Goal: Obtain resource: Download file/media

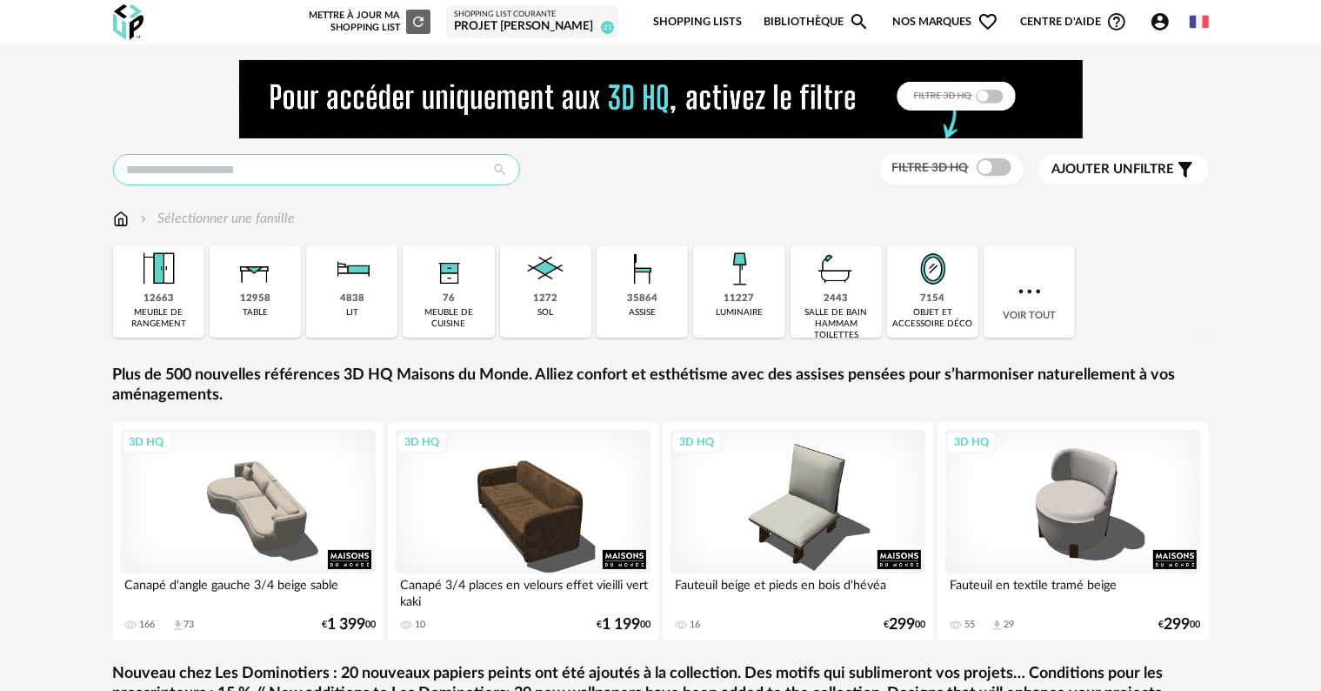
click at [285, 176] on input "text" at bounding box center [316, 169] width 407 height 31
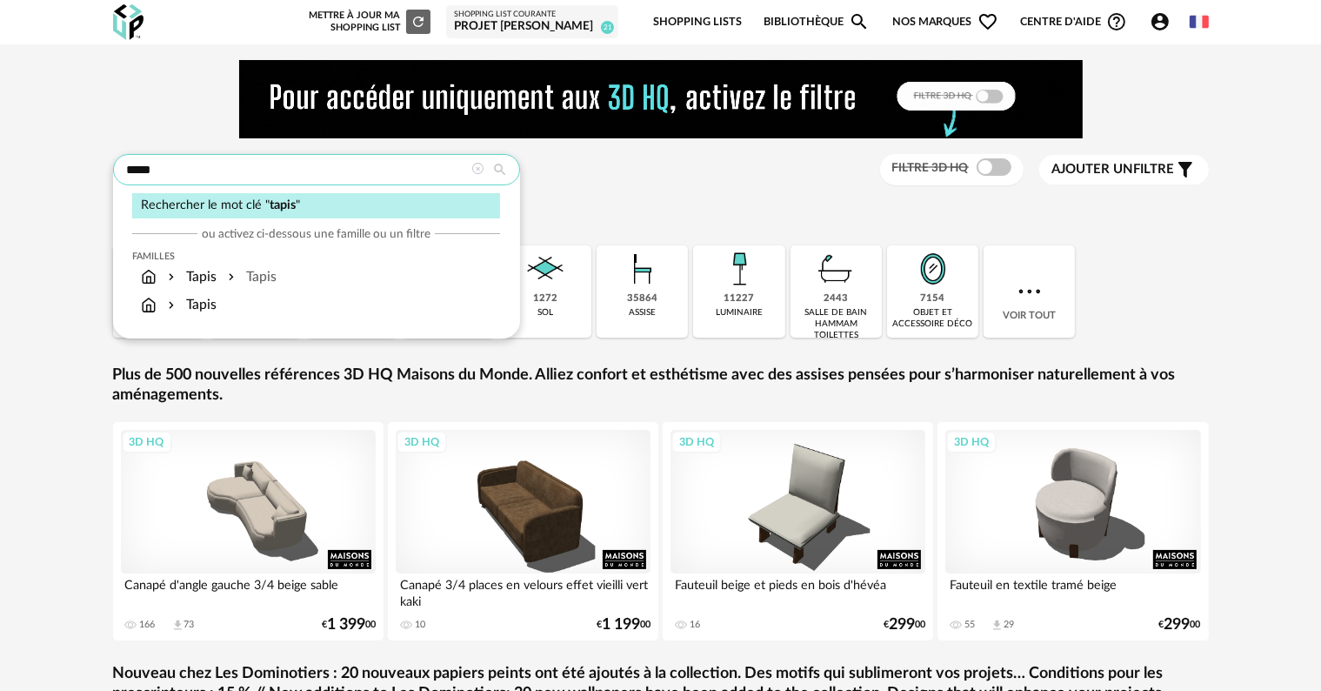
type input "*****"
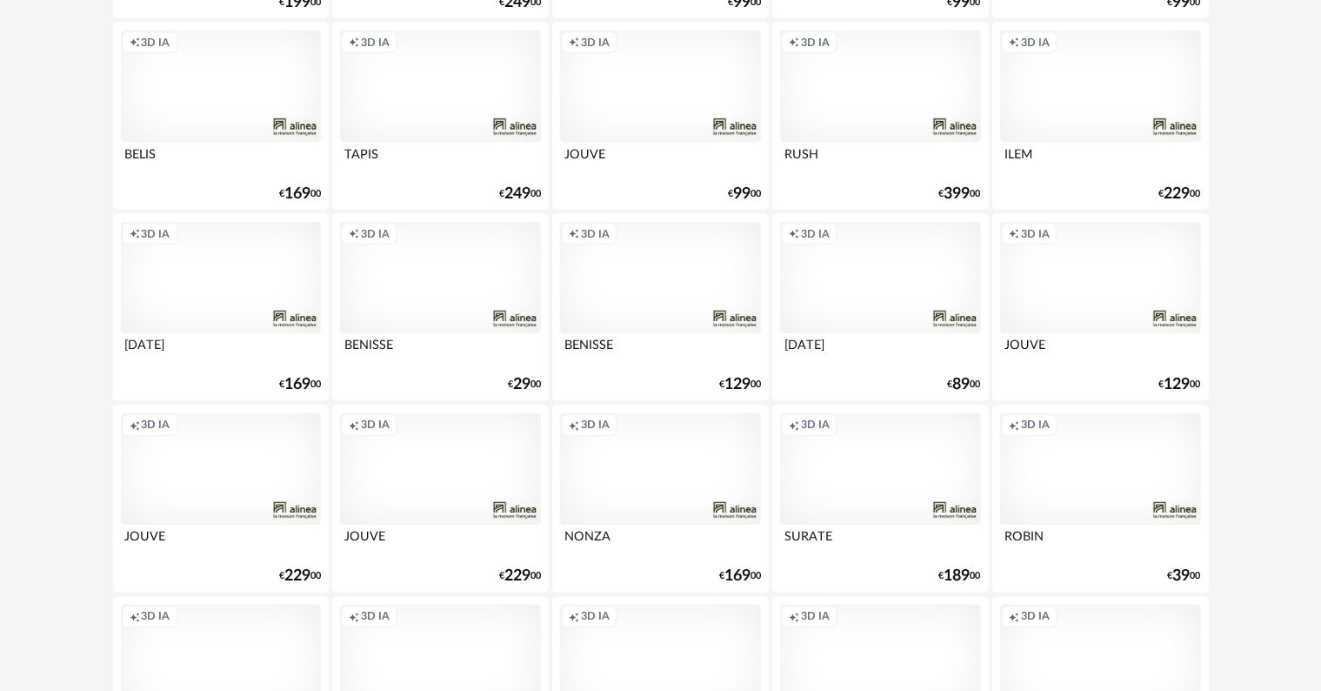
scroll to position [3045, 0]
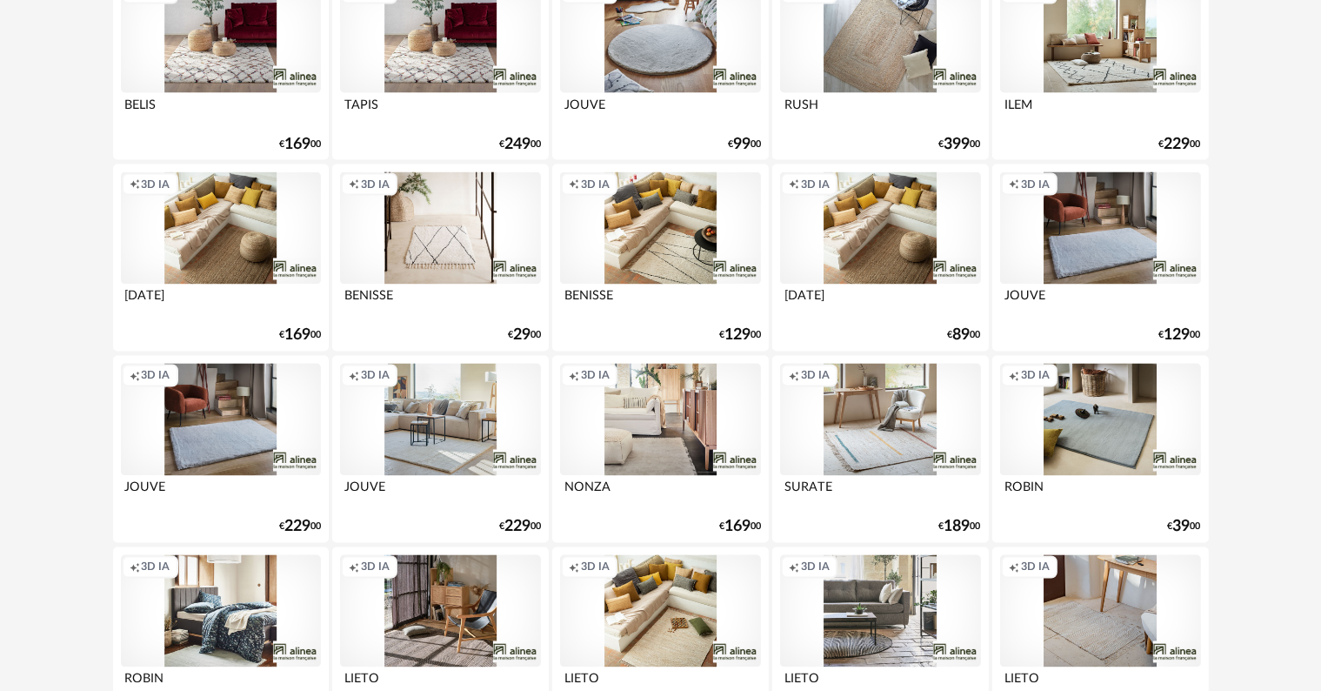
click at [404, 448] on div "Creation icon 3D IA" at bounding box center [440, 420] width 200 height 113
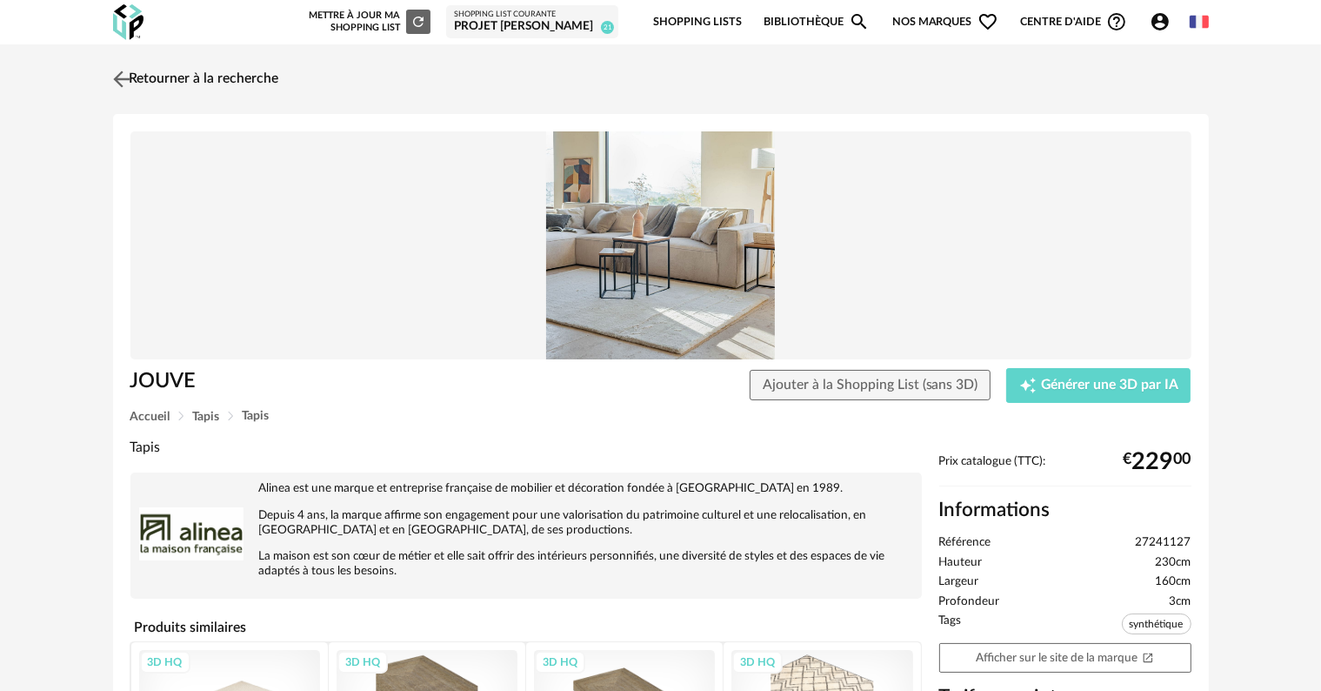
click at [152, 80] on link "Retourner à la recherche" at bounding box center [194, 79] width 170 height 38
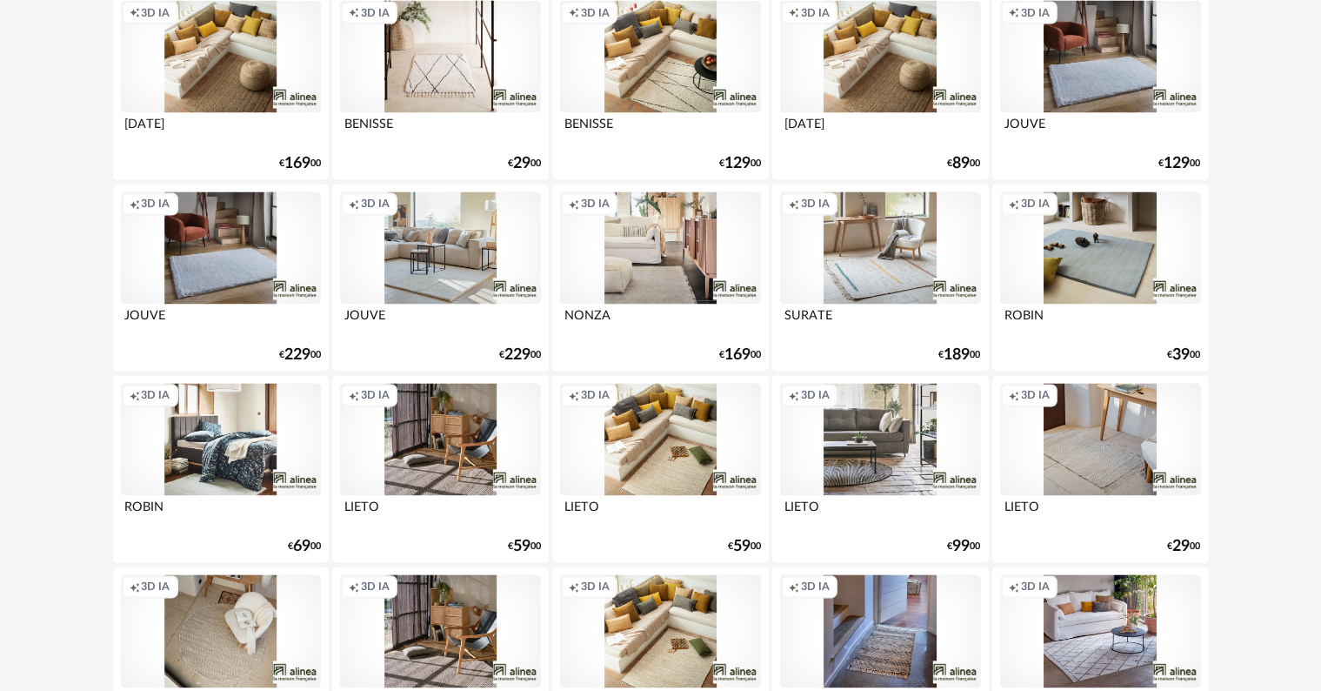
scroll to position [3219, 0]
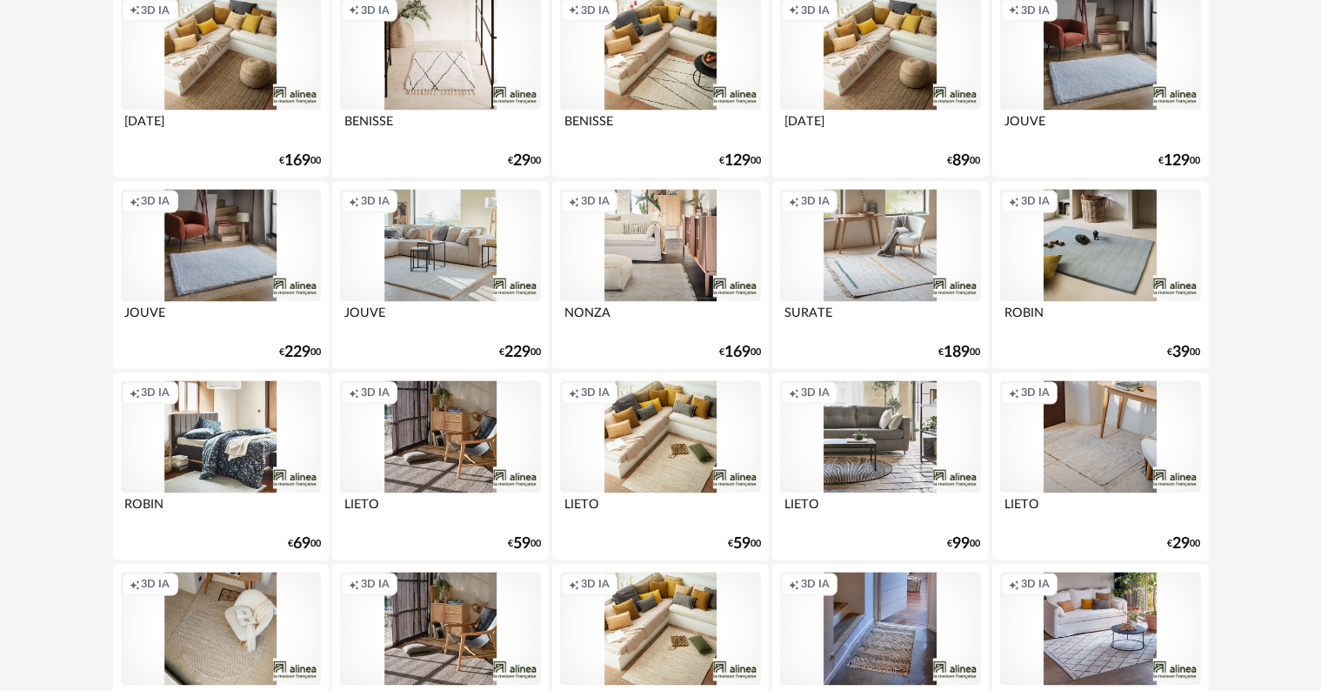
click at [445, 451] on div "Creation icon 3D IA" at bounding box center [440, 437] width 200 height 113
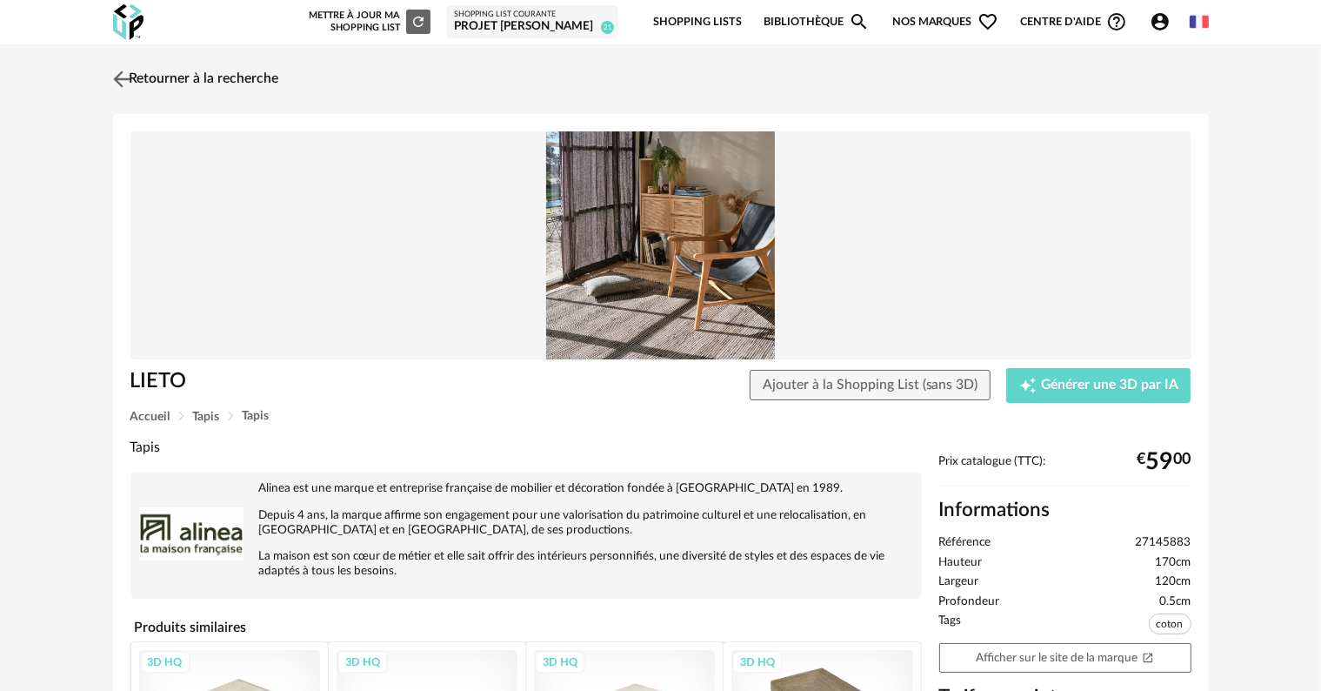
click at [211, 82] on link "Retourner à la recherche" at bounding box center [194, 79] width 170 height 38
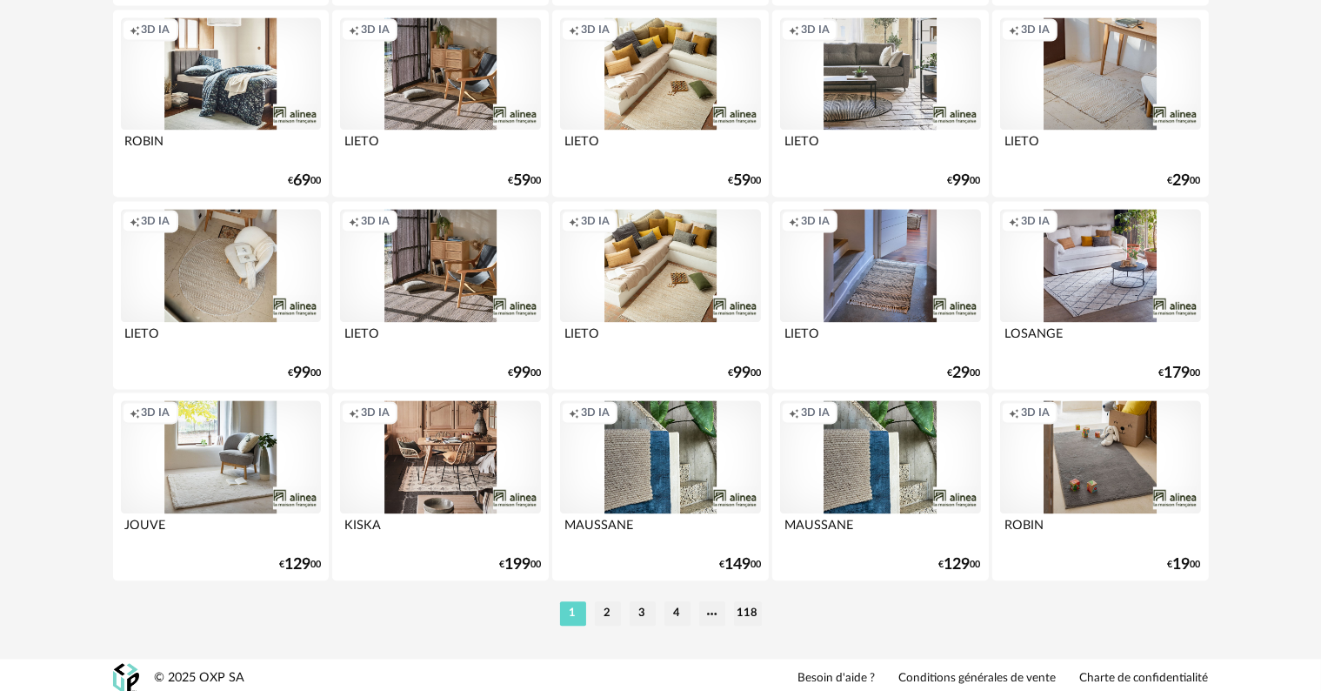
scroll to position [3588, 0]
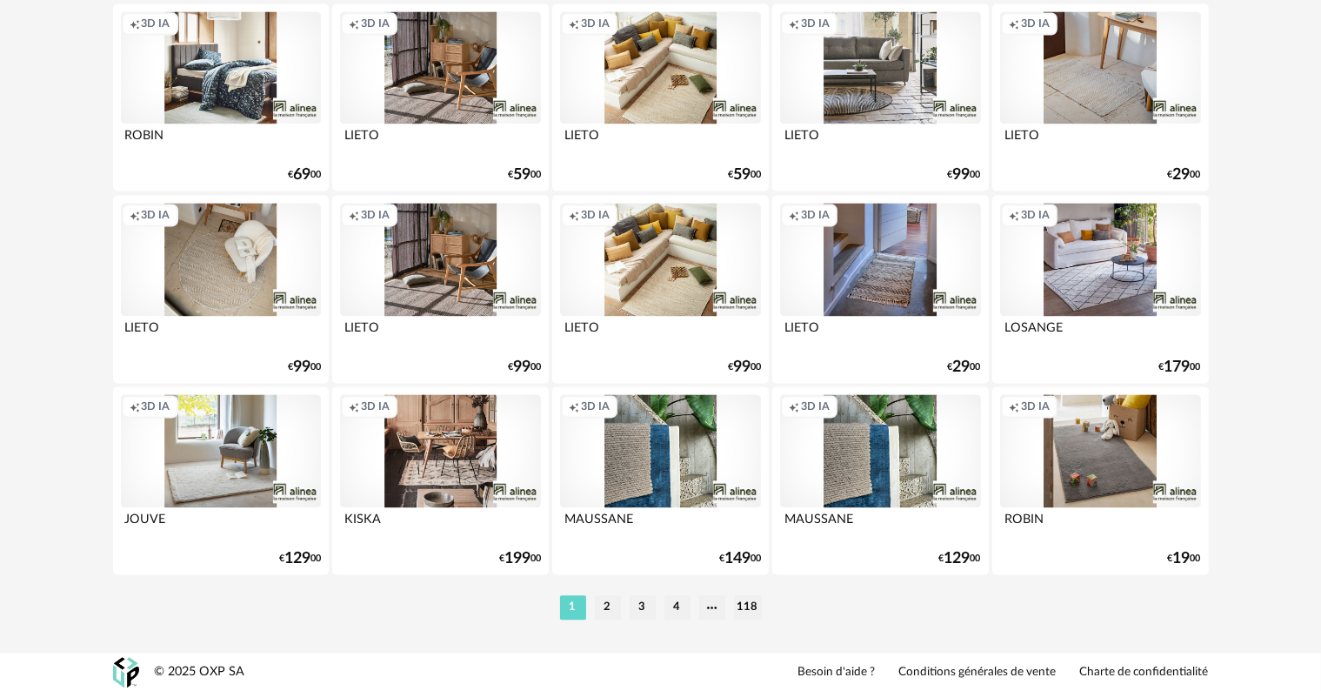
click at [638, 474] on div "Creation icon 3D IA" at bounding box center [660, 450] width 200 height 113
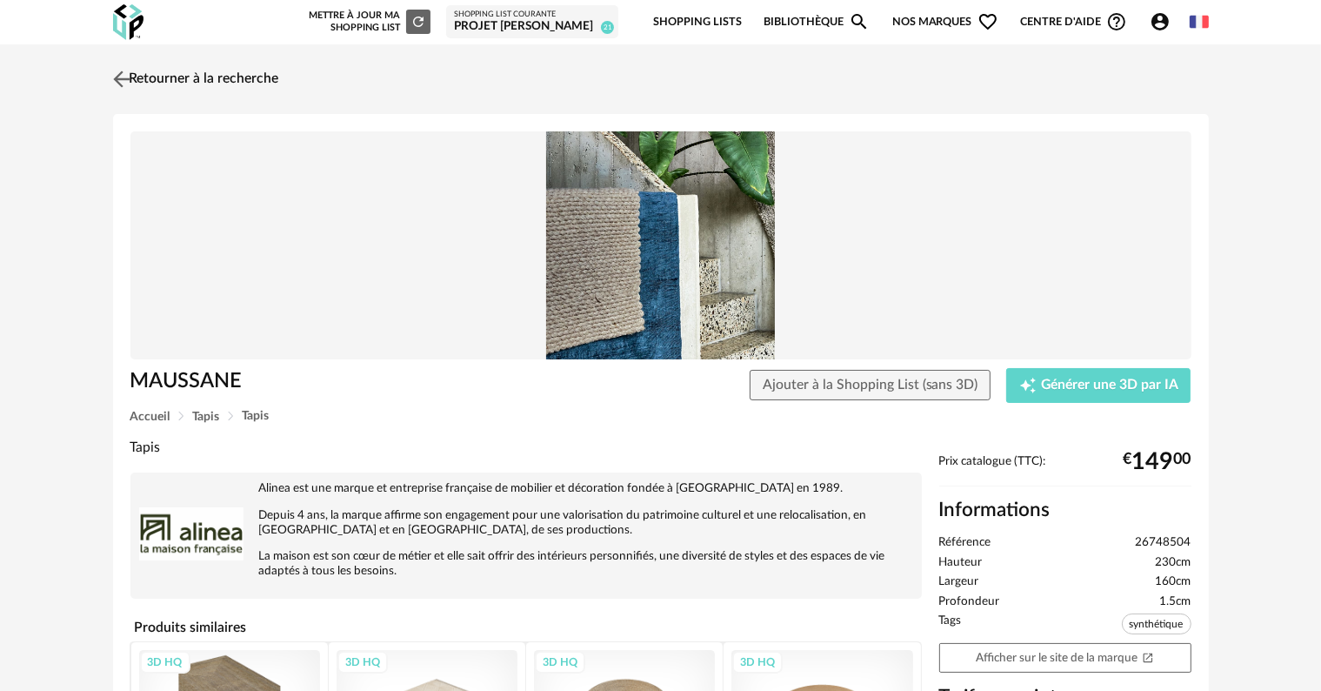
click at [137, 80] on link "Retourner à la recherche" at bounding box center [194, 79] width 170 height 38
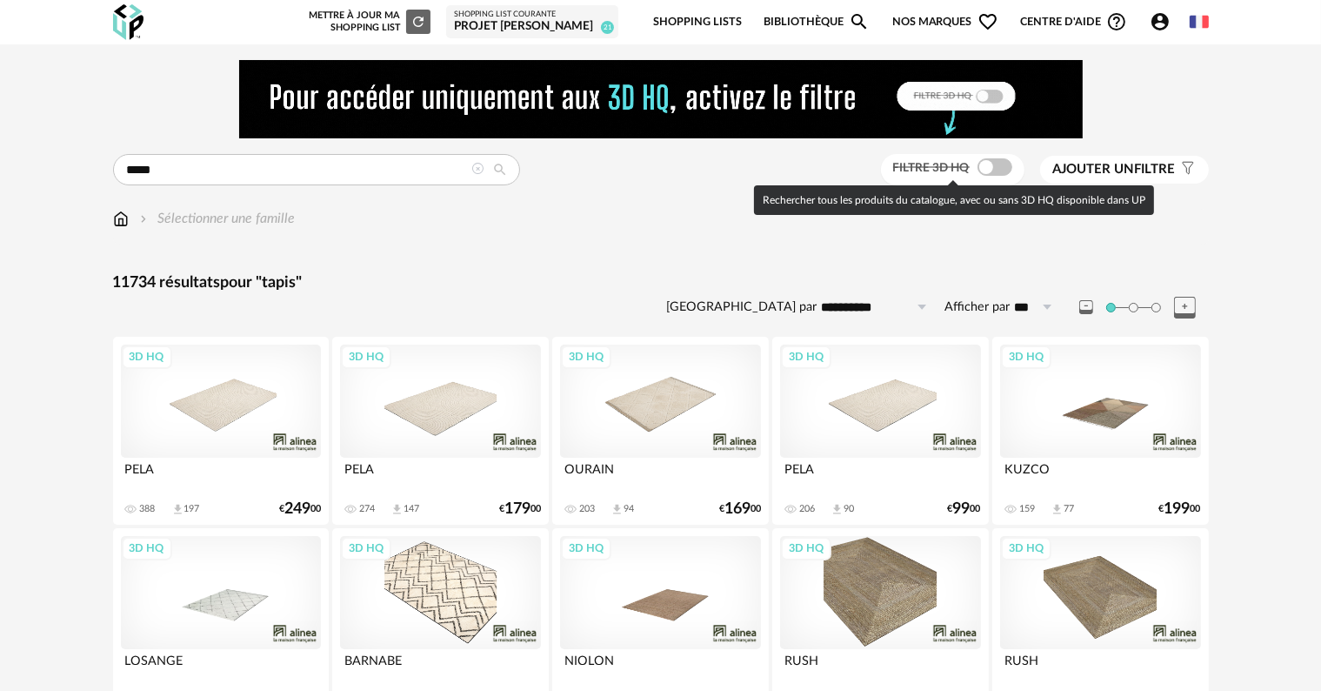
click at [1001, 166] on span at bounding box center [995, 166] width 35 height 17
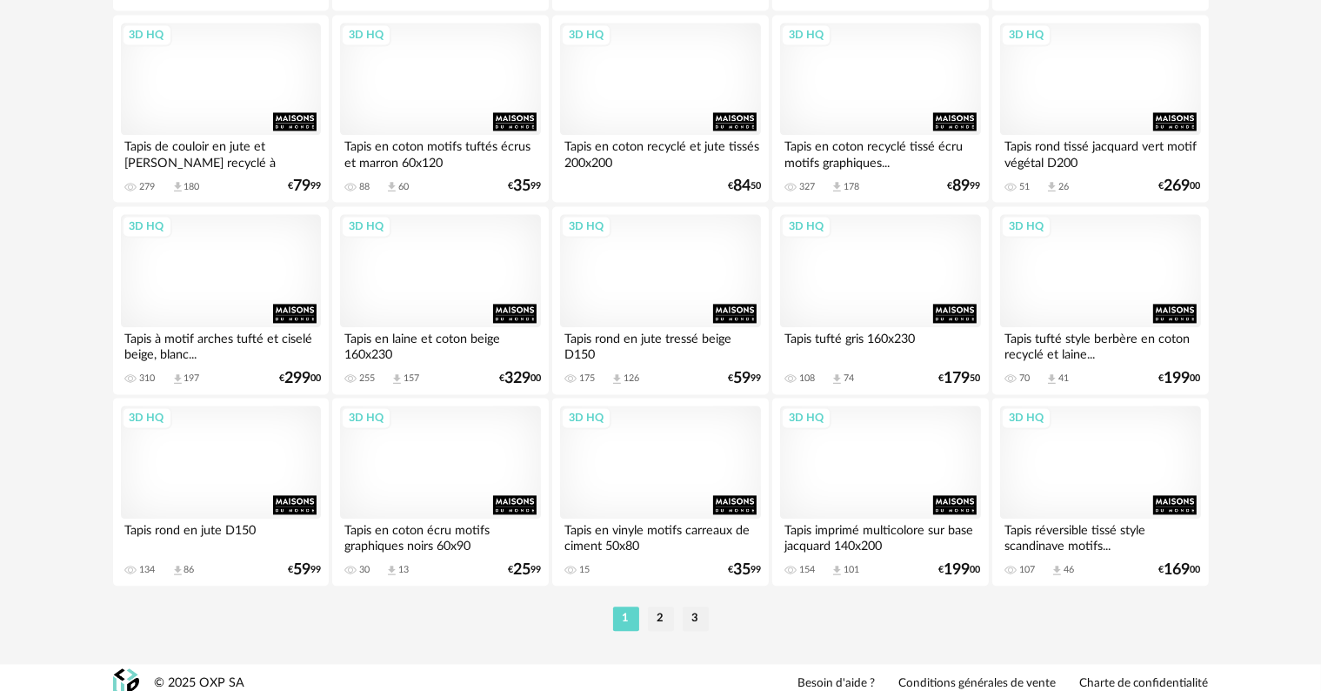
scroll to position [3588, 0]
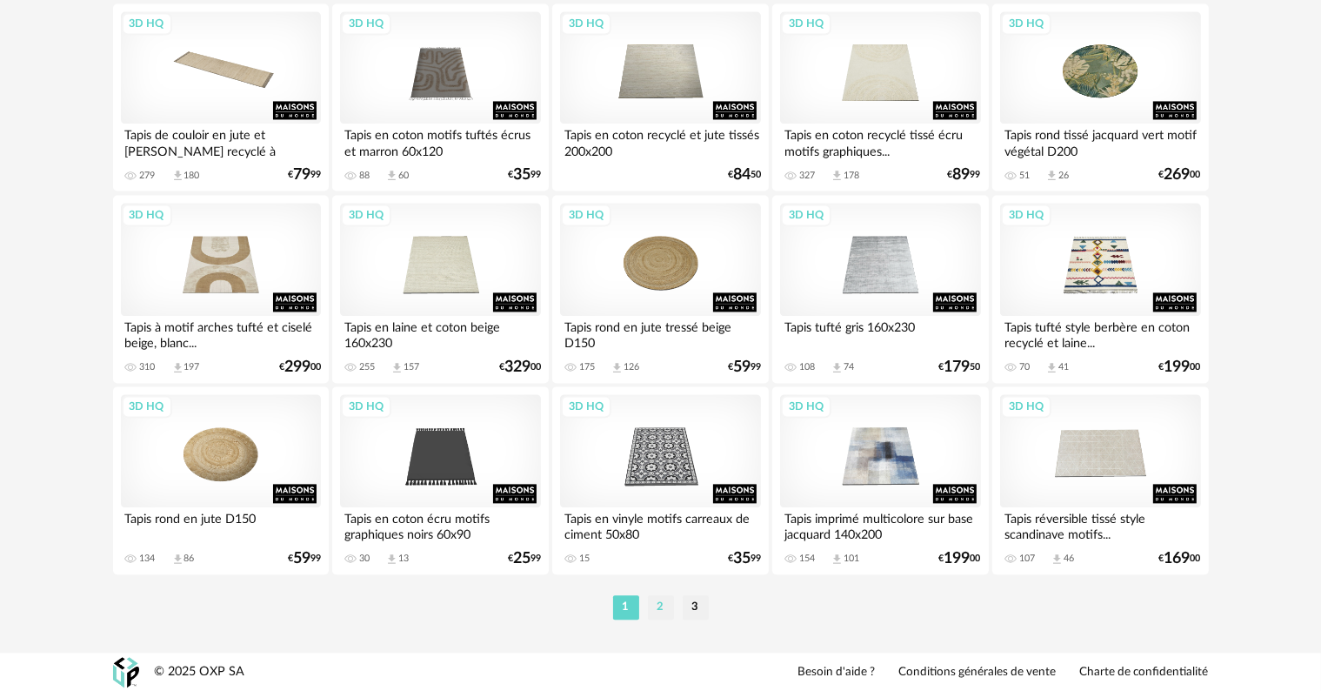
click at [661, 607] on li "2" at bounding box center [661, 607] width 26 height 24
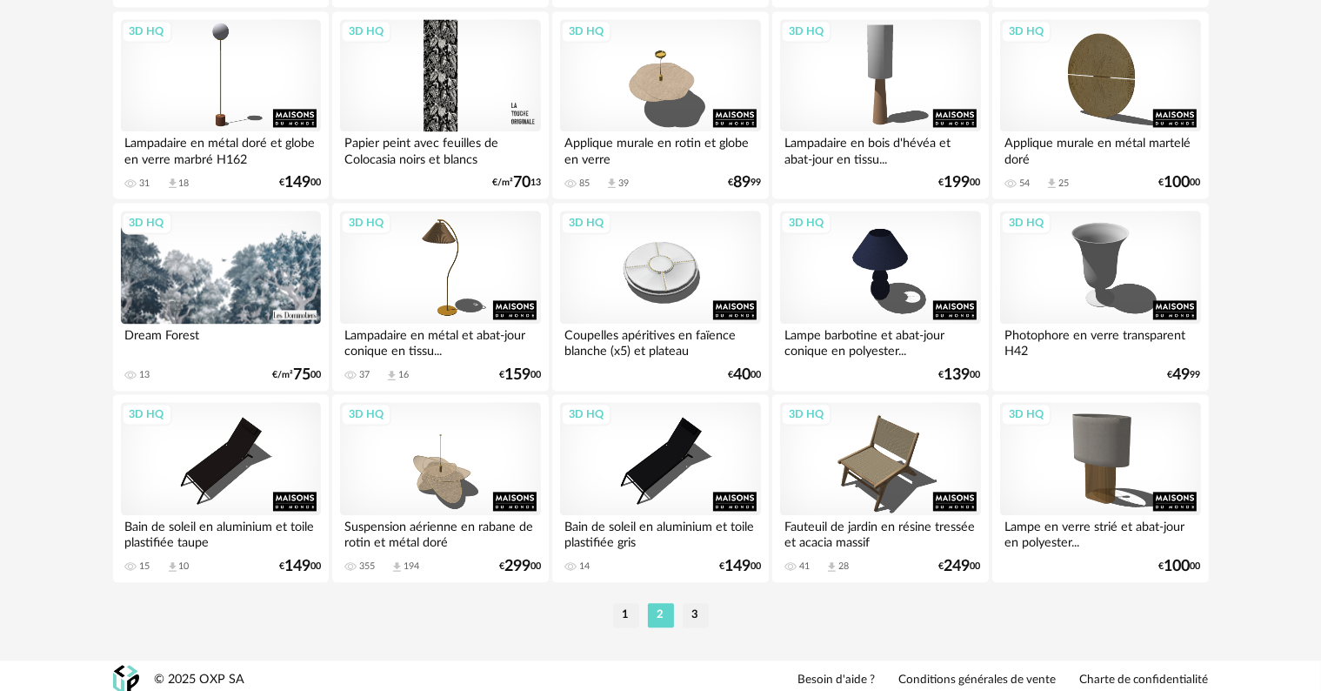
scroll to position [3588, 0]
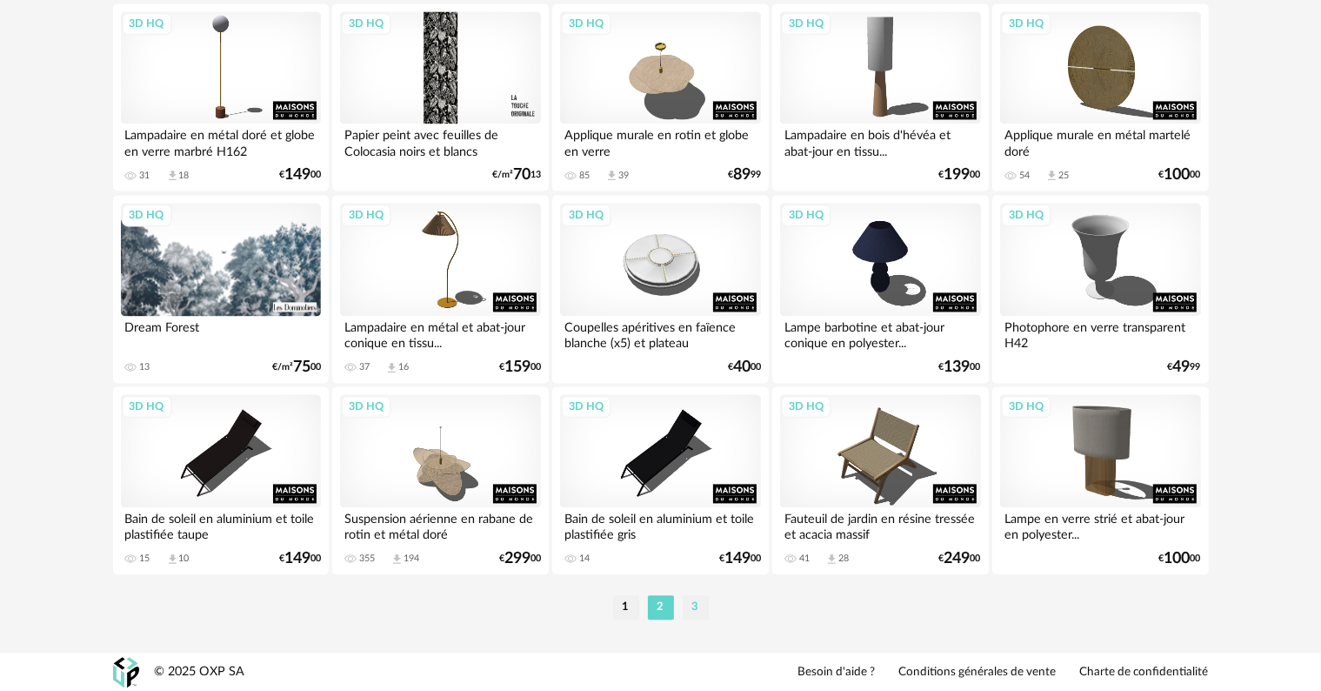
click at [694, 605] on li "3" at bounding box center [696, 607] width 26 height 24
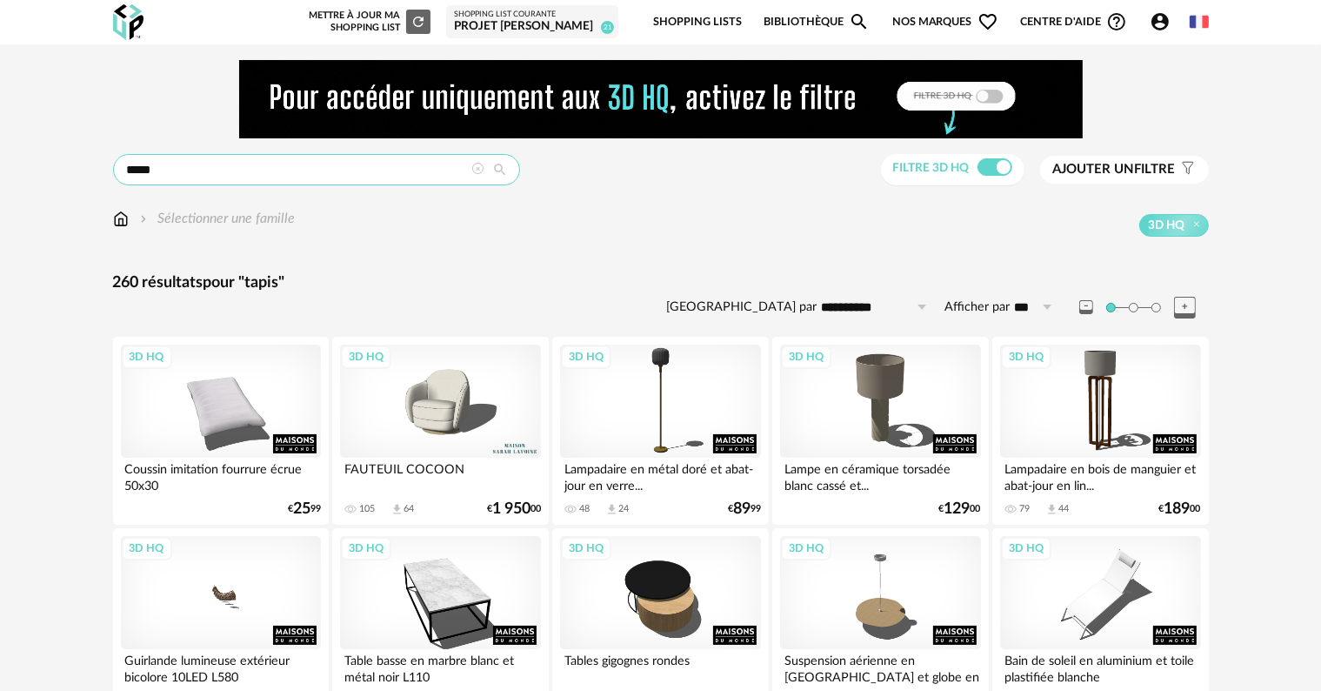
click at [433, 182] on input "*****" at bounding box center [316, 169] width 407 height 31
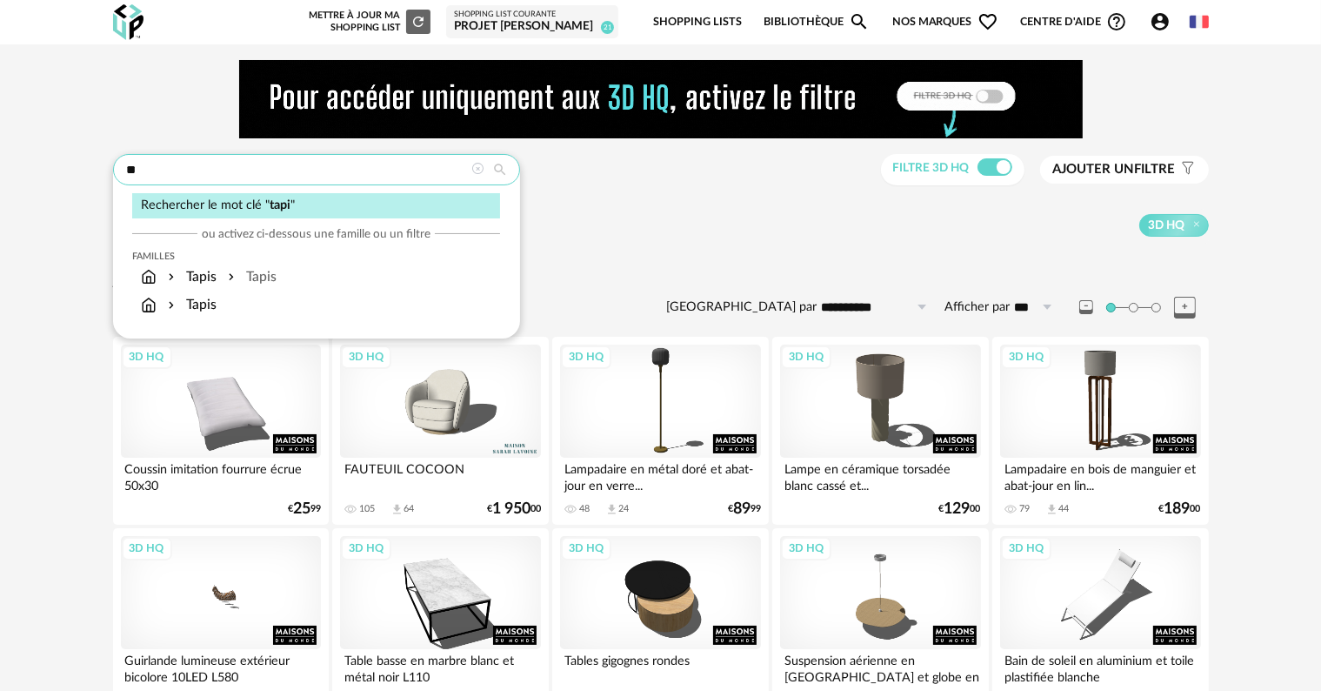
type input "*"
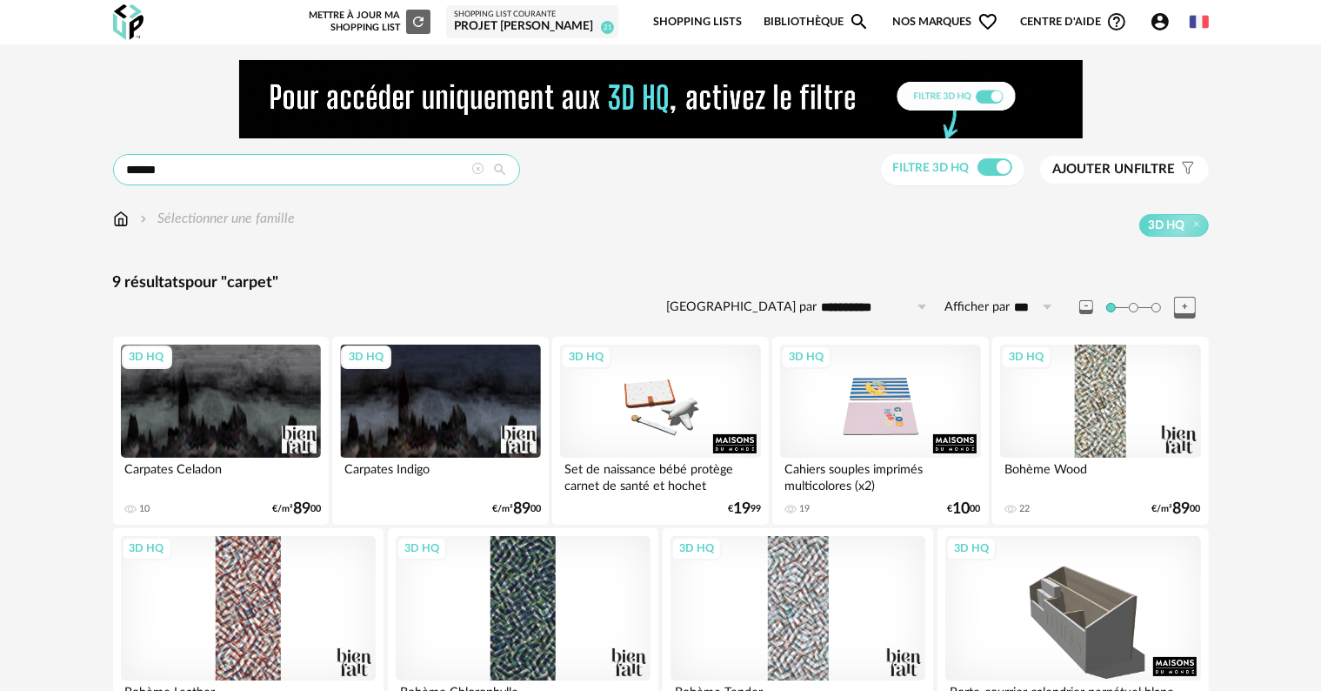
click at [287, 167] on input "******" at bounding box center [316, 169] width 407 height 31
type input "*"
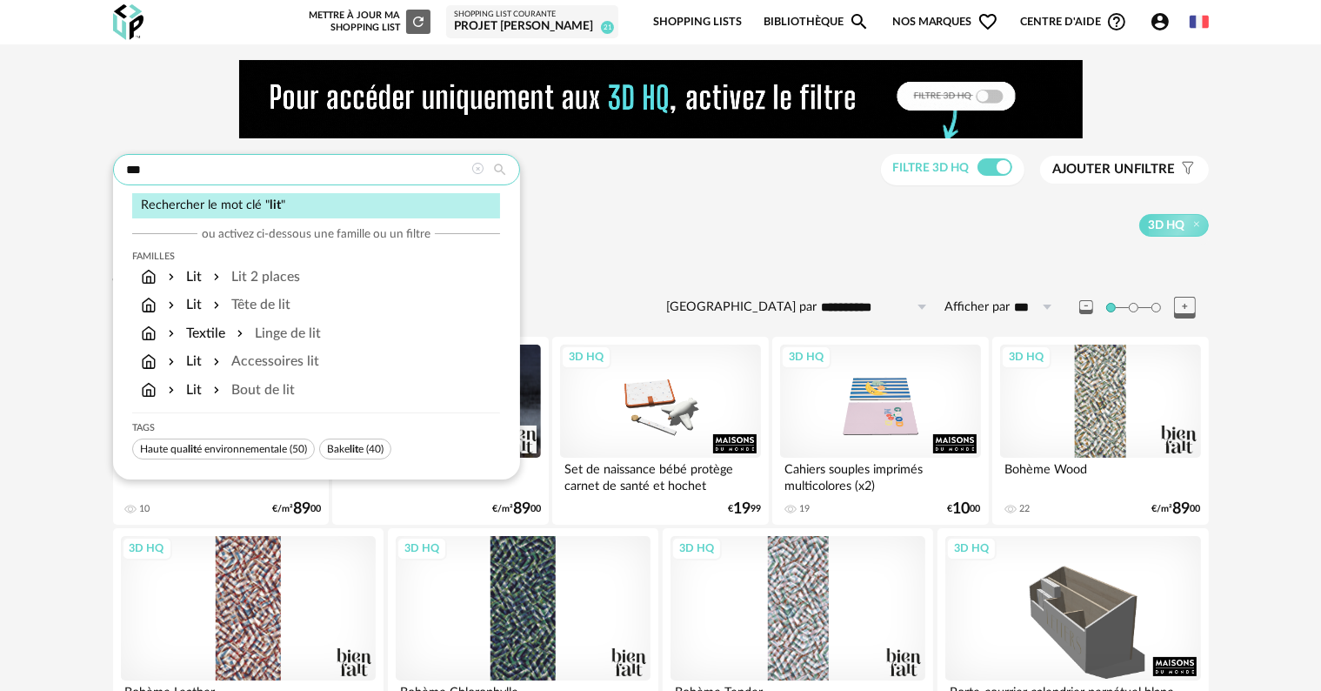
type input "***"
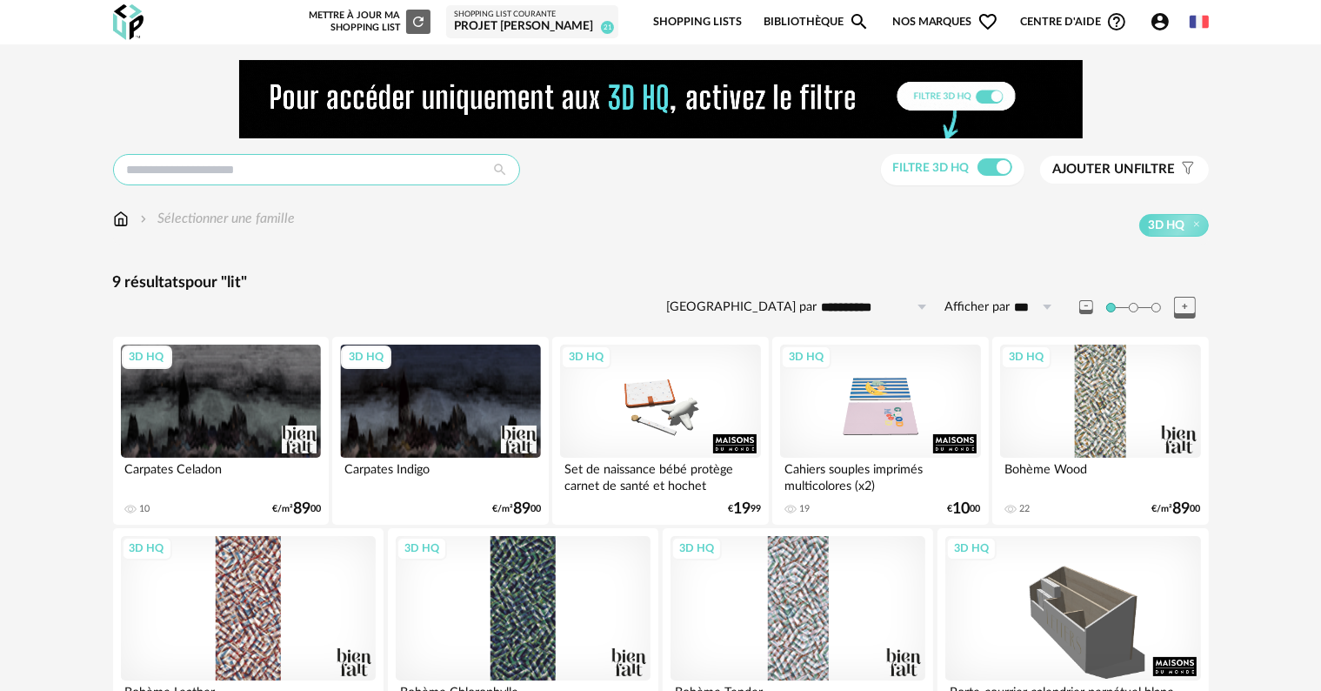
type input "***"
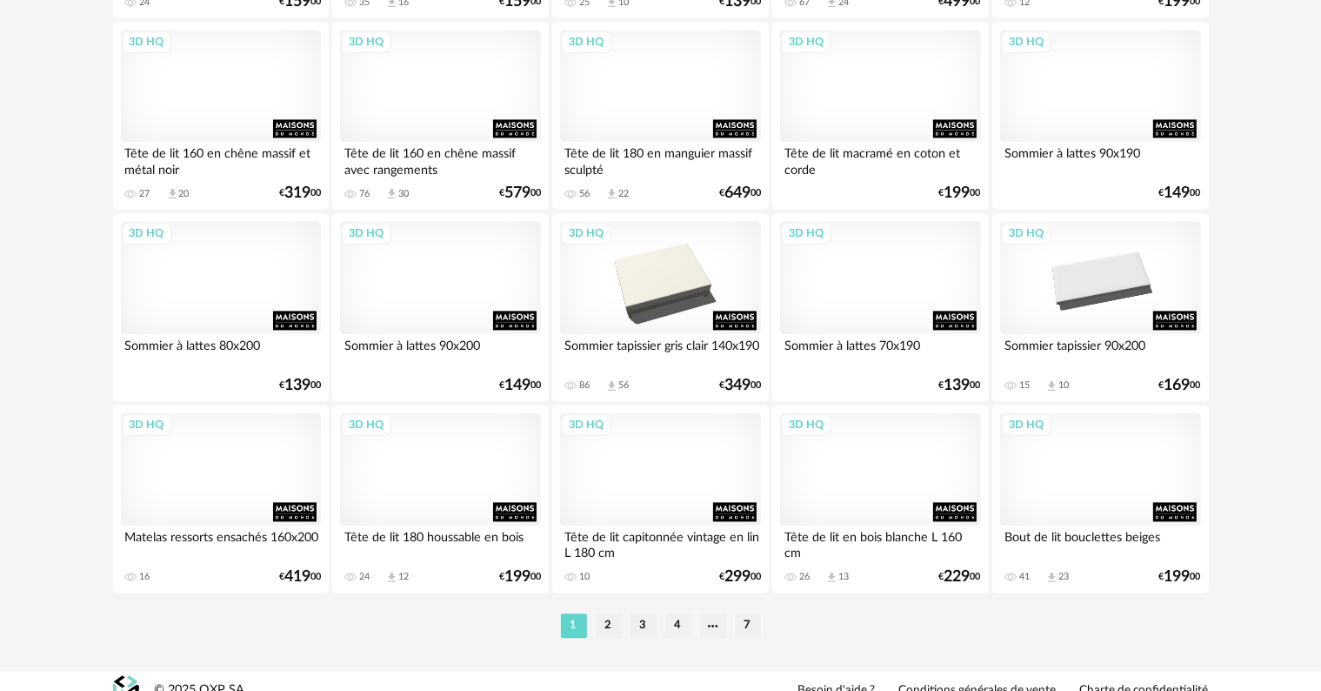
scroll to position [3588, 0]
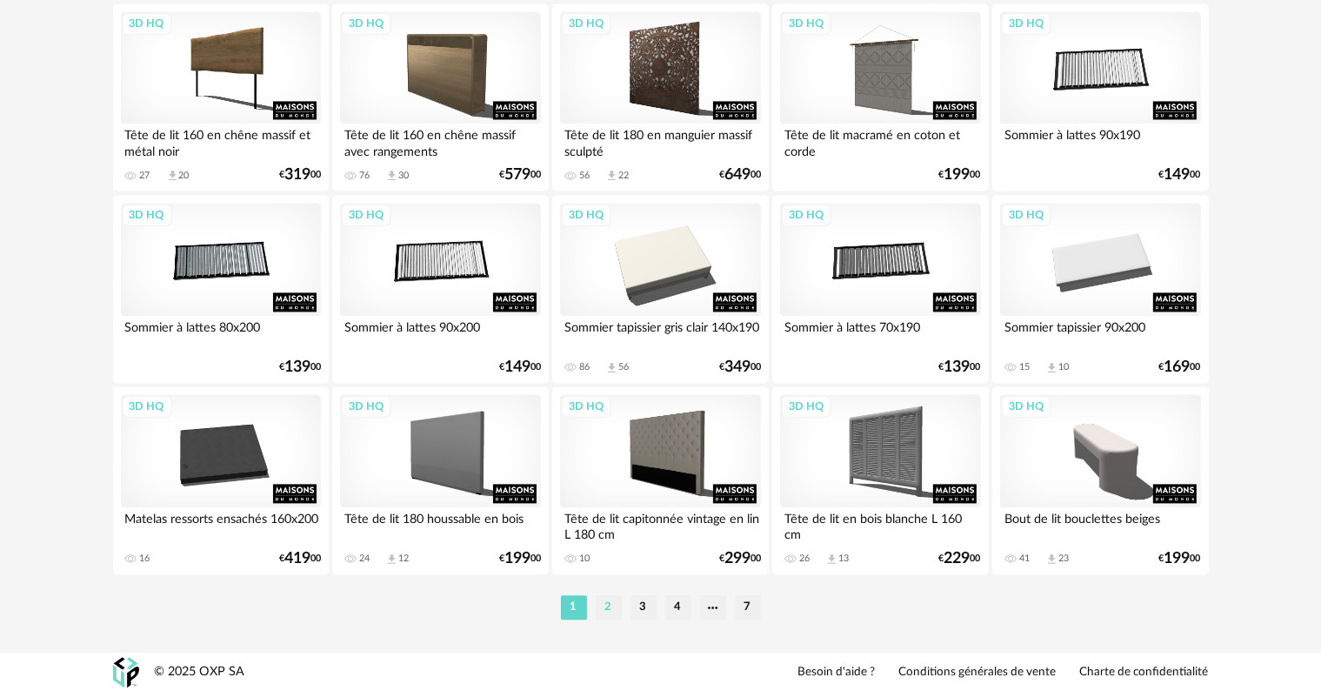
click at [608, 605] on li "2" at bounding box center [609, 607] width 26 height 24
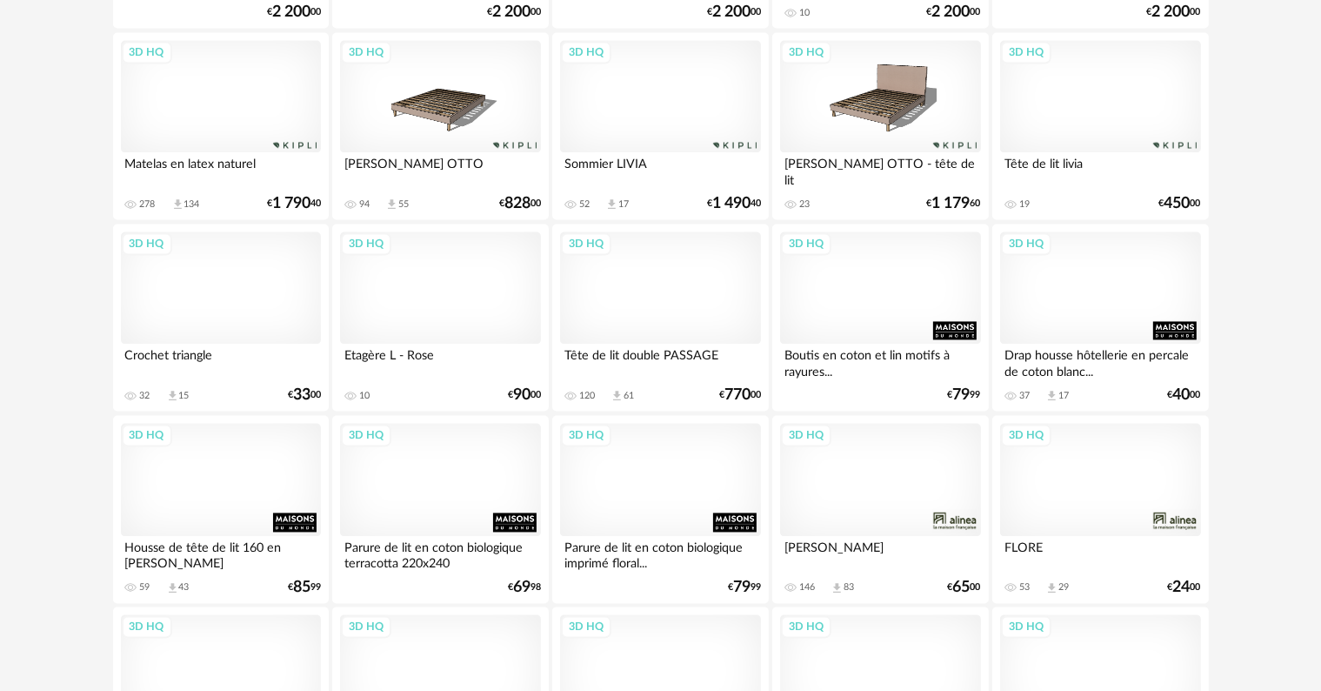
scroll to position [3588, 0]
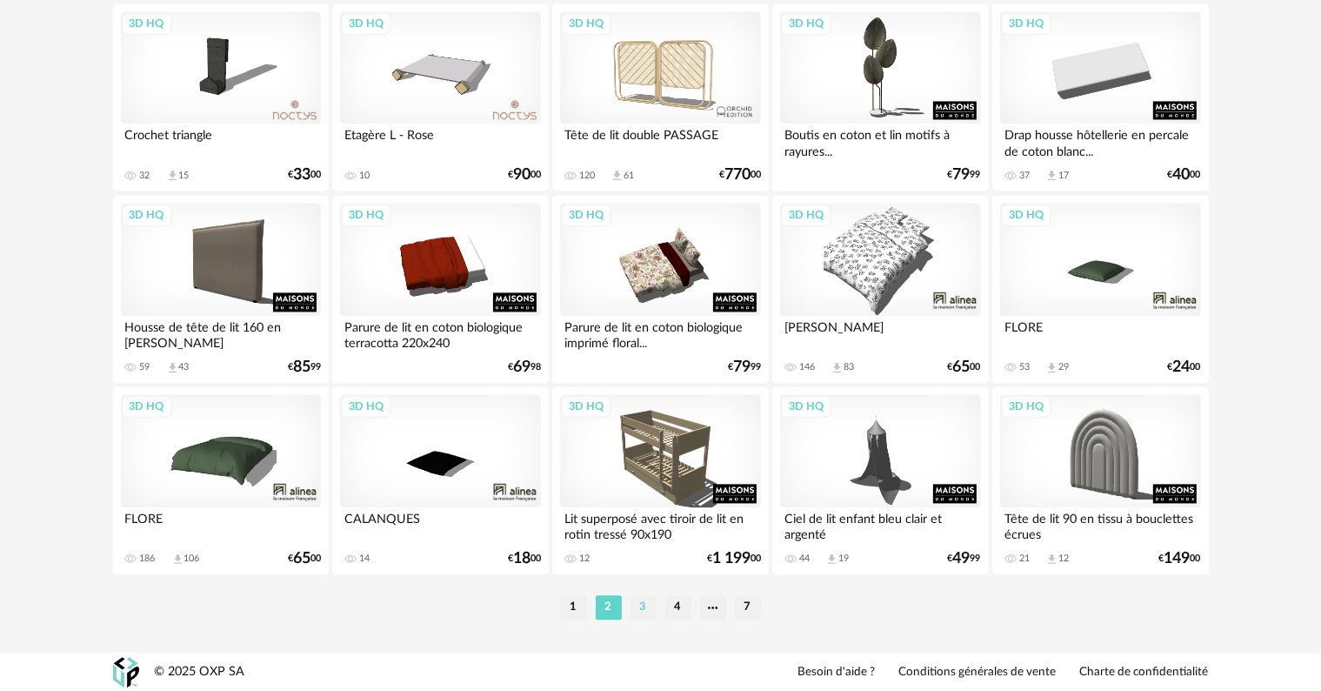
click at [642, 605] on li "3" at bounding box center [644, 607] width 26 height 24
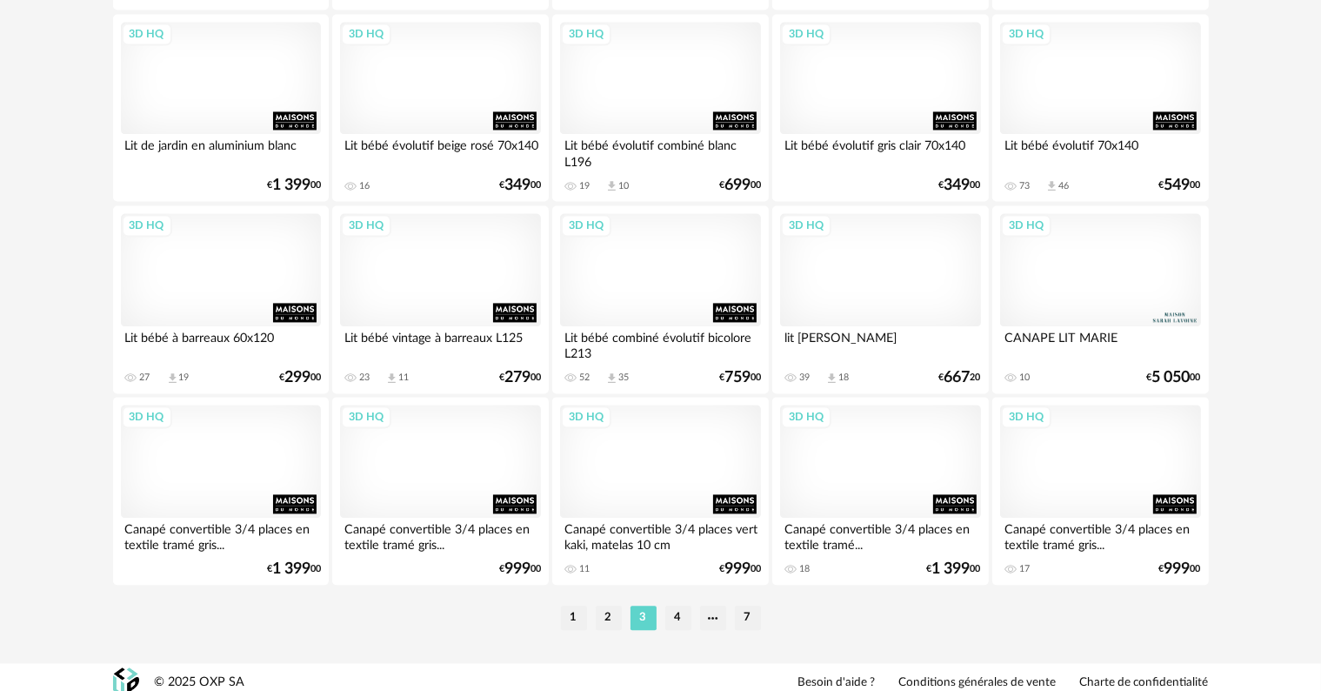
scroll to position [3588, 0]
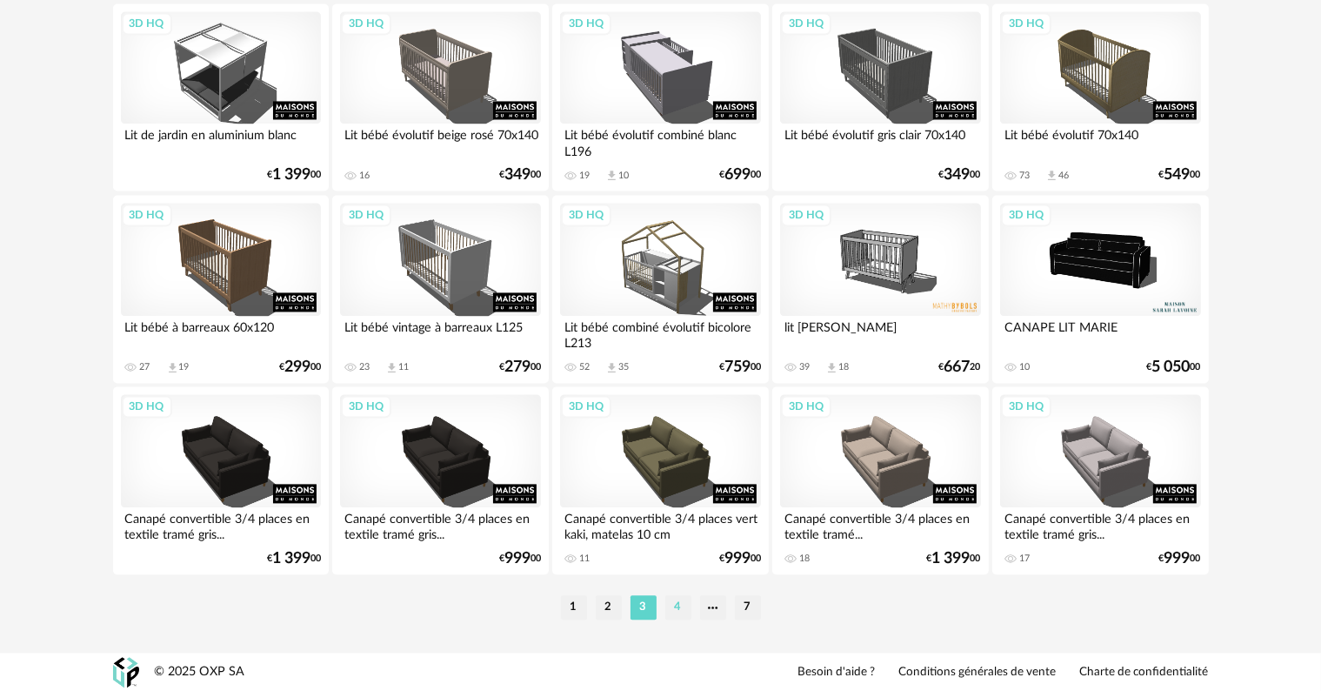
click at [676, 602] on li "4" at bounding box center [678, 607] width 26 height 24
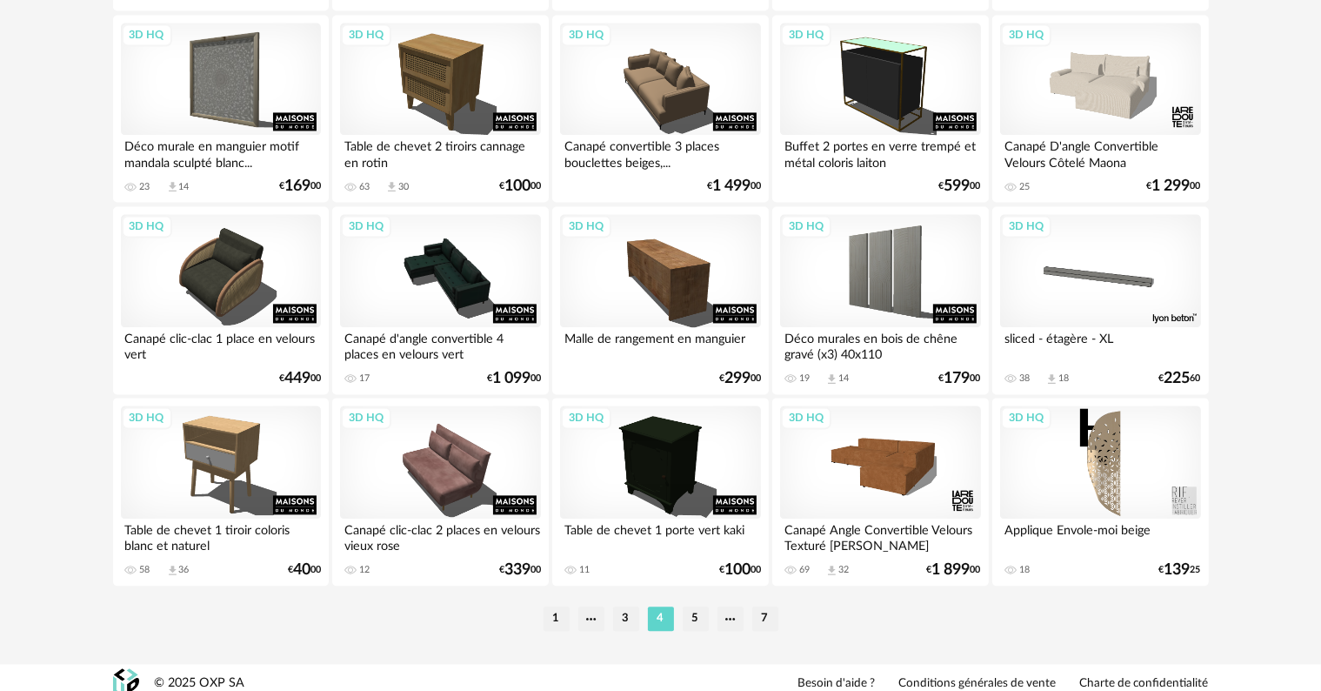
scroll to position [3588, 0]
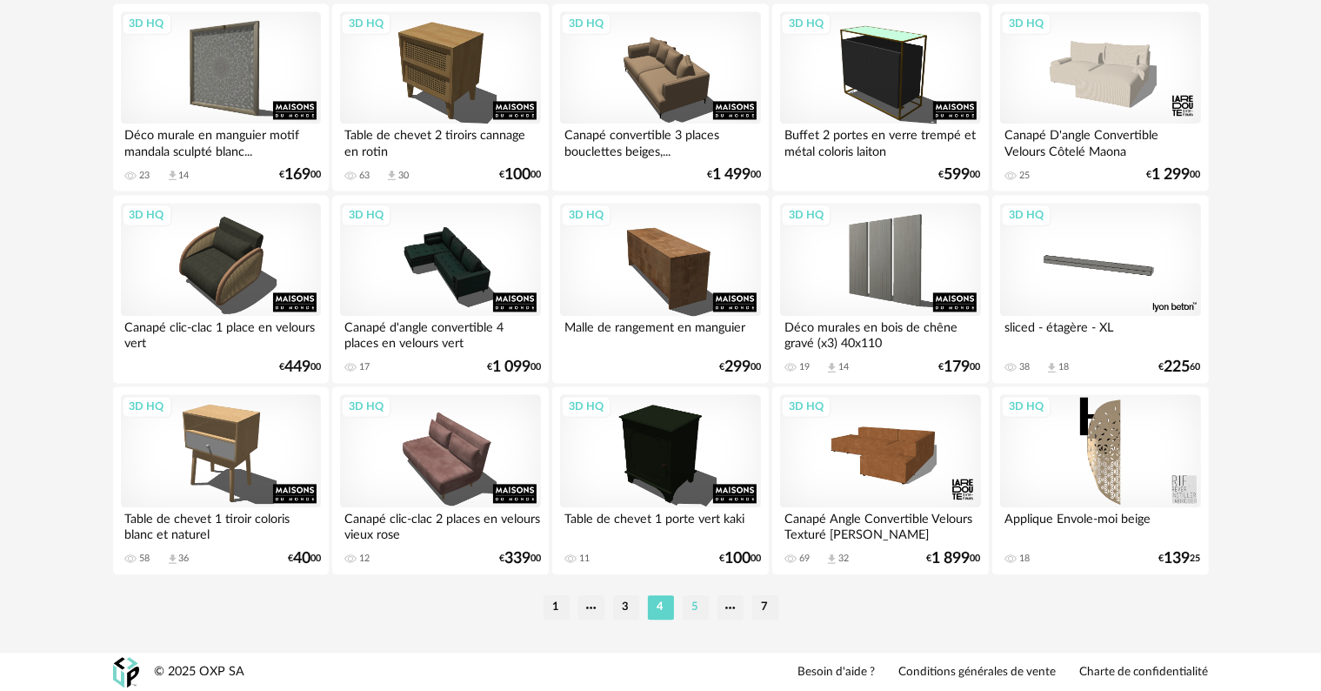
click at [696, 604] on li "5" at bounding box center [696, 607] width 26 height 24
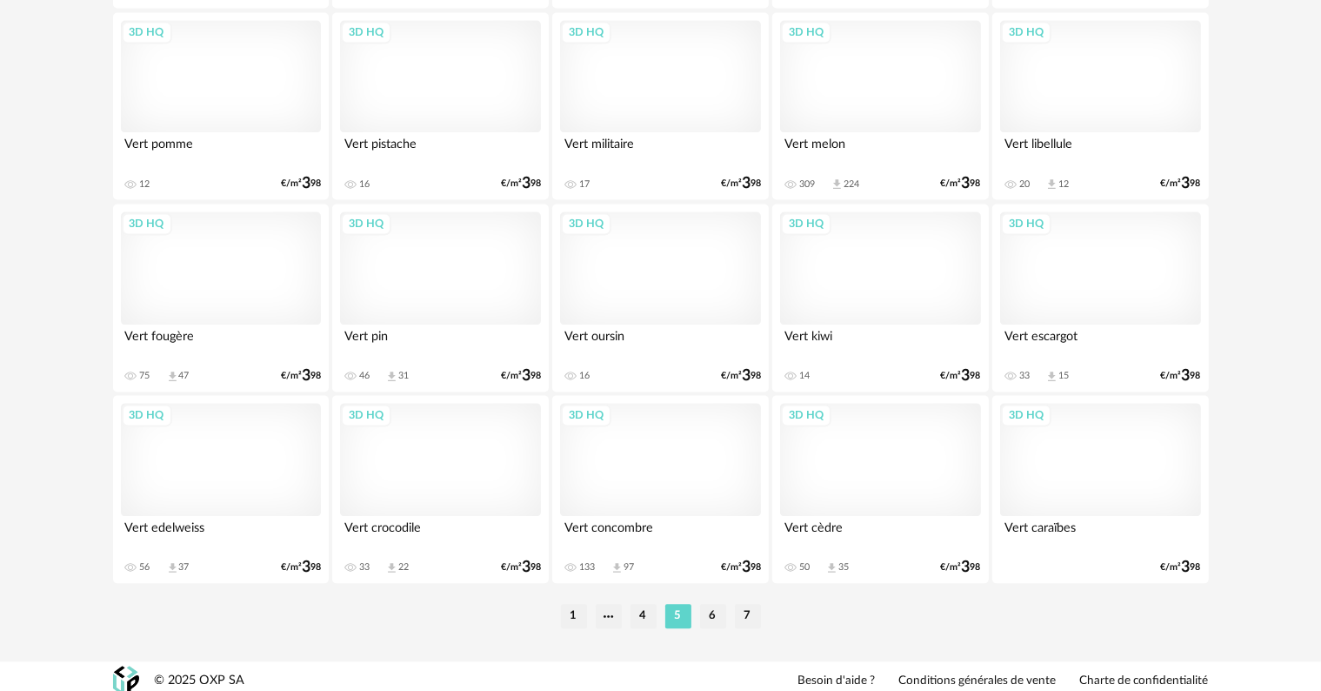
scroll to position [3588, 0]
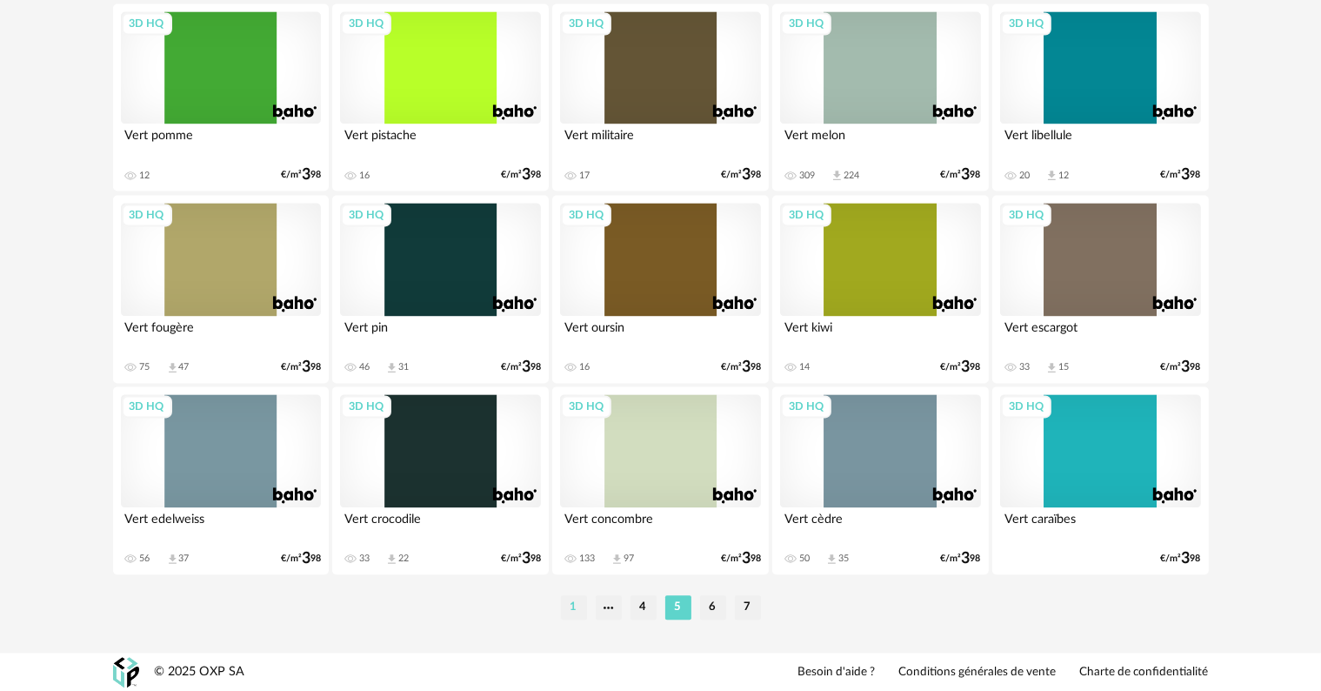
click at [574, 605] on li "1" at bounding box center [574, 607] width 26 height 24
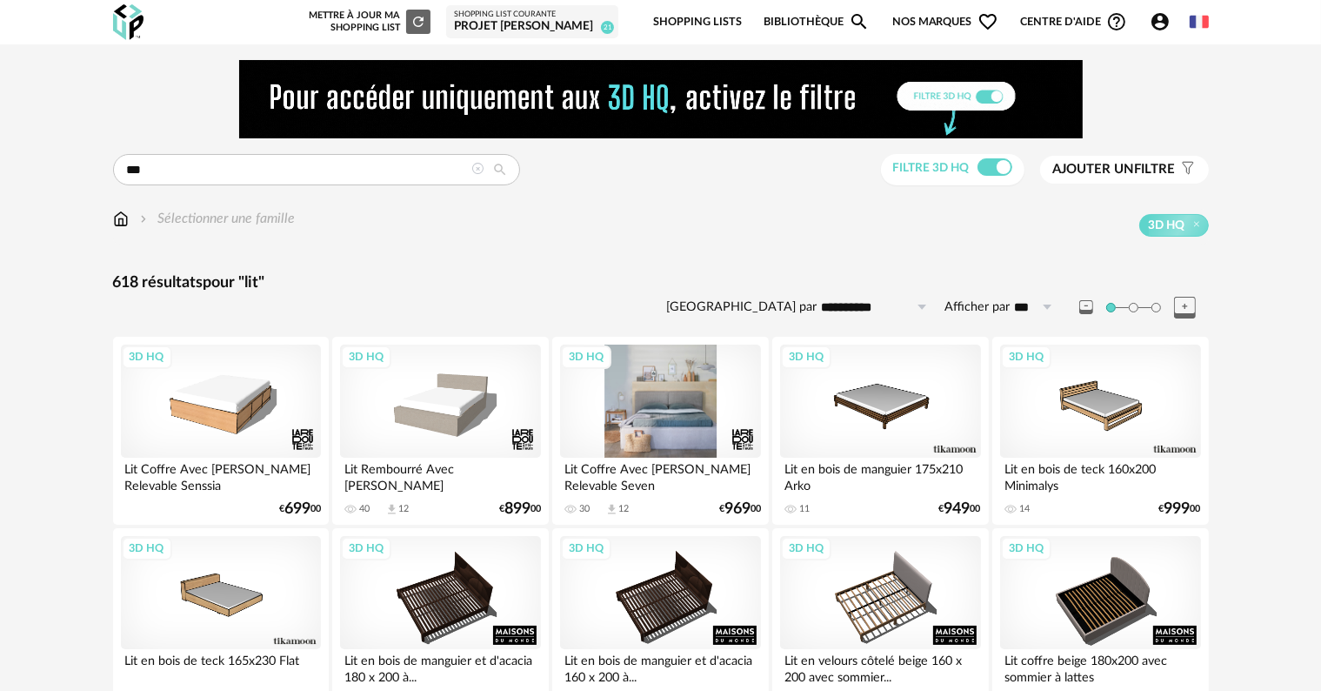
click at [665, 428] on div "3D HQ" at bounding box center [660, 400] width 200 height 113
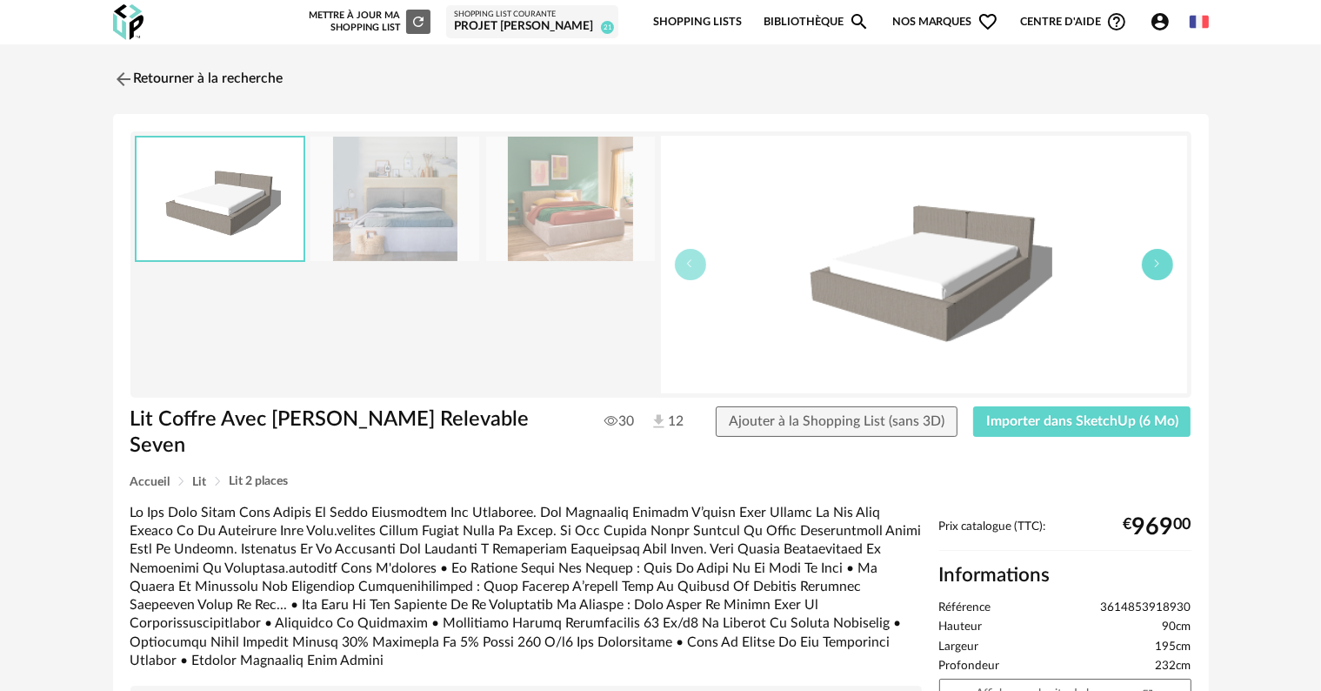
click at [1164, 268] on button "button" at bounding box center [1157, 264] width 31 height 31
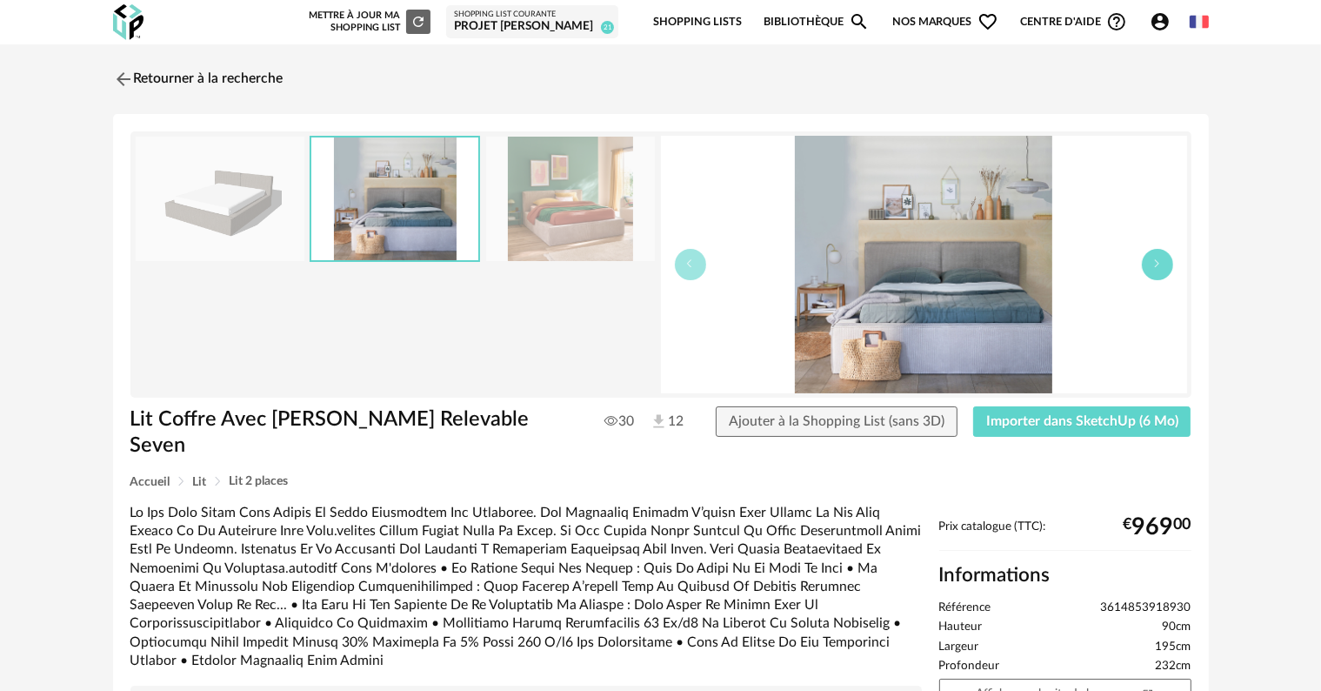
click at [1164, 268] on button "button" at bounding box center [1157, 264] width 31 height 31
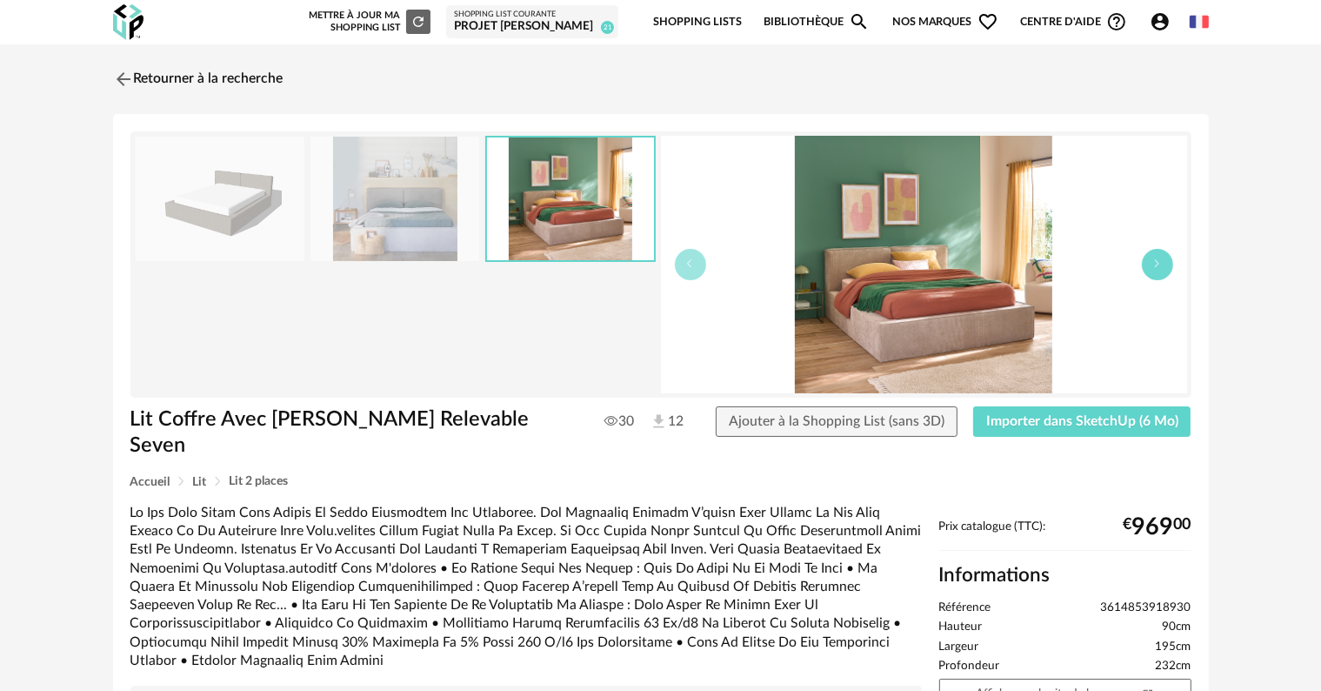
click at [1164, 268] on button "button" at bounding box center [1157, 264] width 31 height 31
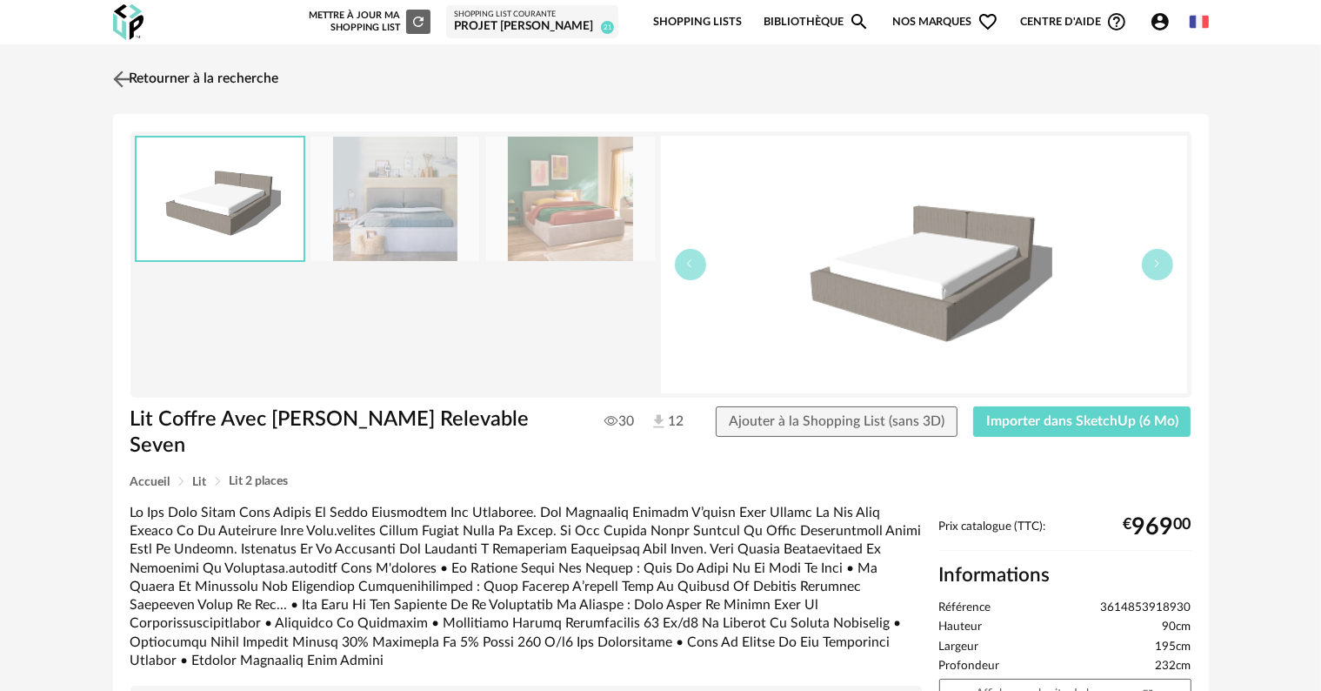
click at [137, 78] on link "Retourner à la recherche" at bounding box center [194, 79] width 170 height 38
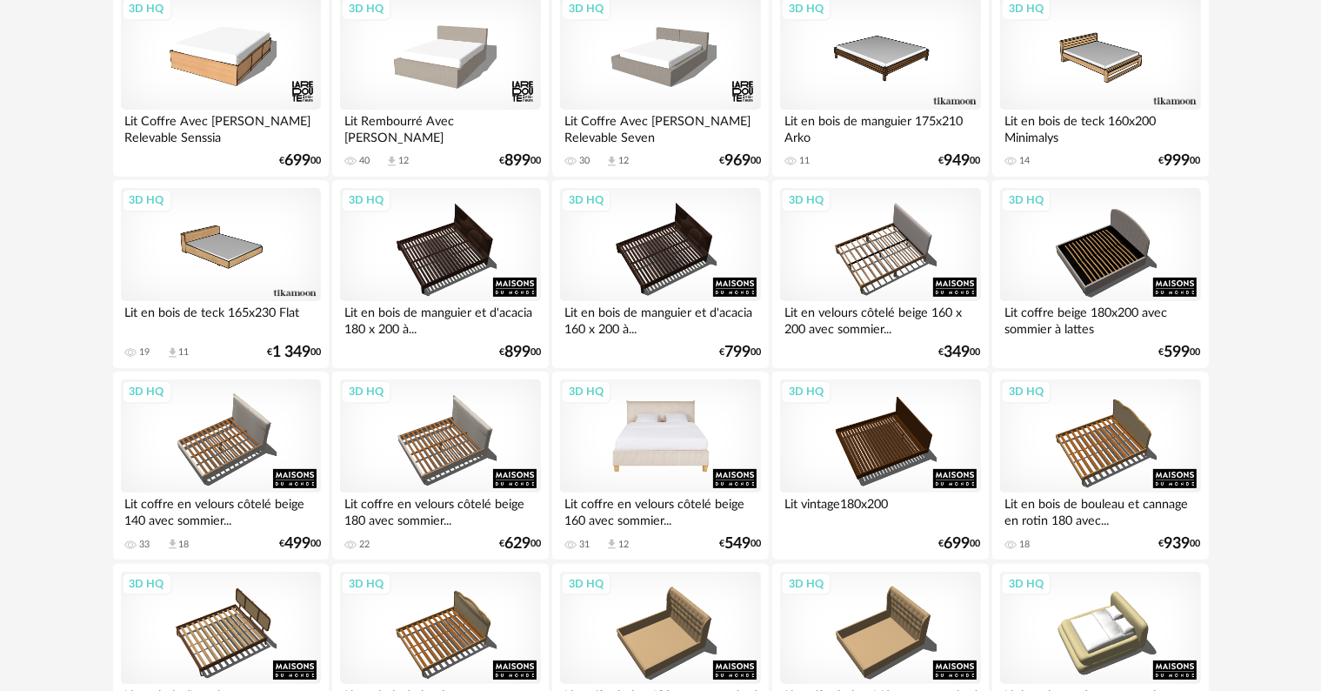
scroll to position [435, 0]
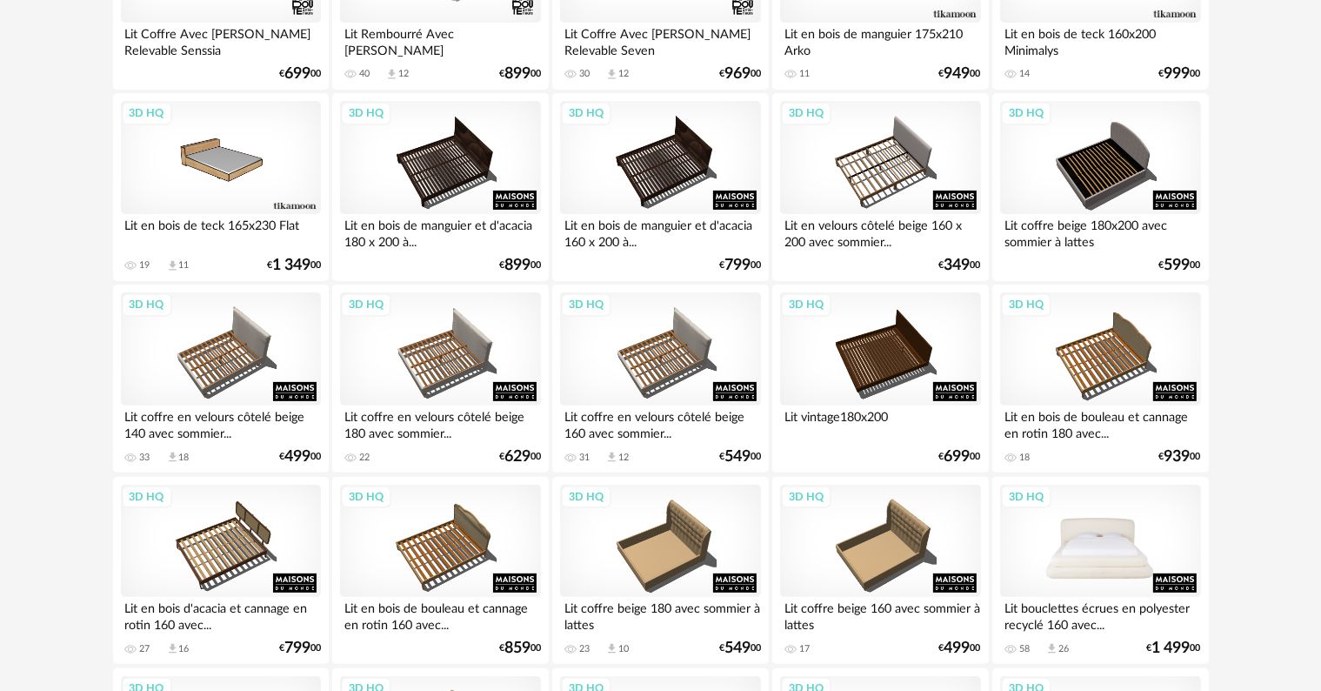
click at [1100, 548] on div "3D HQ" at bounding box center [1100, 541] width 200 height 113
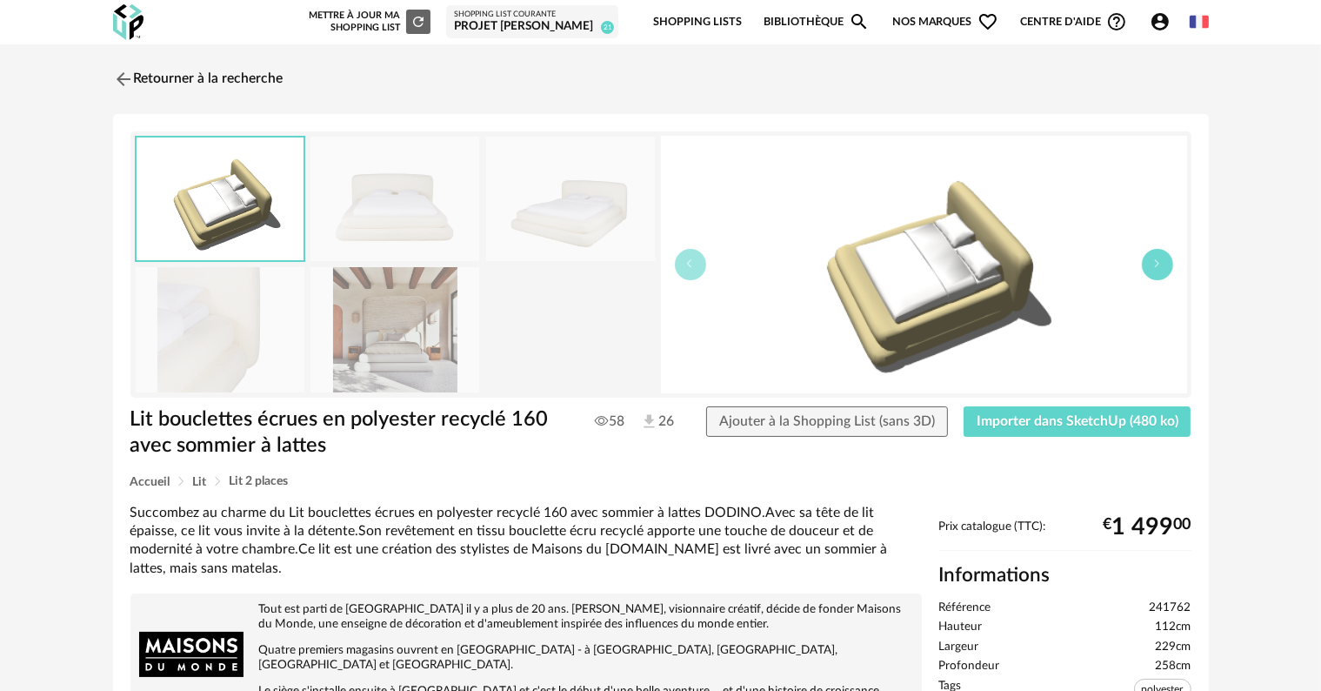
click at [1158, 267] on icon "button" at bounding box center [1158, 263] width 10 height 10
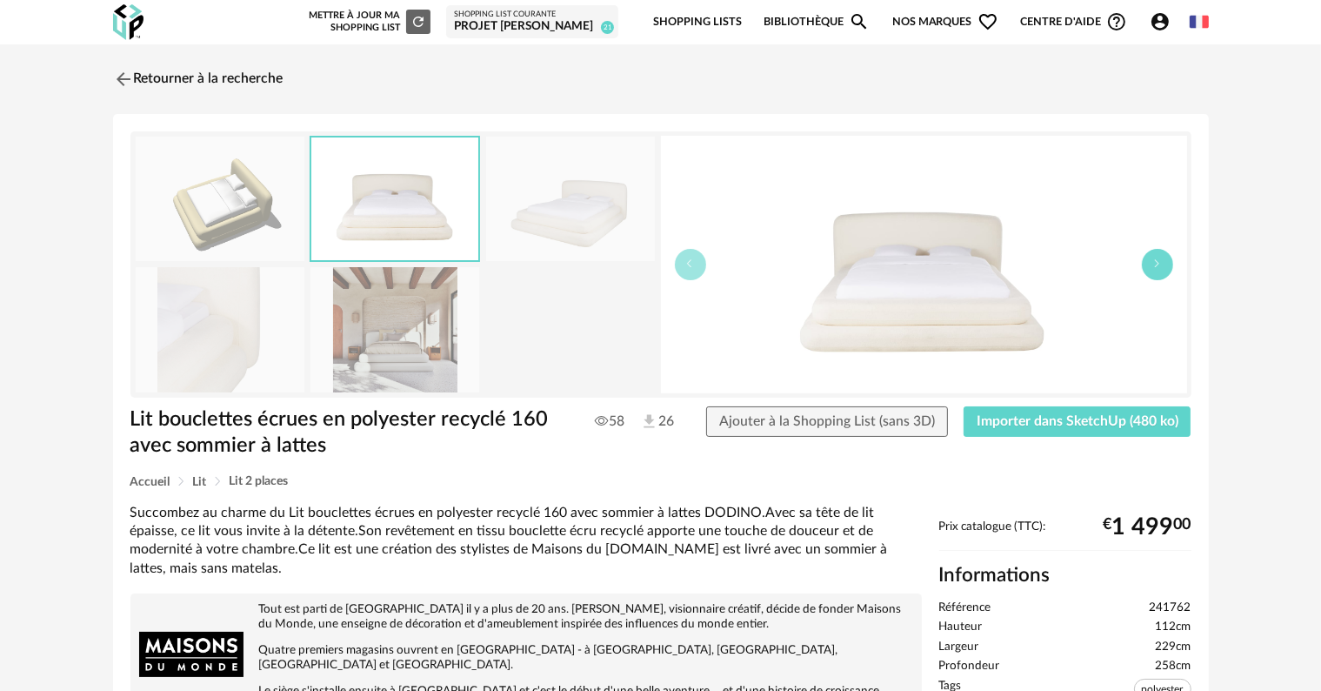
click at [1158, 267] on icon "button" at bounding box center [1158, 263] width 10 height 10
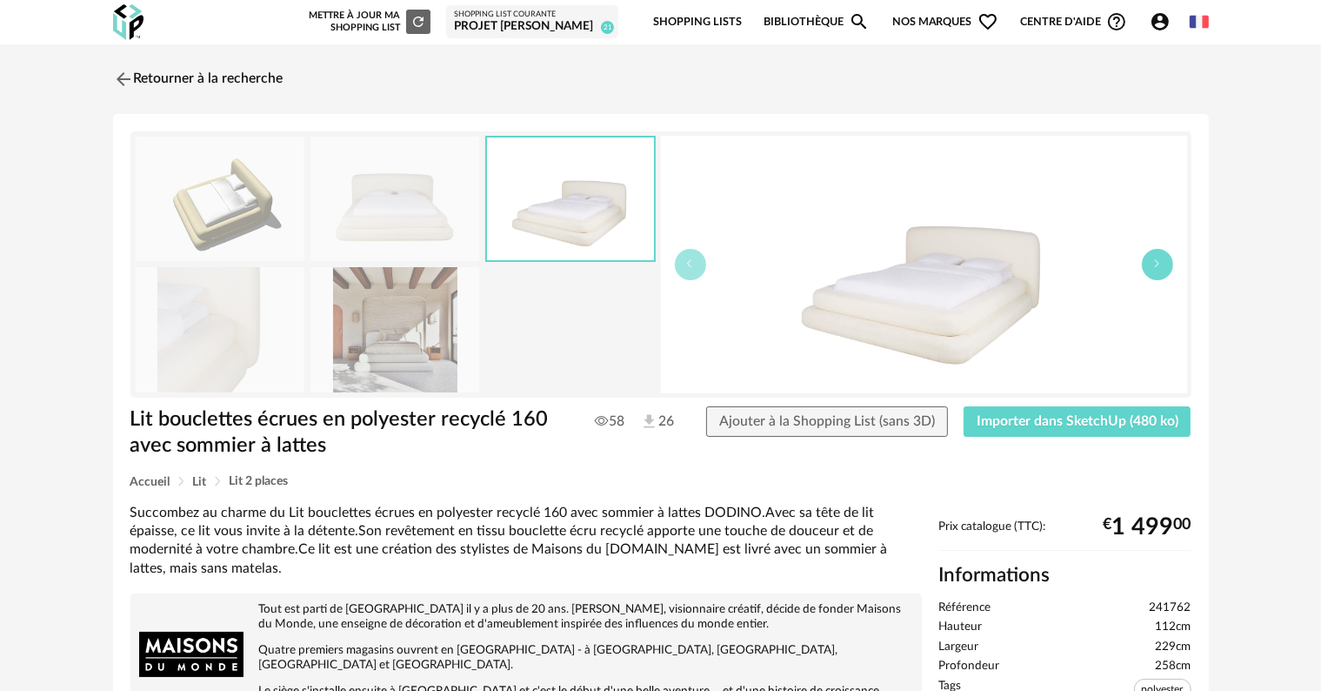
click at [1158, 267] on icon "button" at bounding box center [1158, 263] width 10 height 10
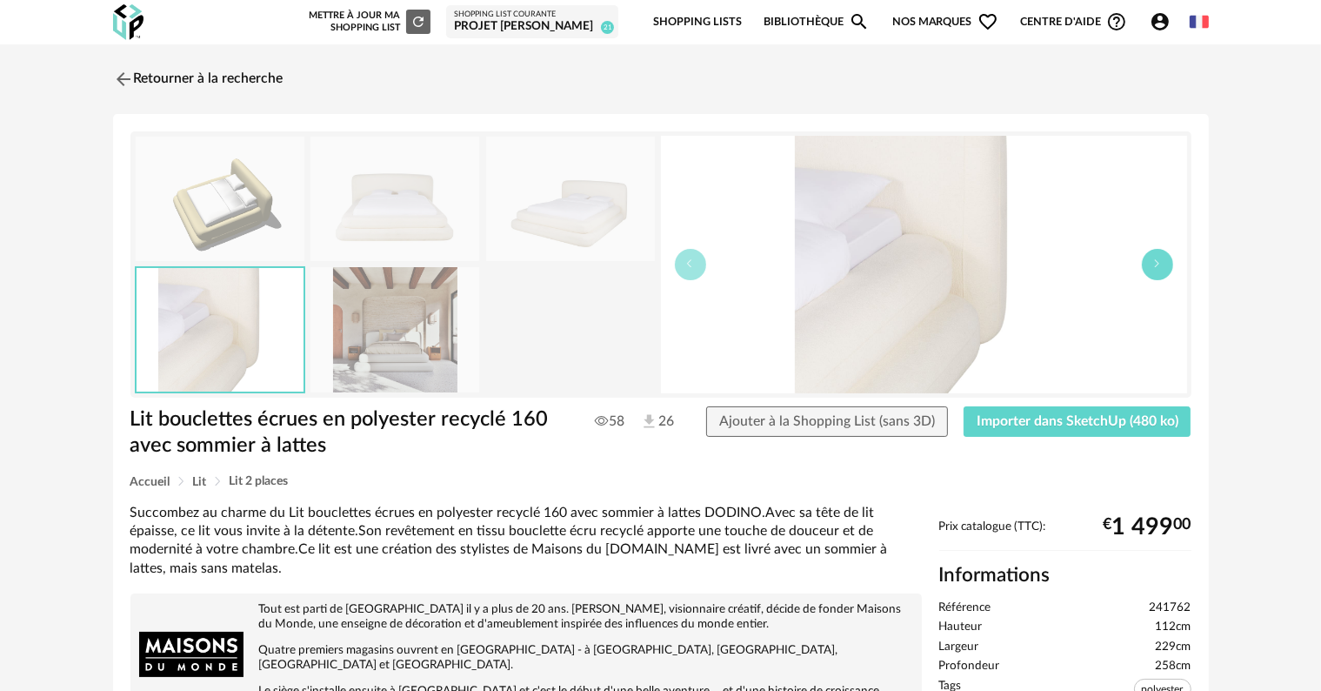
click at [1158, 267] on icon "button" at bounding box center [1158, 263] width 10 height 10
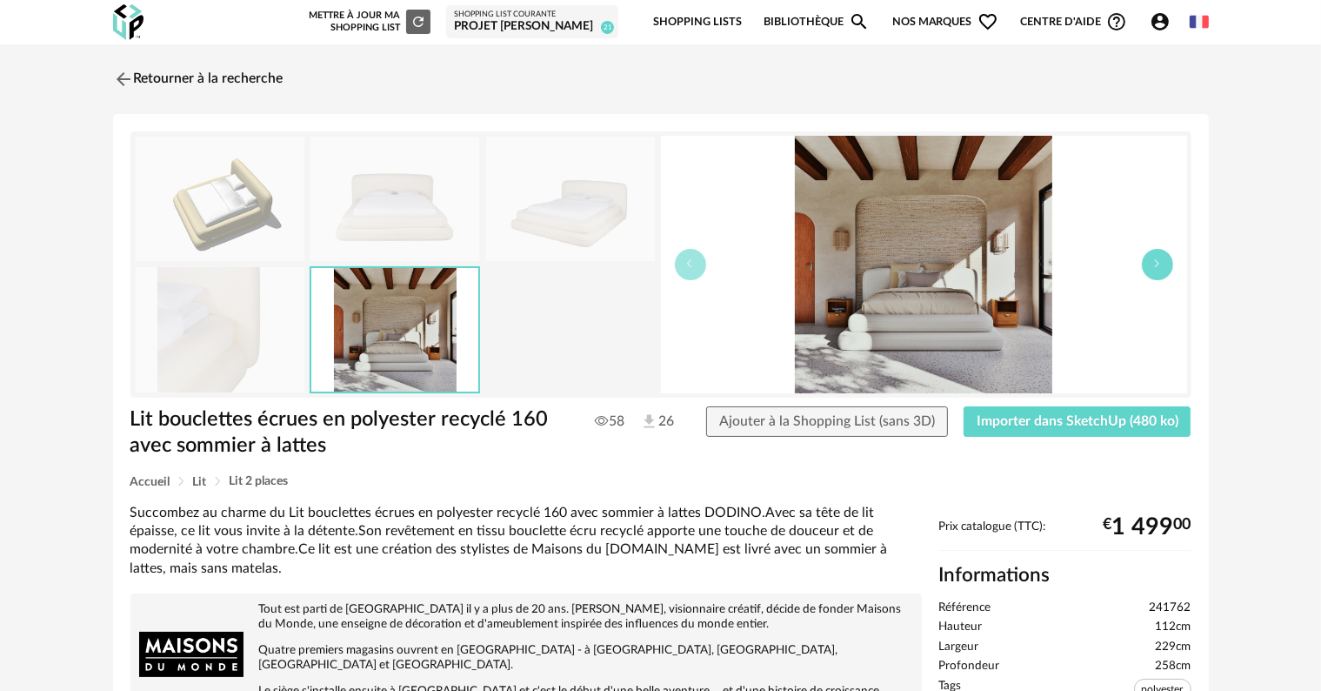
click at [1158, 267] on icon "button" at bounding box center [1158, 263] width 10 height 10
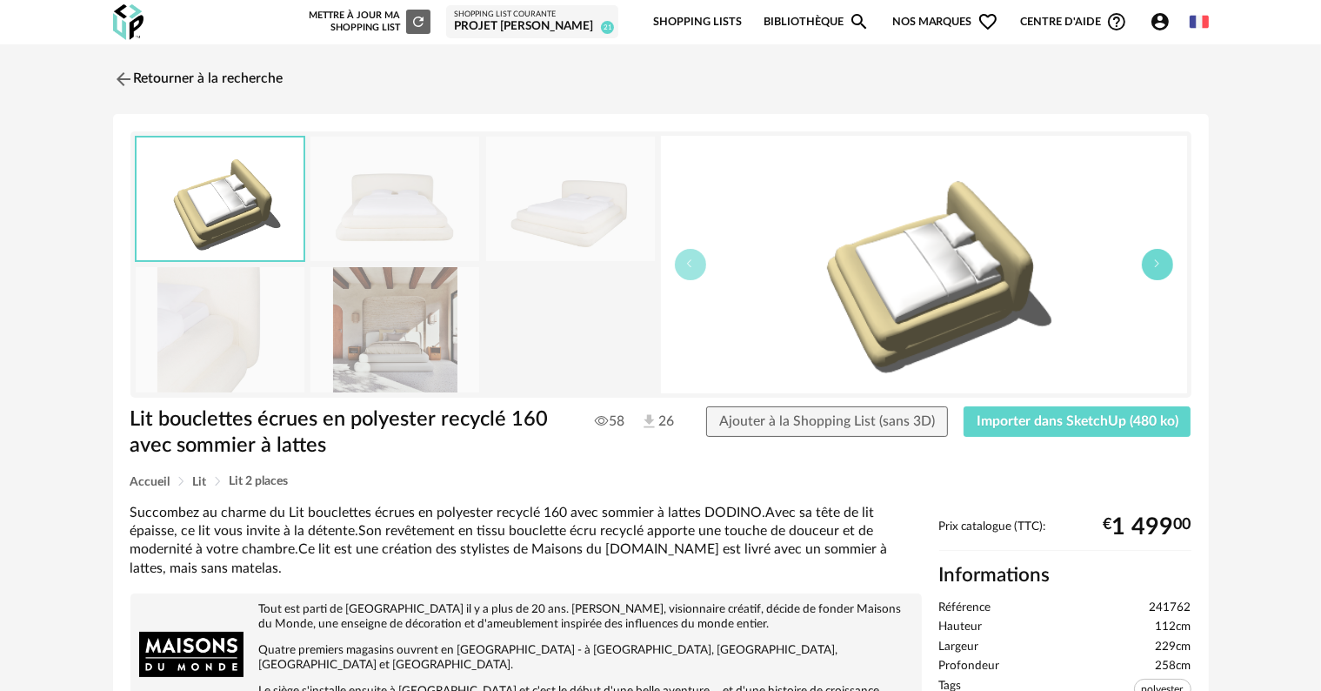
click at [1158, 267] on icon "button" at bounding box center [1158, 263] width 10 height 10
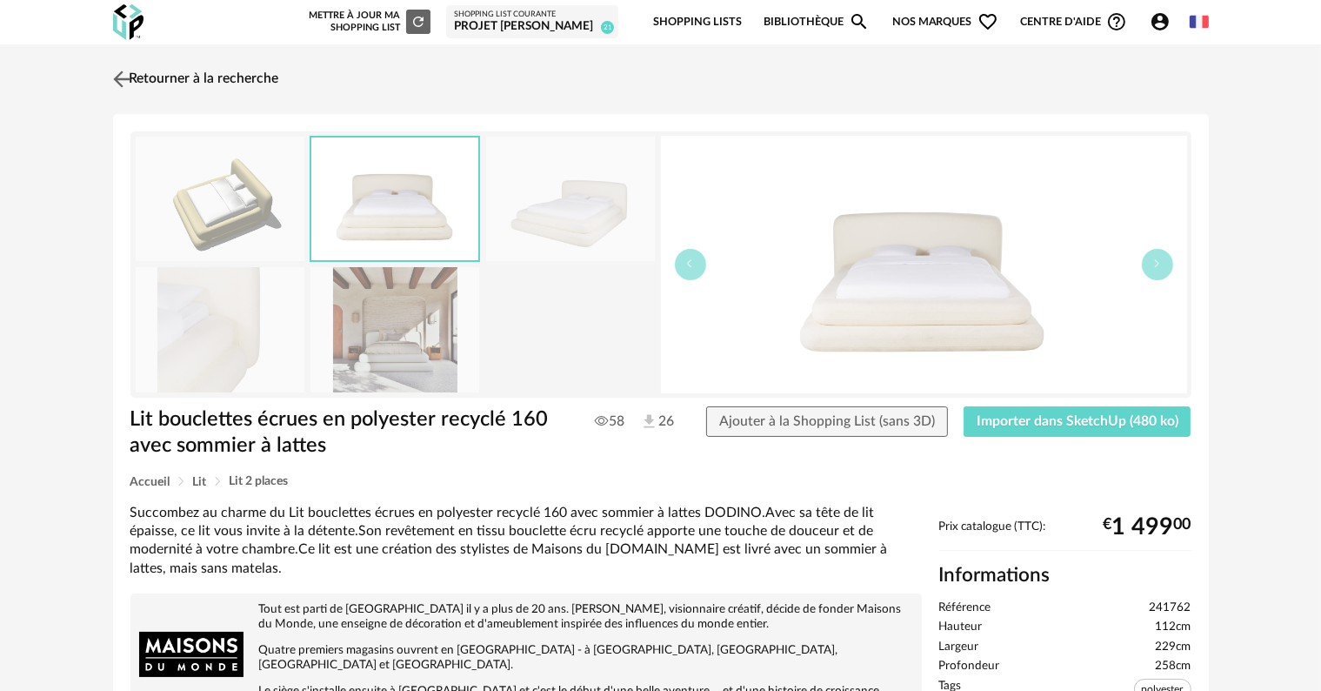
click at [187, 75] on link "Retourner à la recherche" at bounding box center [194, 79] width 170 height 38
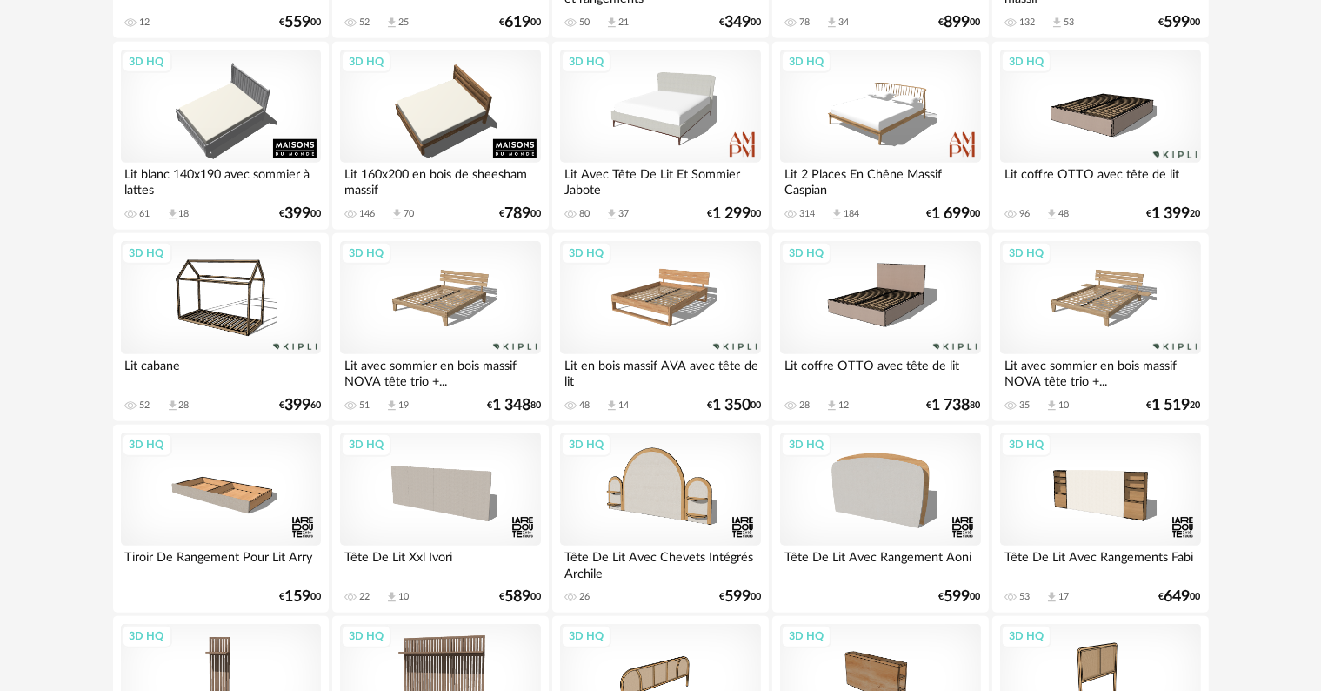
scroll to position [1914, 0]
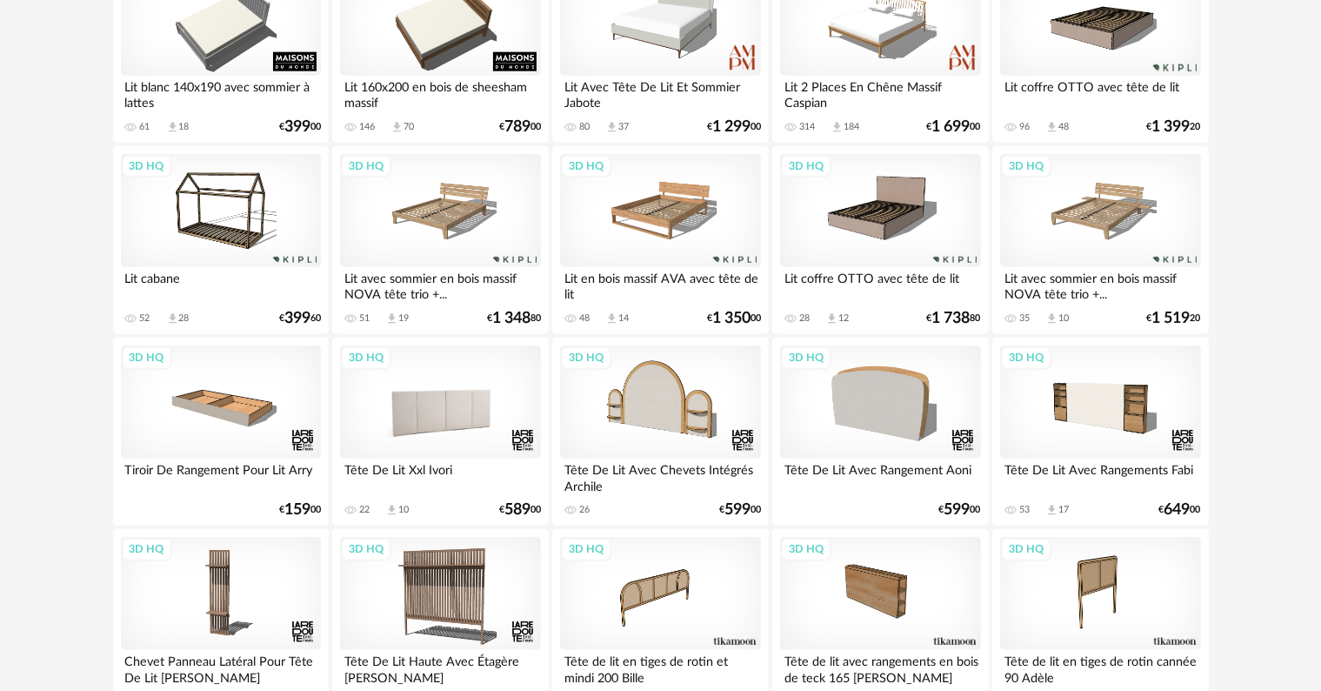
click at [448, 407] on div "3D HQ" at bounding box center [440, 401] width 200 height 113
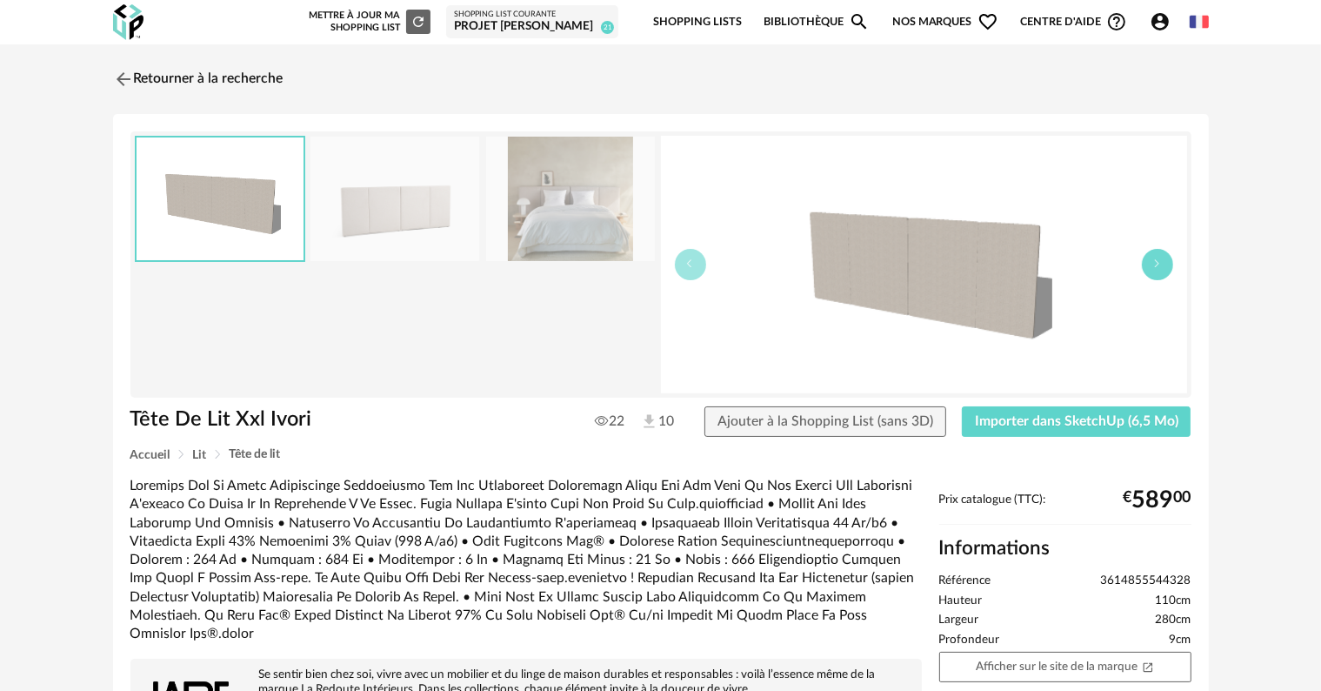
click at [1160, 273] on button "button" at bounding box center [1157, 264] width 31 height 31
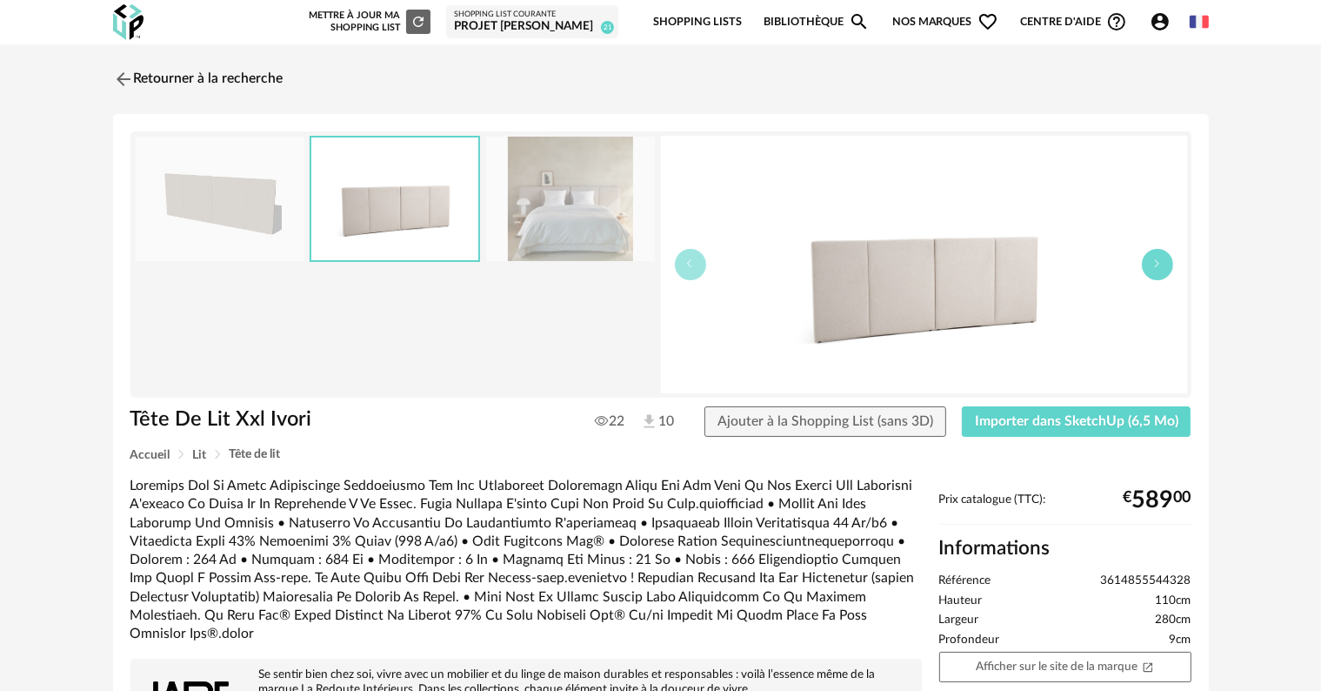
click at [1160, 273] on button "button" at bounding box center [1157, 264] width 31 height 31
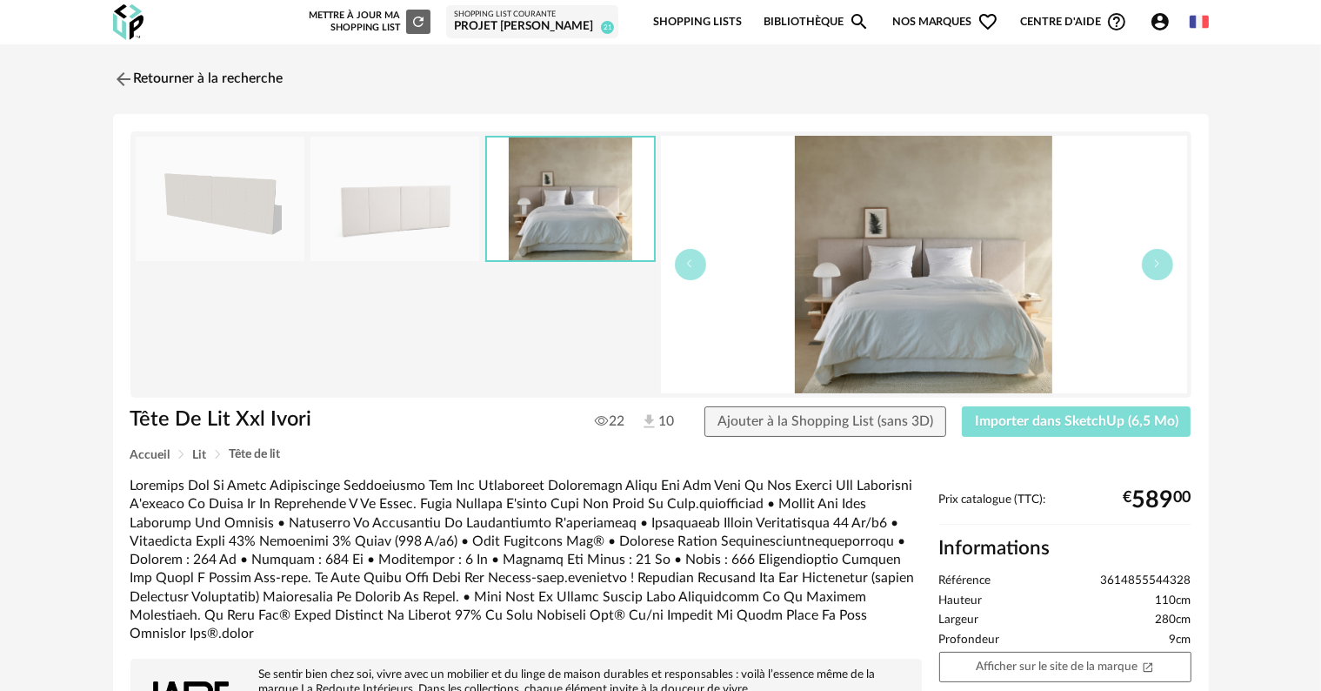
click at [1100, 414] on span "Importer dans SketchUp (6,5 Mo)" at bounding box center [1077, 421] width 204 height 14
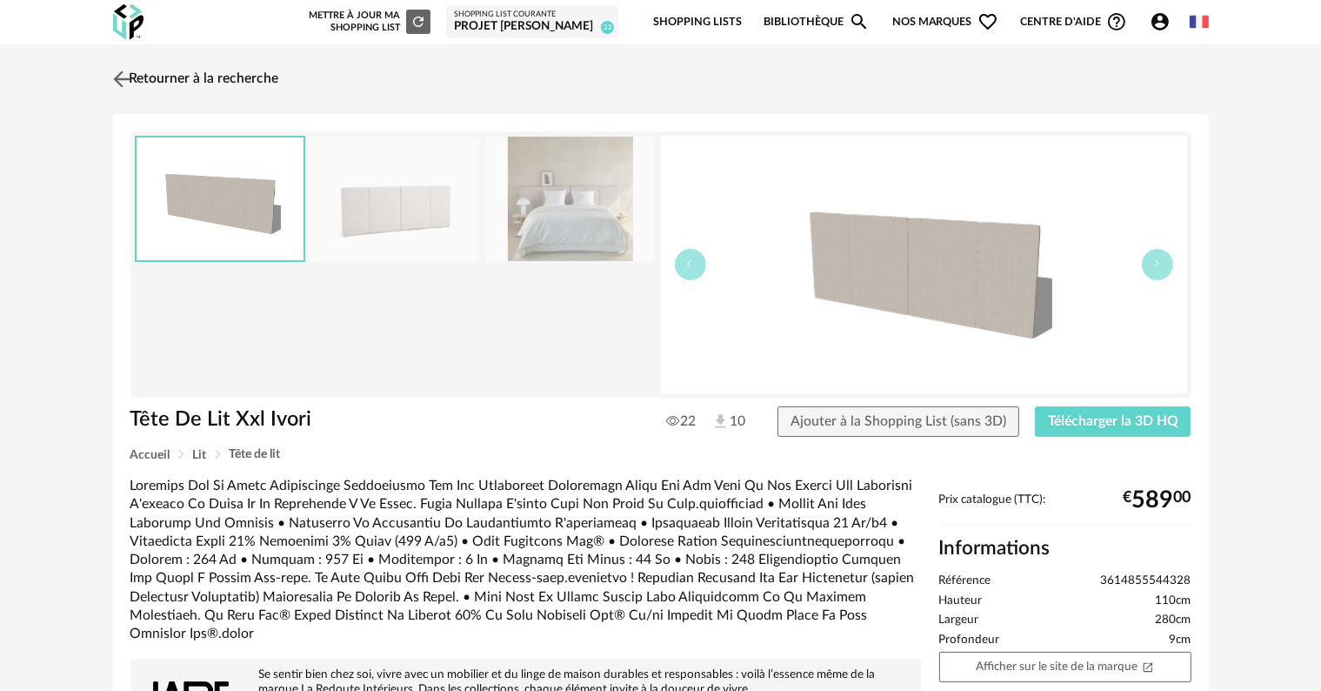
click at [222, 80] on link "Retourner à la recherche" at bounding box center [194, 79] width 170 height 38
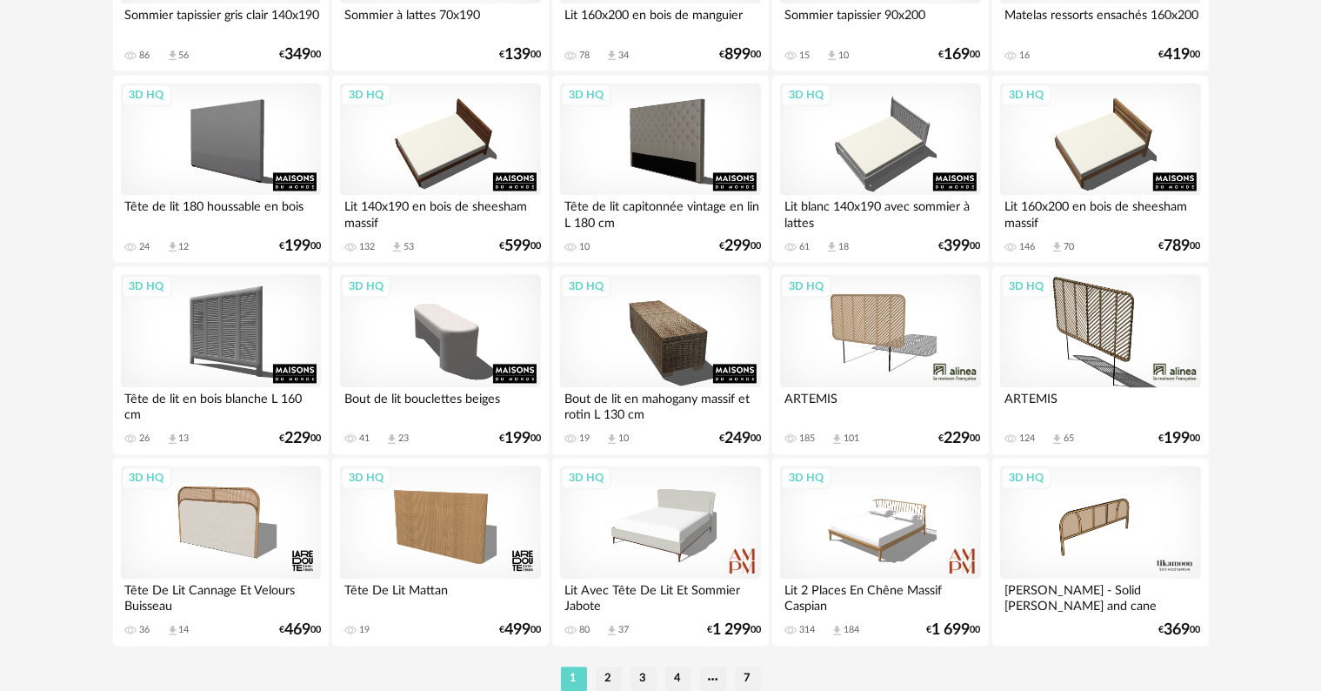
scroll to position [3588, 0]
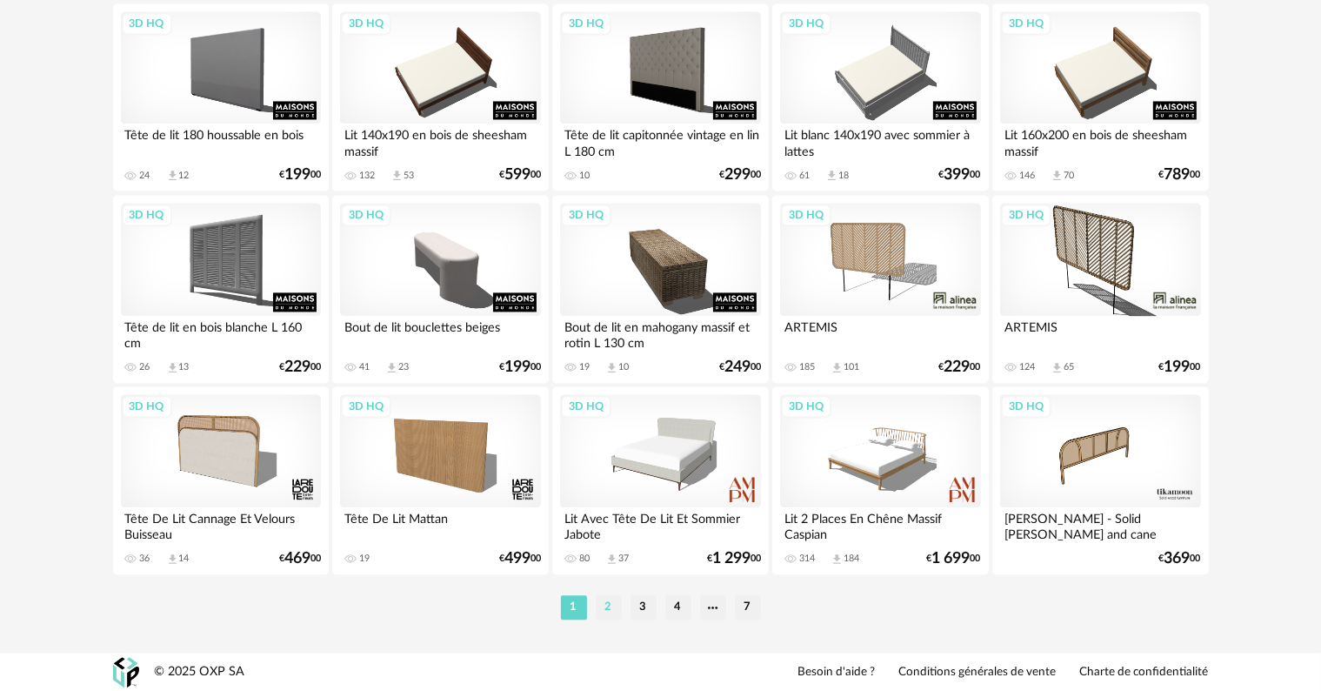
click at [602, 605] on li "2" at bounding box center [609, 607] width 26 height 24
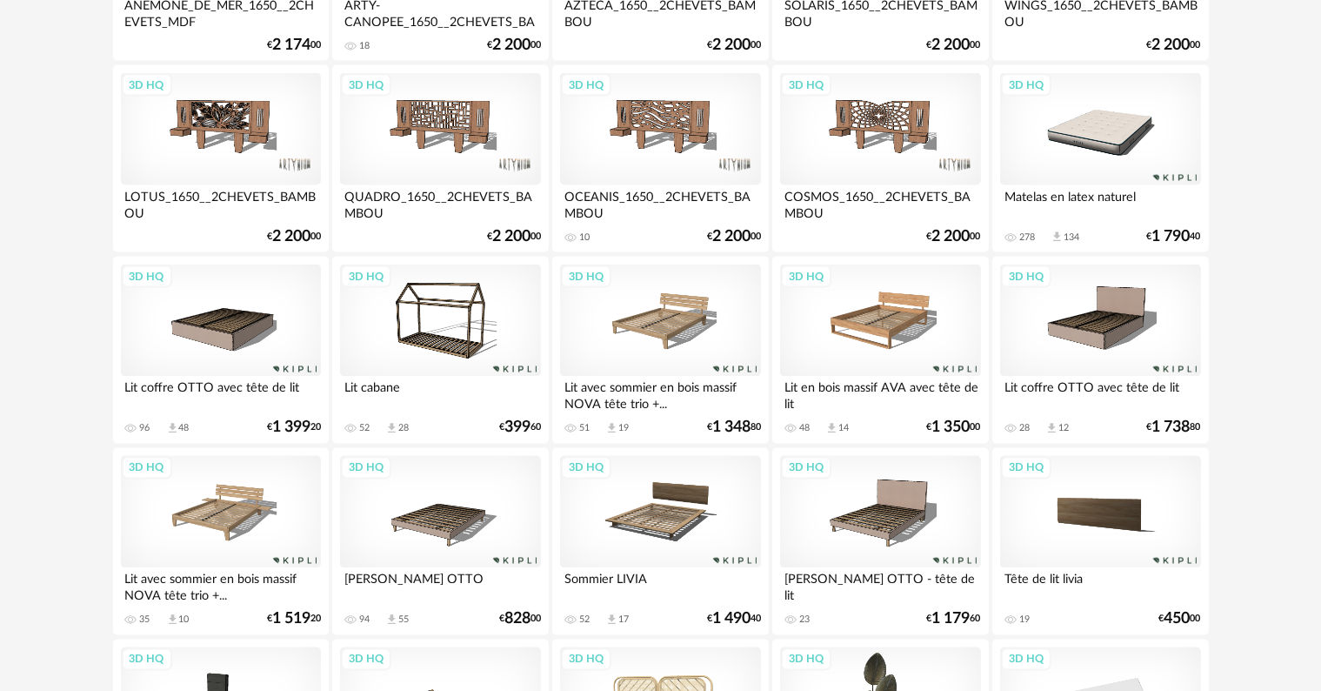
scroll to position [2805, 0]
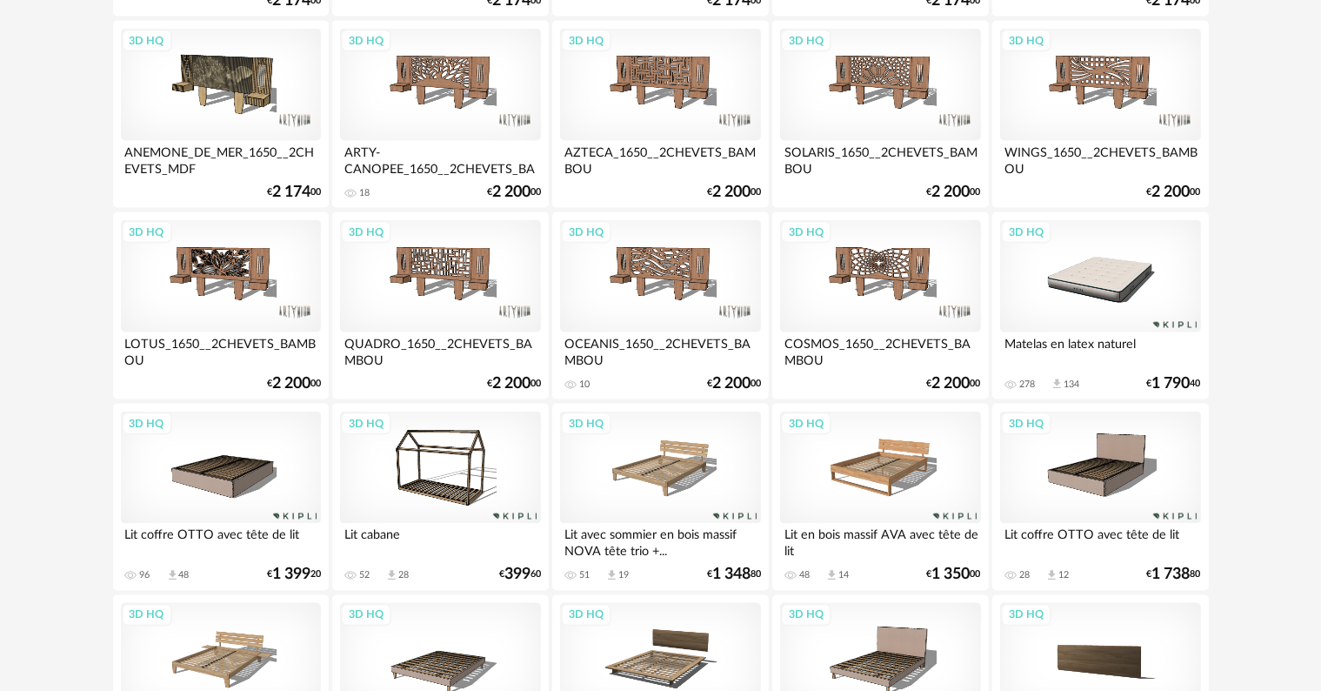
click at [207, 491] on div "3D HQ" at bounding box center [221, 467] width 200 height 113
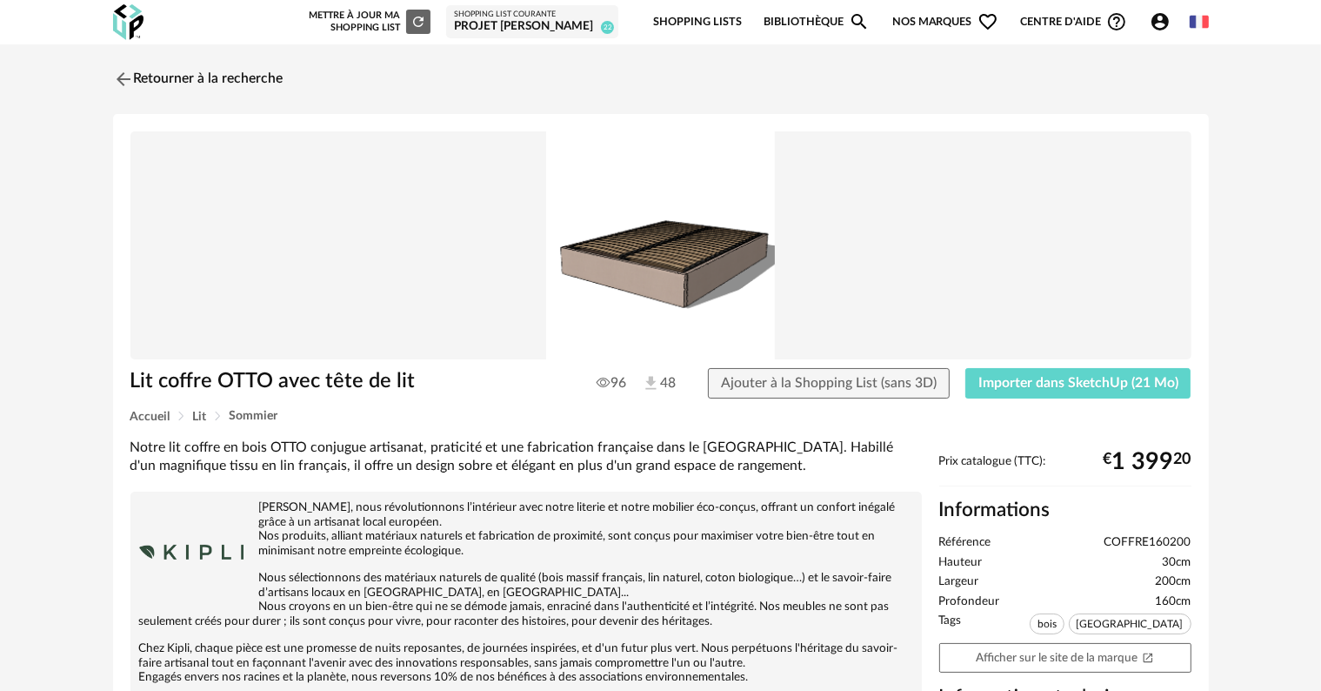
click at [743, 262] on img at bounding box center [660, 245] width 1061 height 228
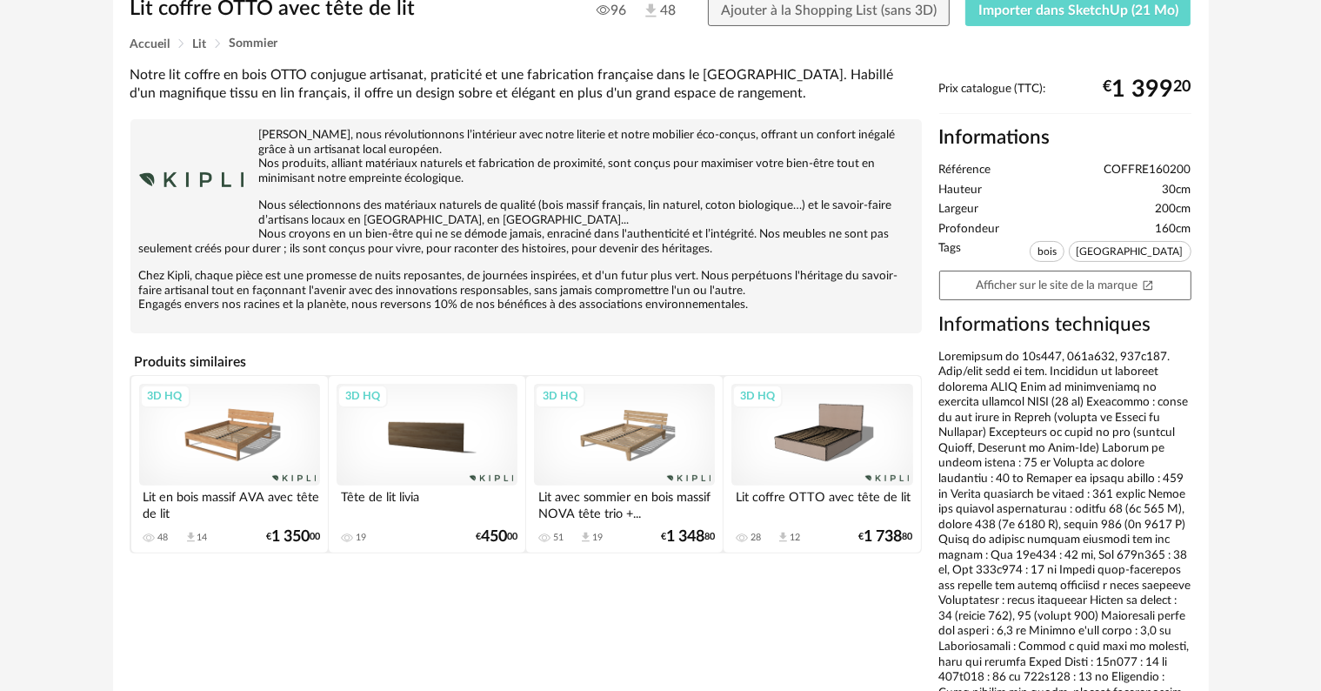
scroll to position [435, 0]
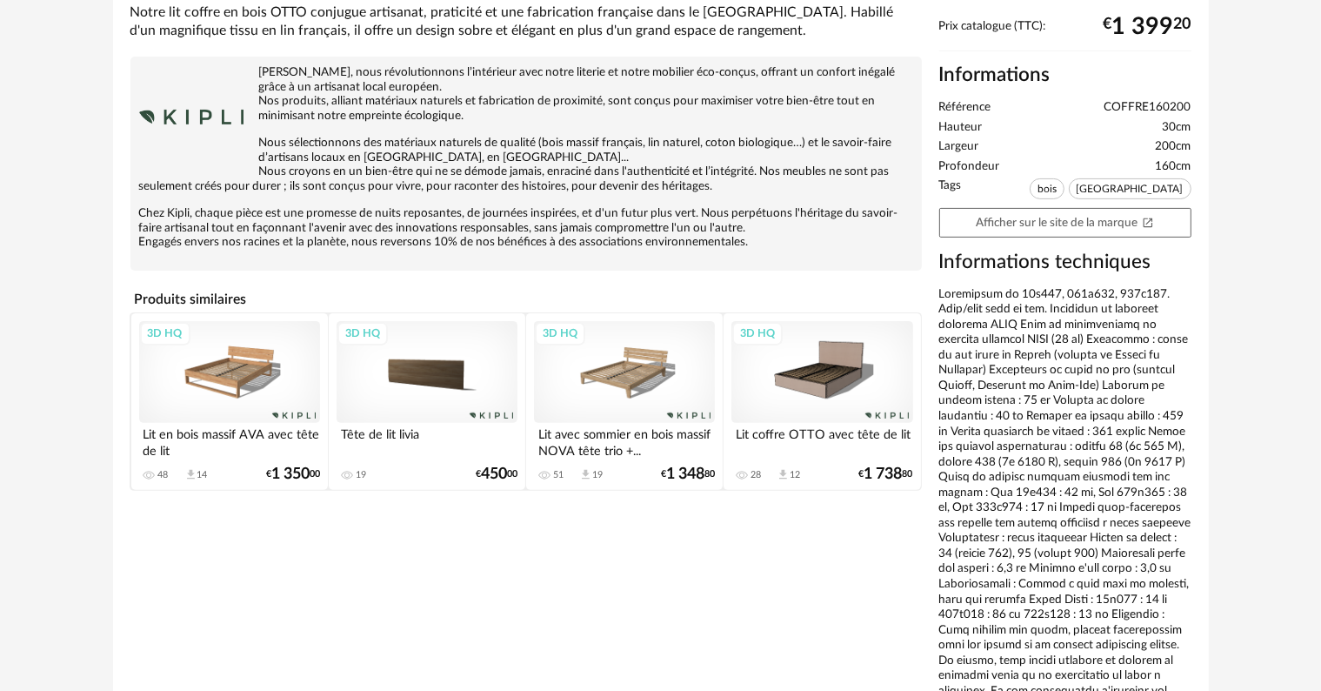
click at [829, 393] on div "3D HQ" at bounding box center [822, 372] width 181 height 102
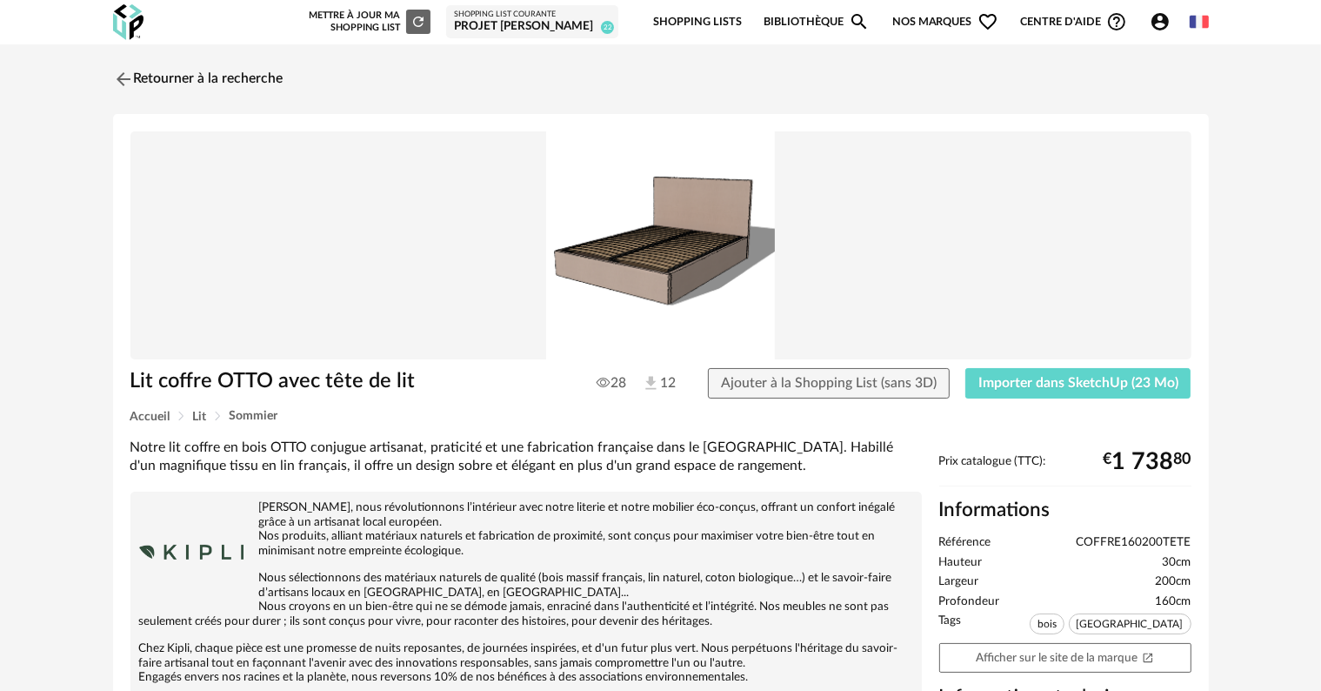
click at [884, 254] on img at bounding box center [660, 245] width 1061 height 228
click at [188, 77] on link "Retourner à la recherche" at bounding box center [194, 79] width 170 height 38
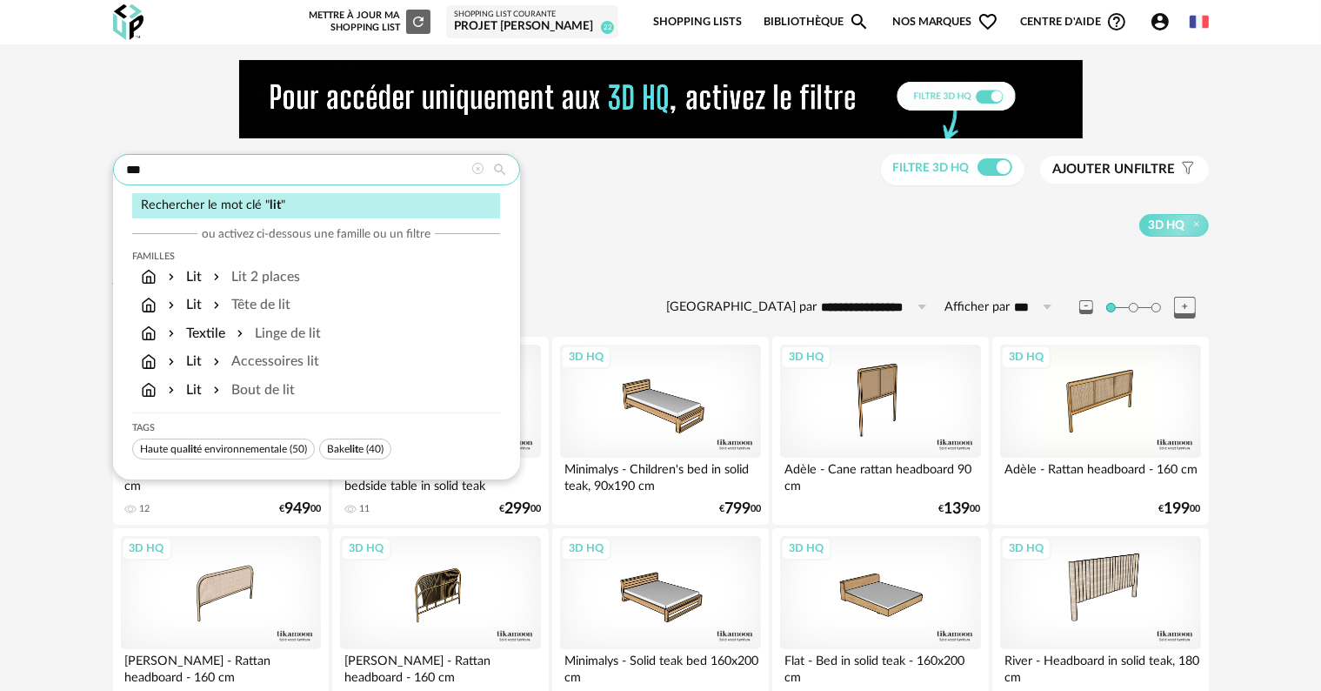
click at [189, 160] on input "***" at bounding box center [316, 169] width 407 height 31
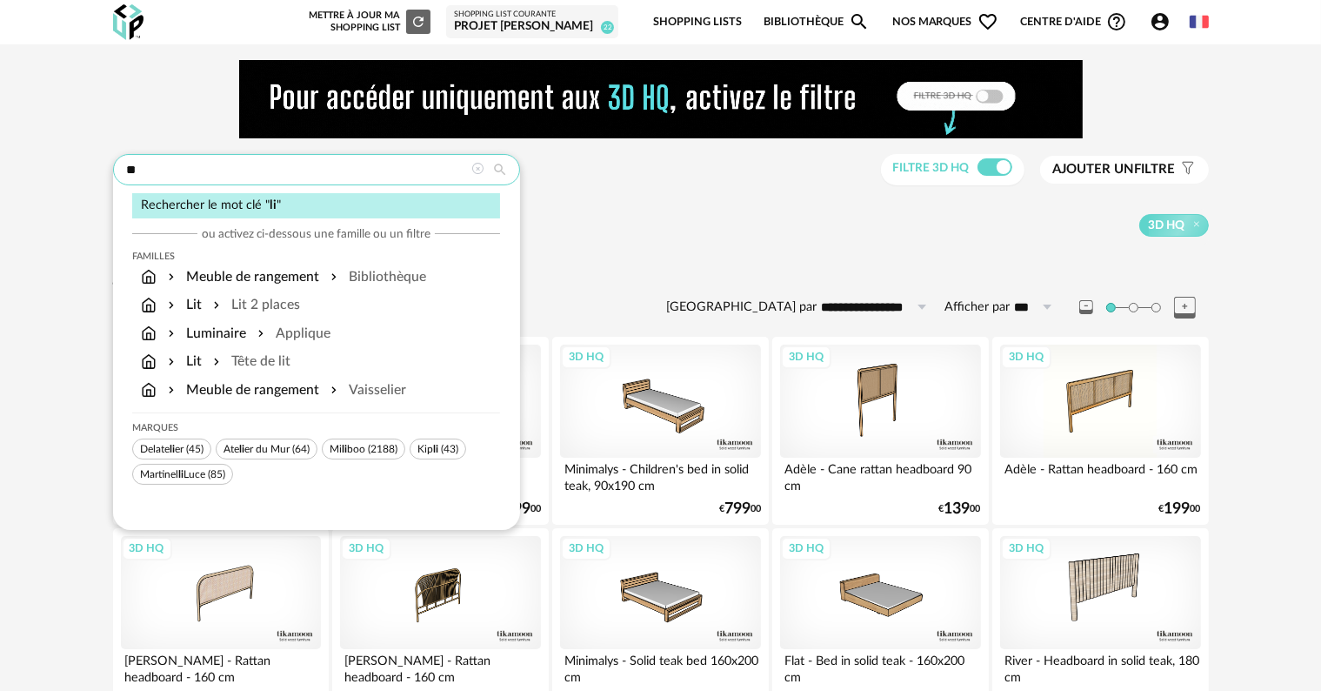
type input "*"
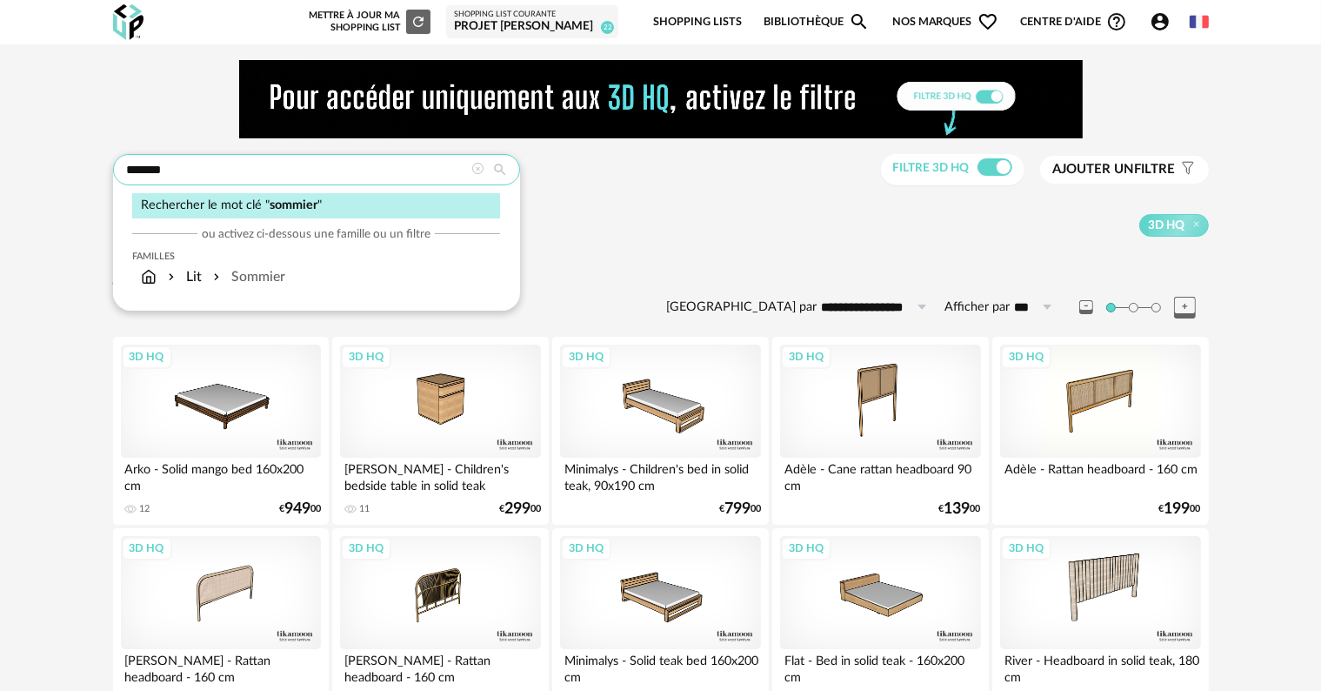
type input "*******"
type input "**********"
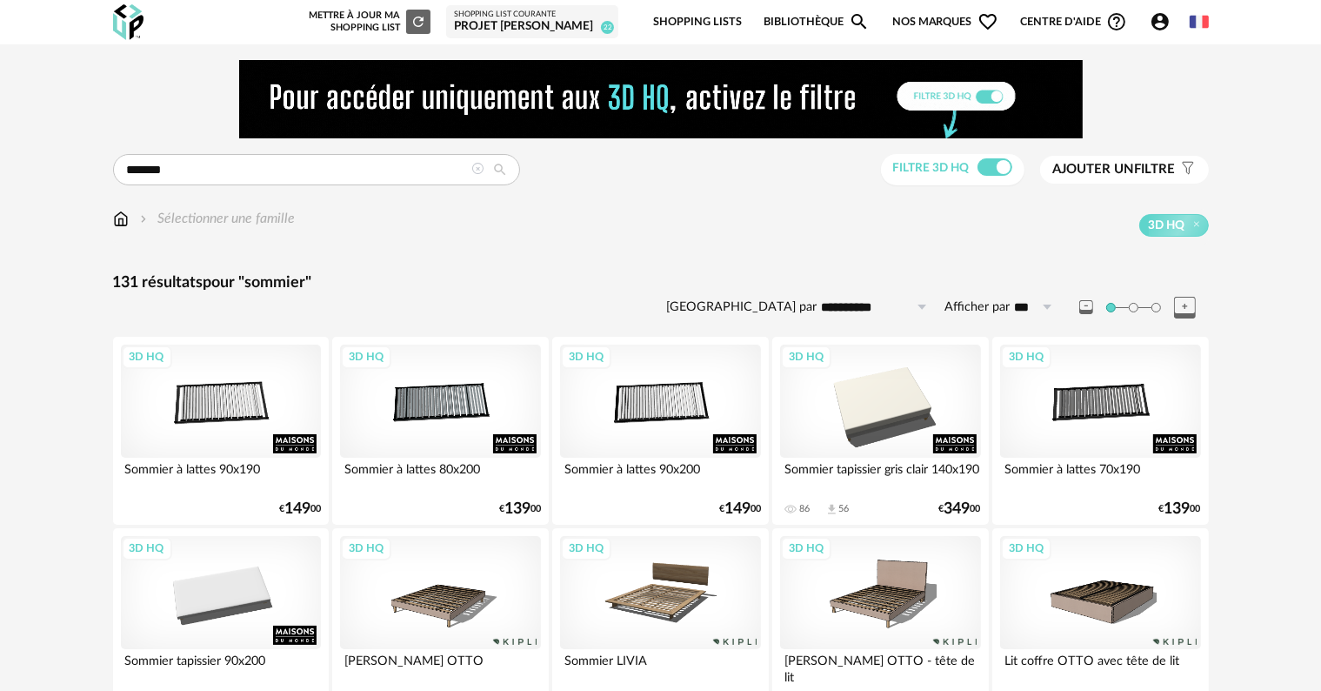
click at [1090, 601] on div "3D HQ" at bounding box center [1100, 592] width 200 height 113
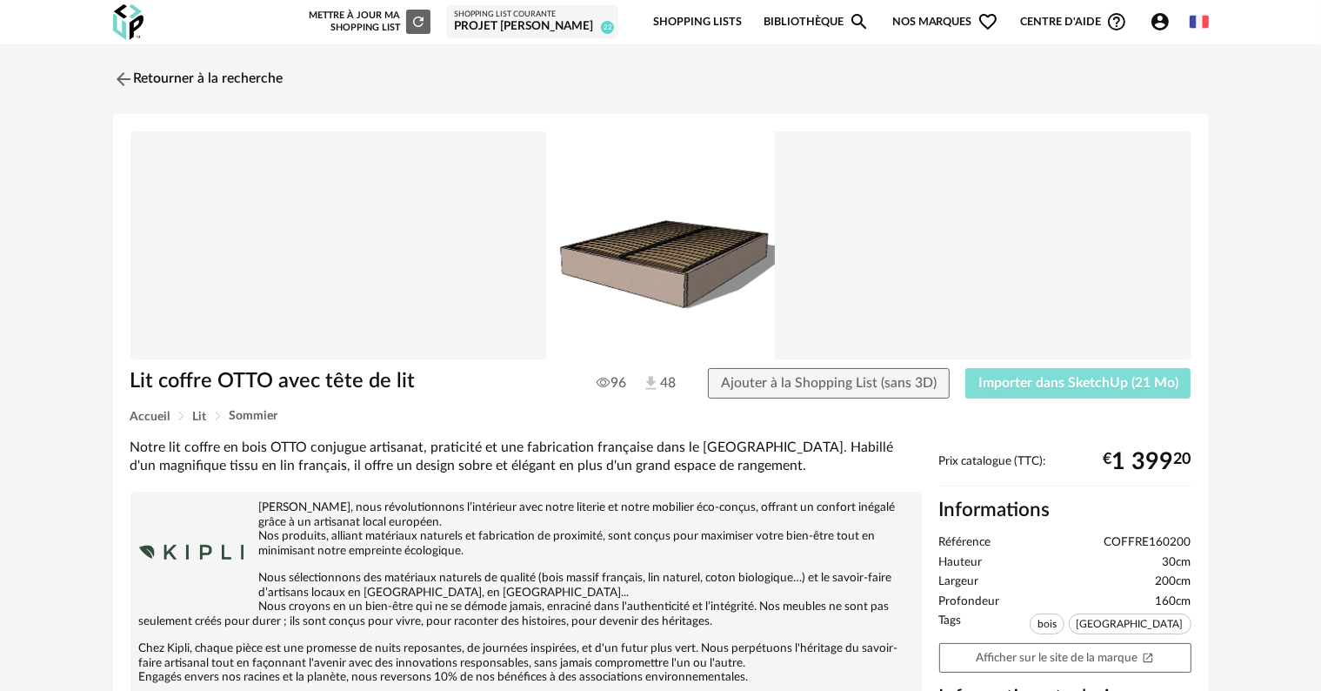
click at [1008, 383] on span "Importer dans SketchUp (21 Mo)" at bounding box center [1079, 383] width 200 height 14
click at [199, 81] on link "Retourner à la recherche" at bounding box center [194, 79] width 170 height 38
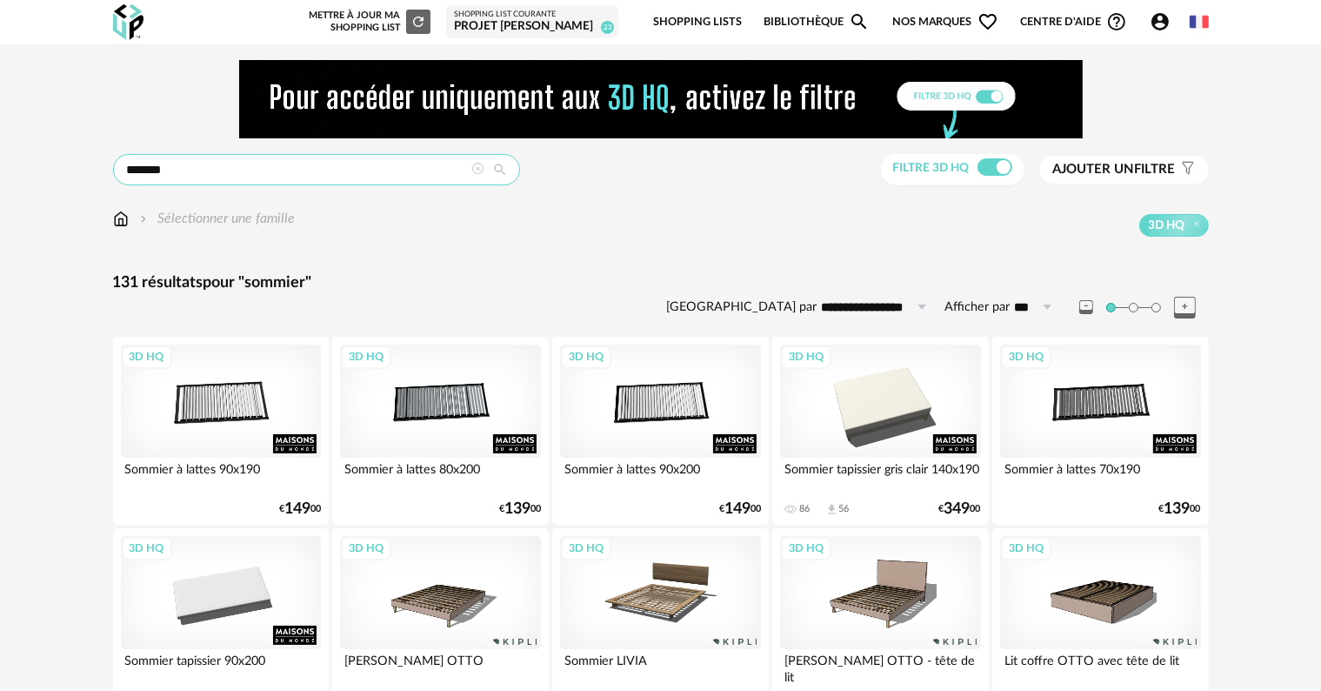
click at [242, 162] on input "*******" at bounding box center [316, 169] width 407 height 31
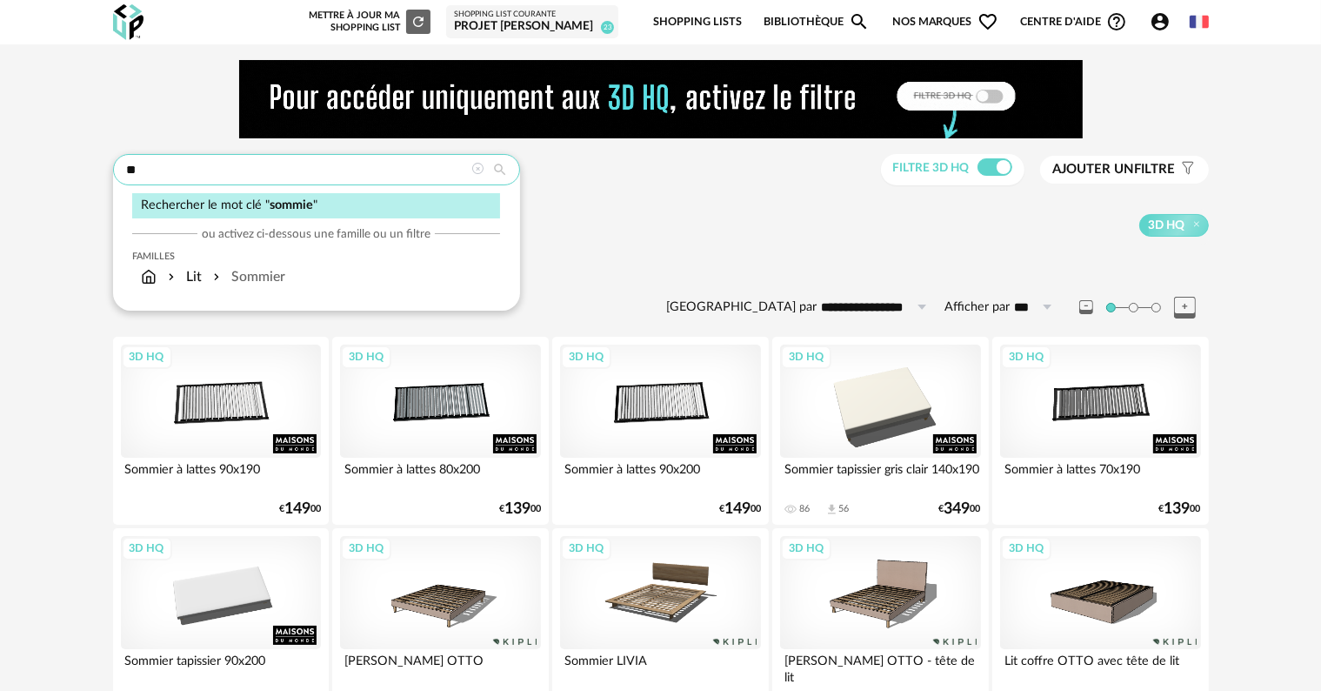
type input "*"
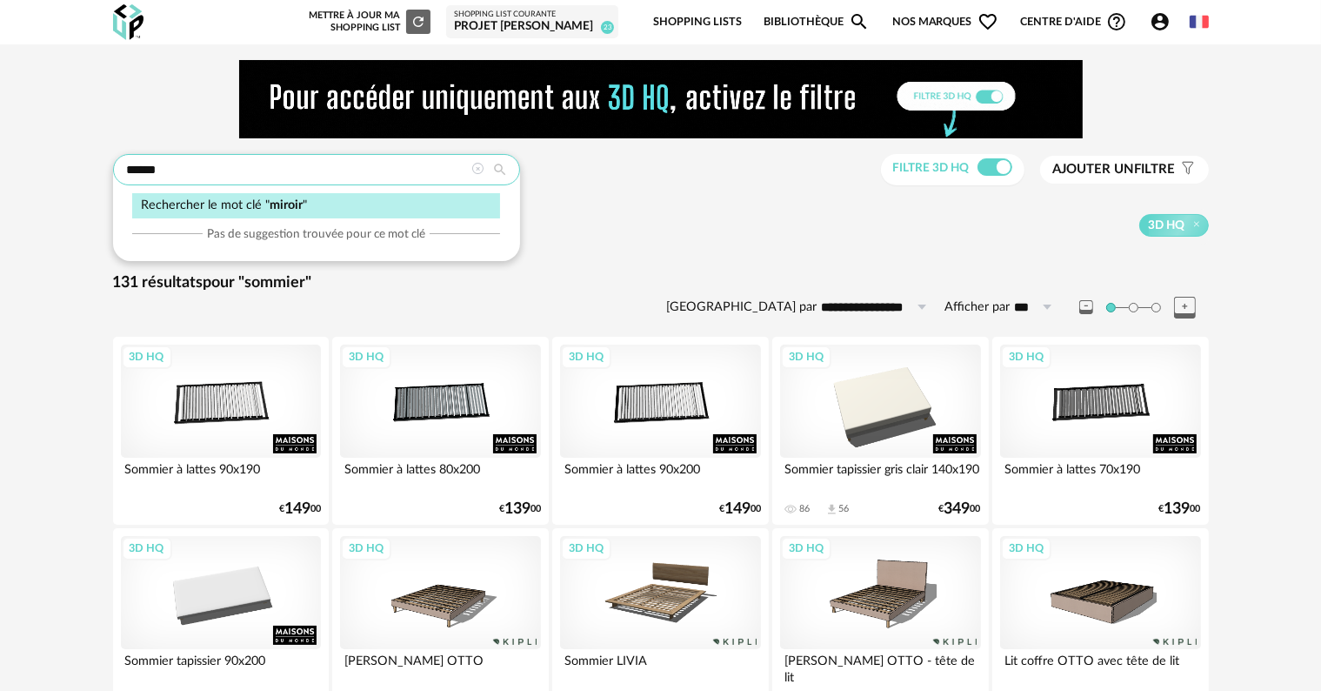
type input "******"
type input "**********"
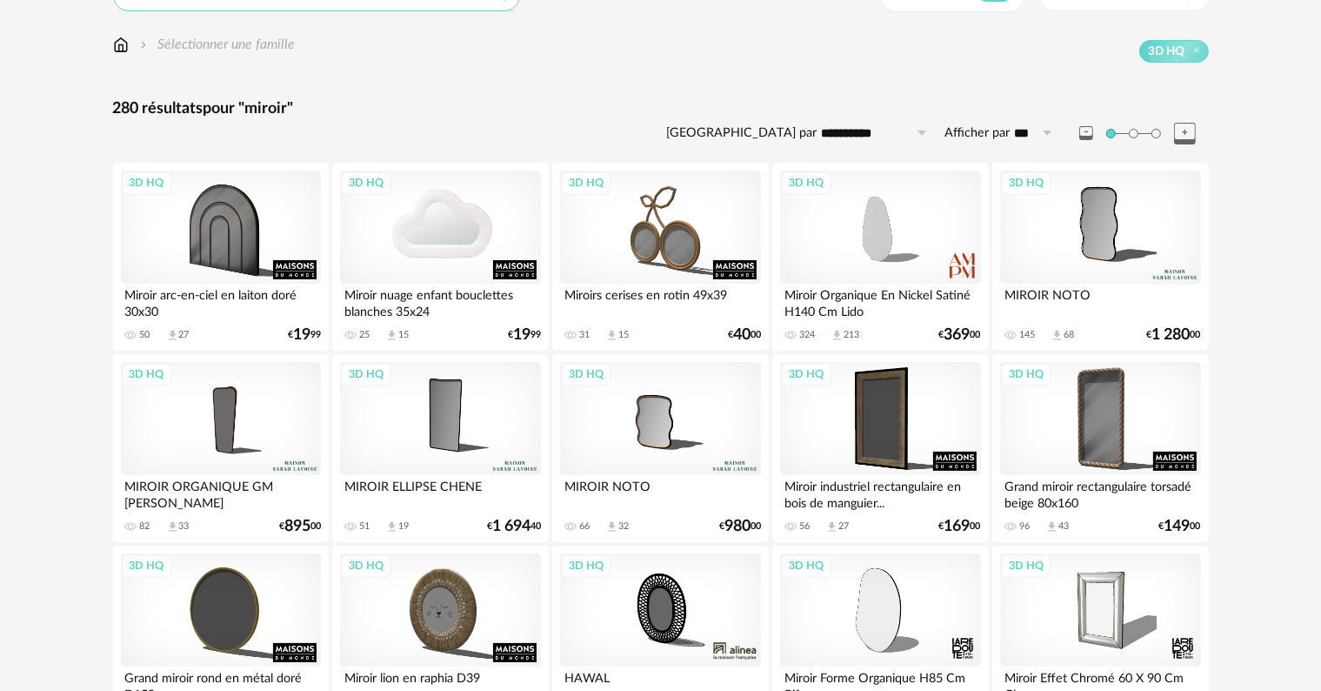
scroll to position [261, 0]
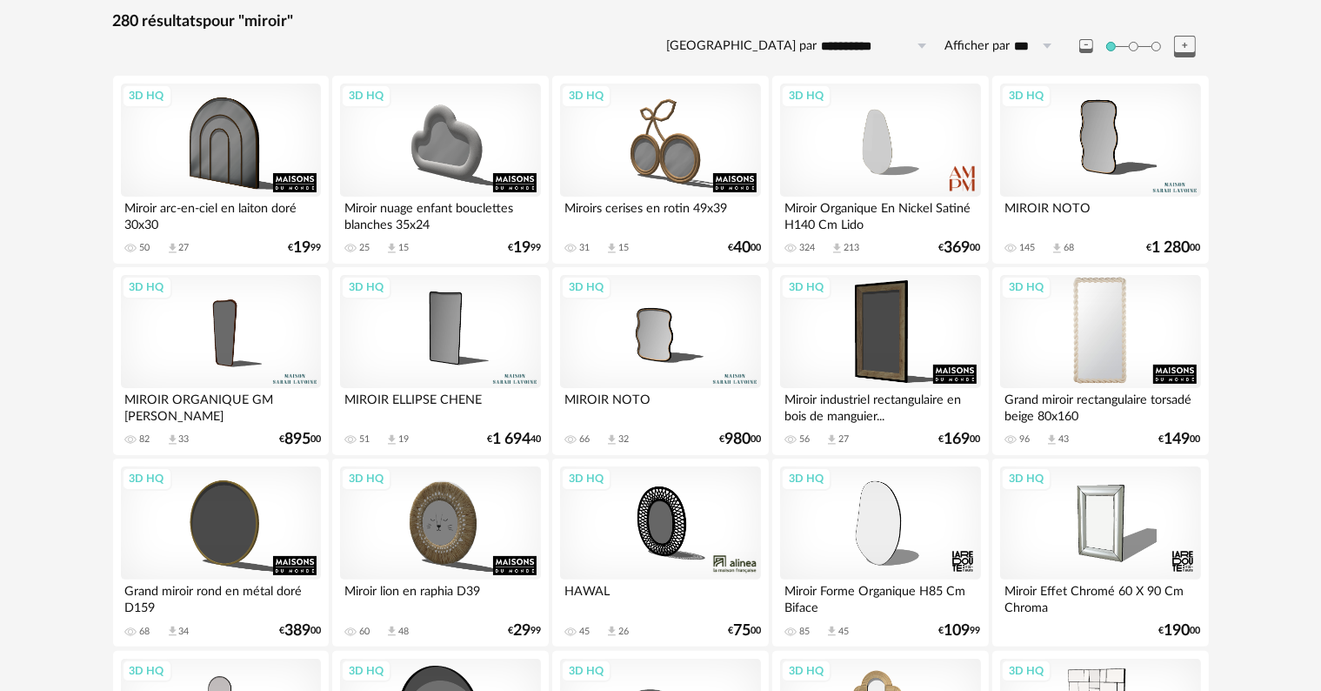
click at [1121, 362] on div "3D HQ" at bounding box center [1100, 331] width 200 height 113
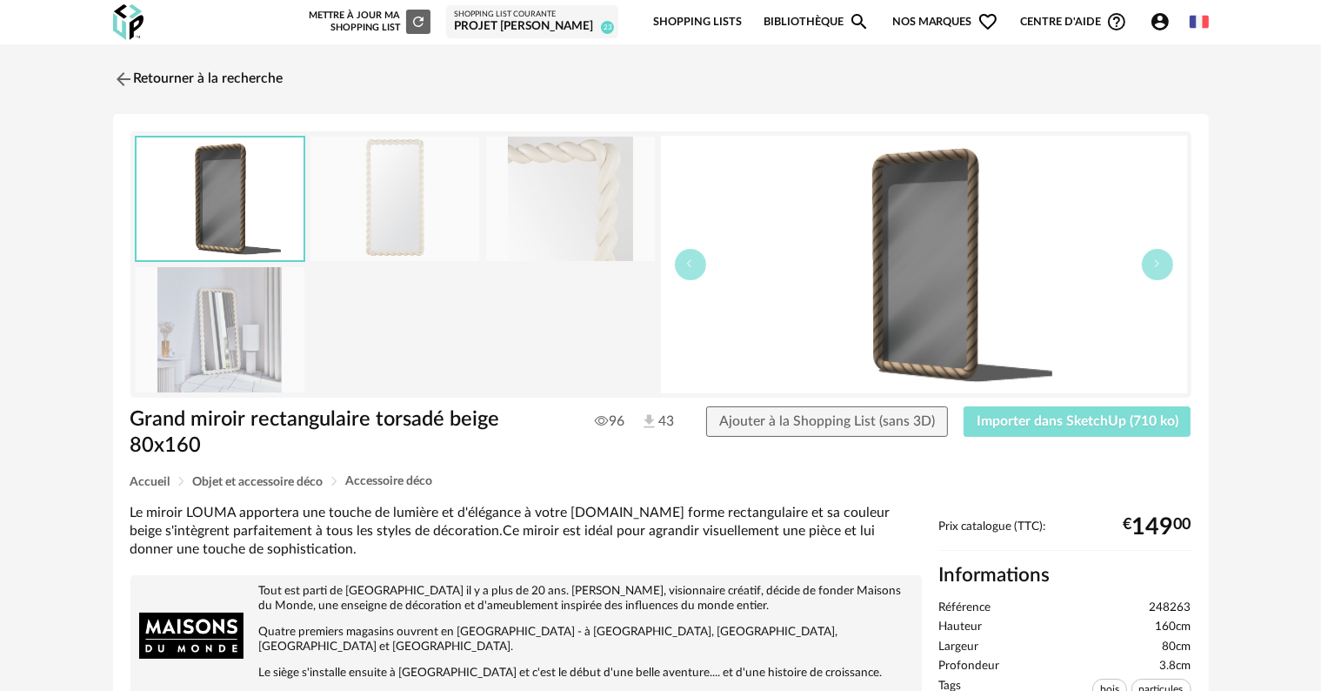
click at [1112, 424] on span "Importer dans SketchUp (710 ko)" at bounding box center [1078, 421] width 202 height 14
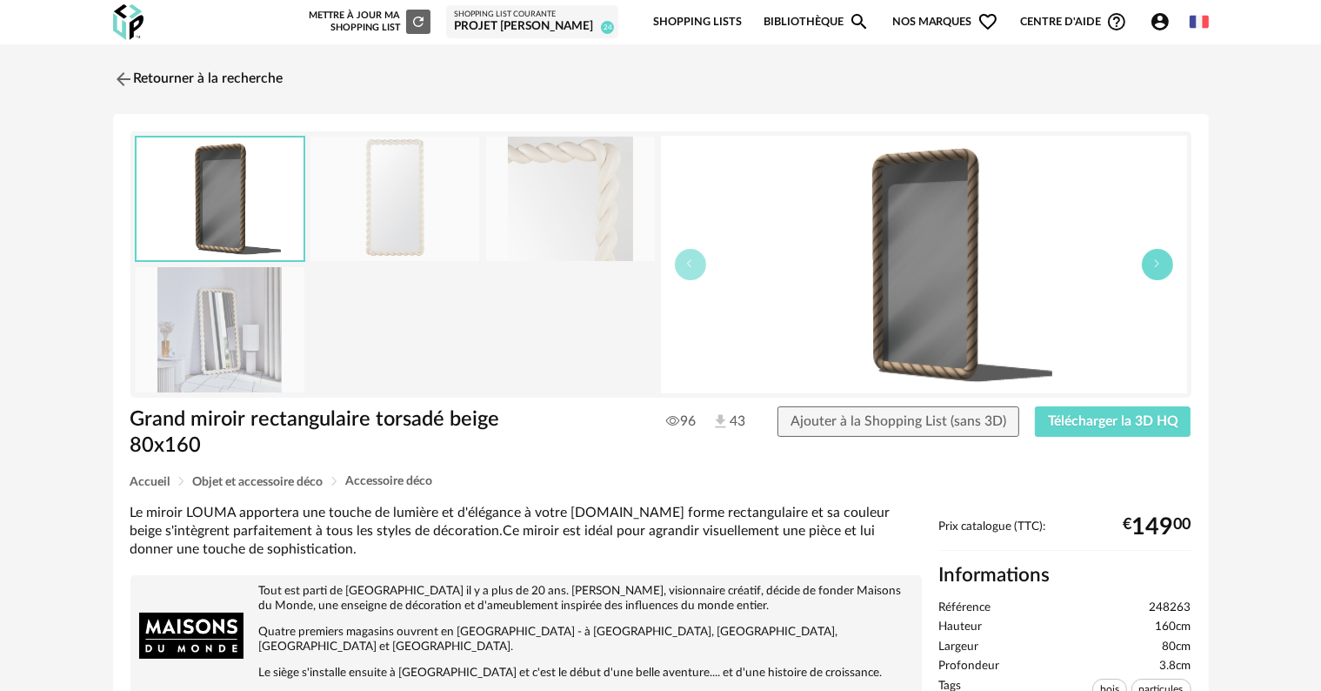
click at [1156, 274] on button "button" at bounding box center [1157, 264] width 31 height 31
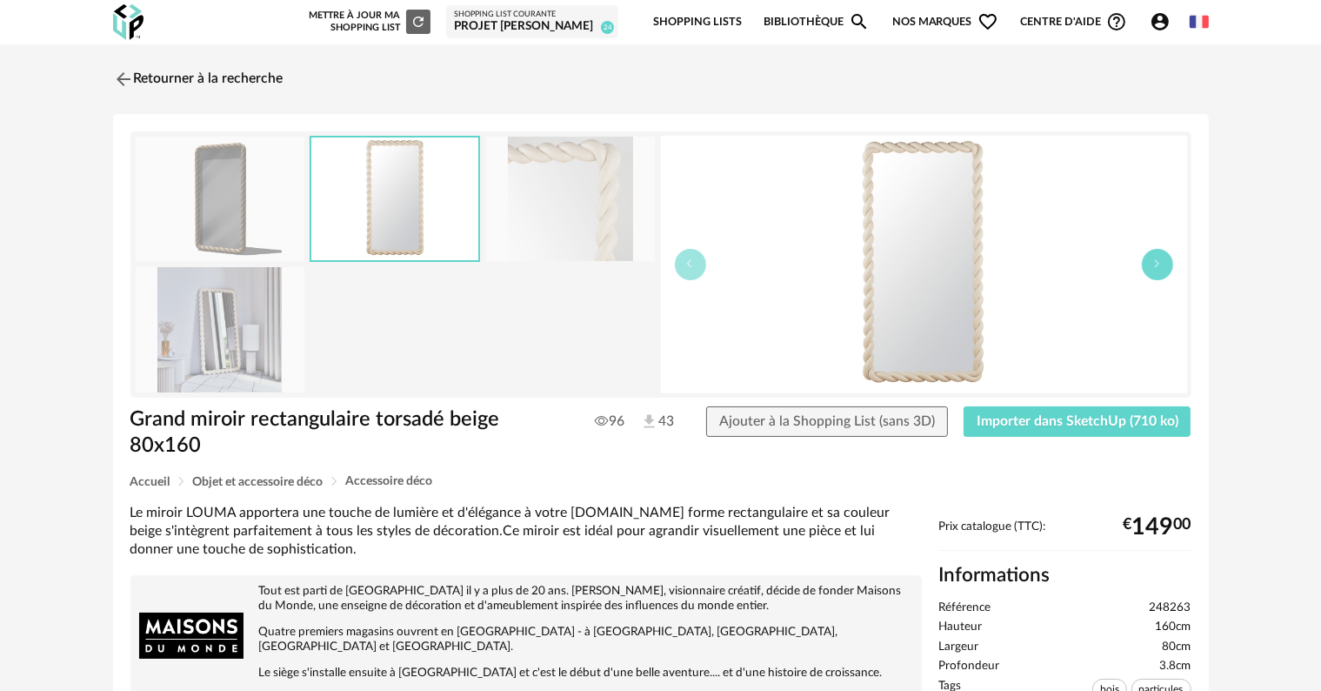
click at [1156, 274] on button "button" at bounding box center [1157, 264] width 31 height 31
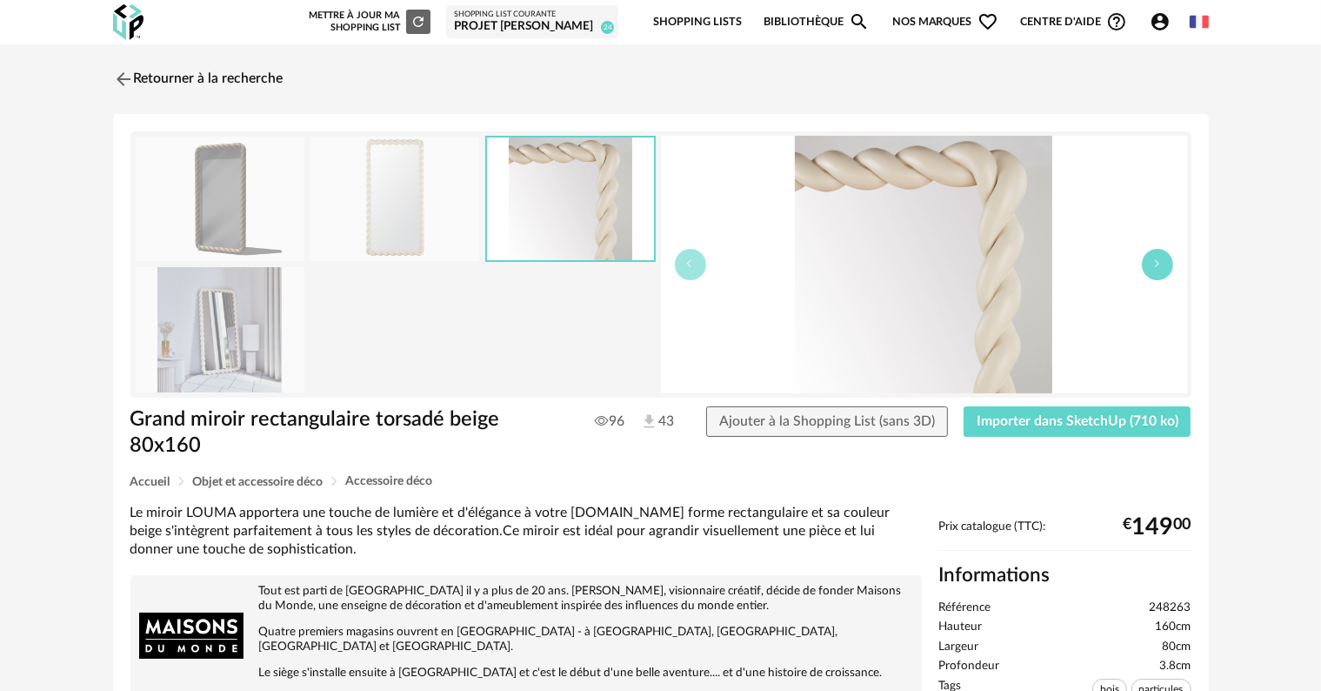
click at [1156, 274] on button "button" at bounding box center [1157, 264] width 31 height 31
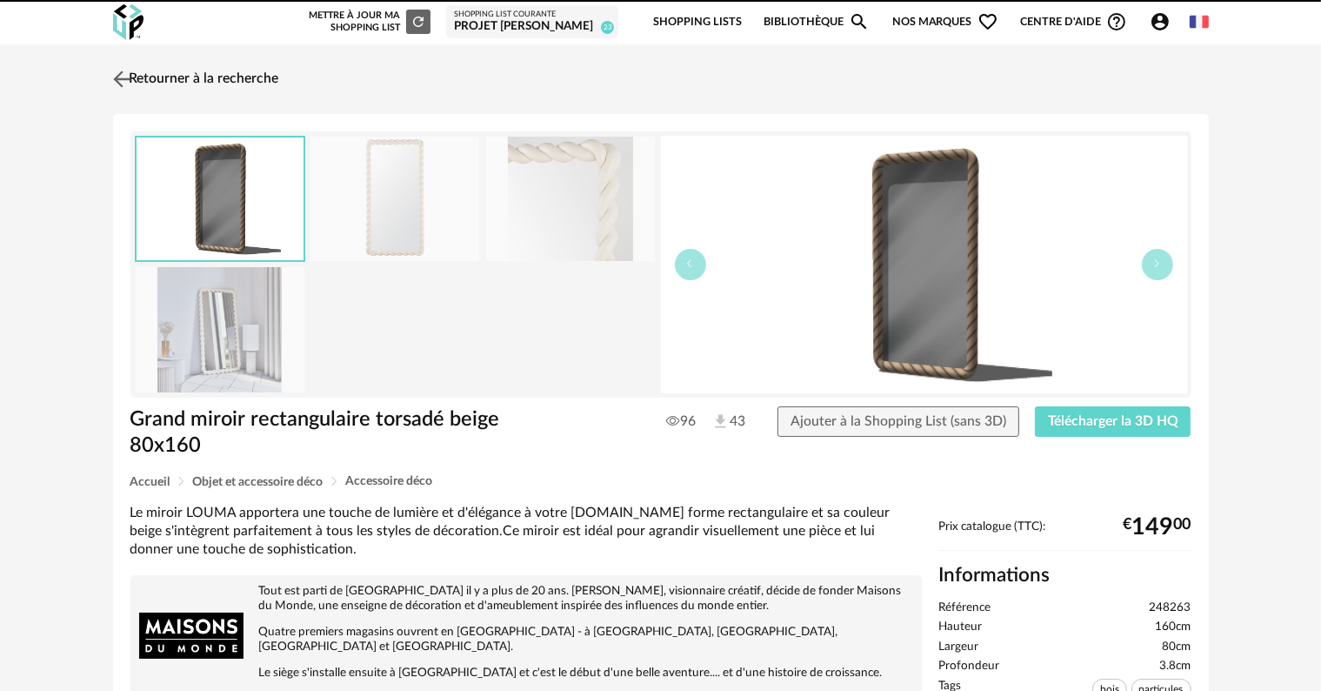
click at [177, 83] on link "Retourner à la recherche" at bounding box center [194, 79] width 170 height 38
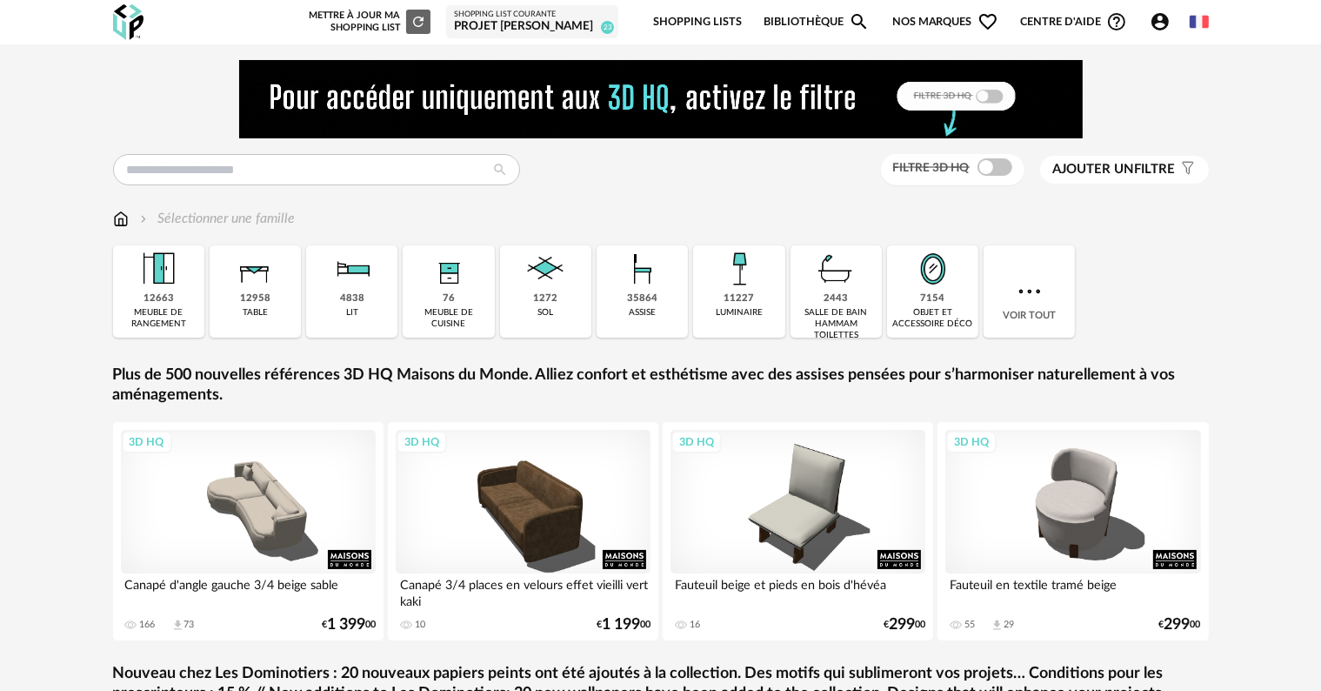
click at [343, 150] on div "Filtre 3D HQ Ajouter un filtre s Filter icon Filtrer par : Sélectionner une fam…" at bounding box center [660, 537] width 1127 height 954
click at [341, 160] on input "text" at bounding box center [316, 169] width 407 height 31
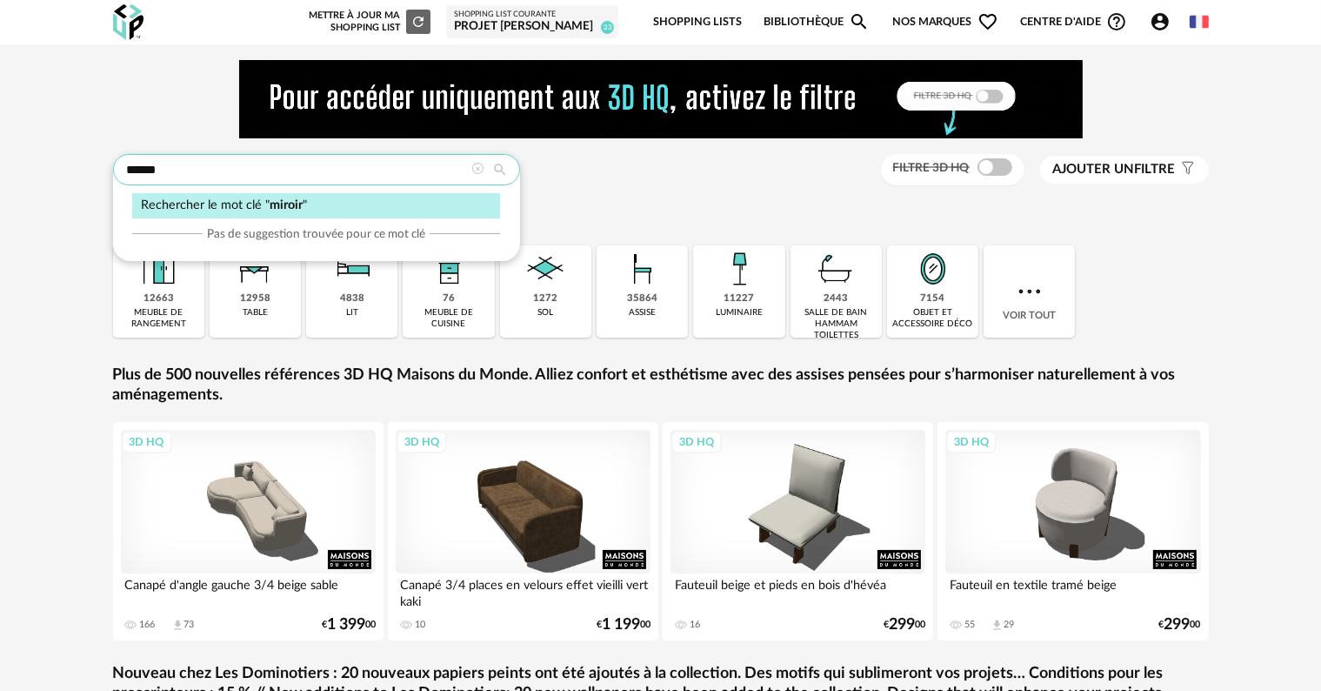
type input "******"
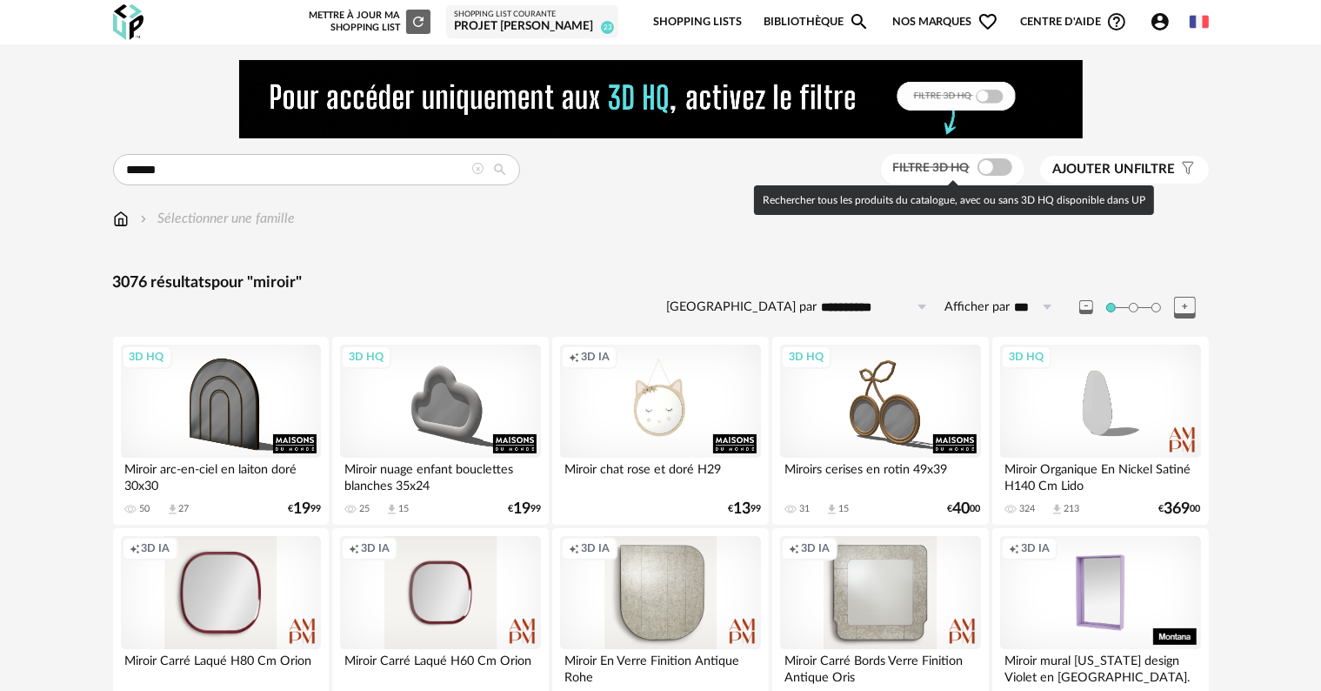
click at [1005, 171] on span at bounding box center [995, 166] width 35 height 17
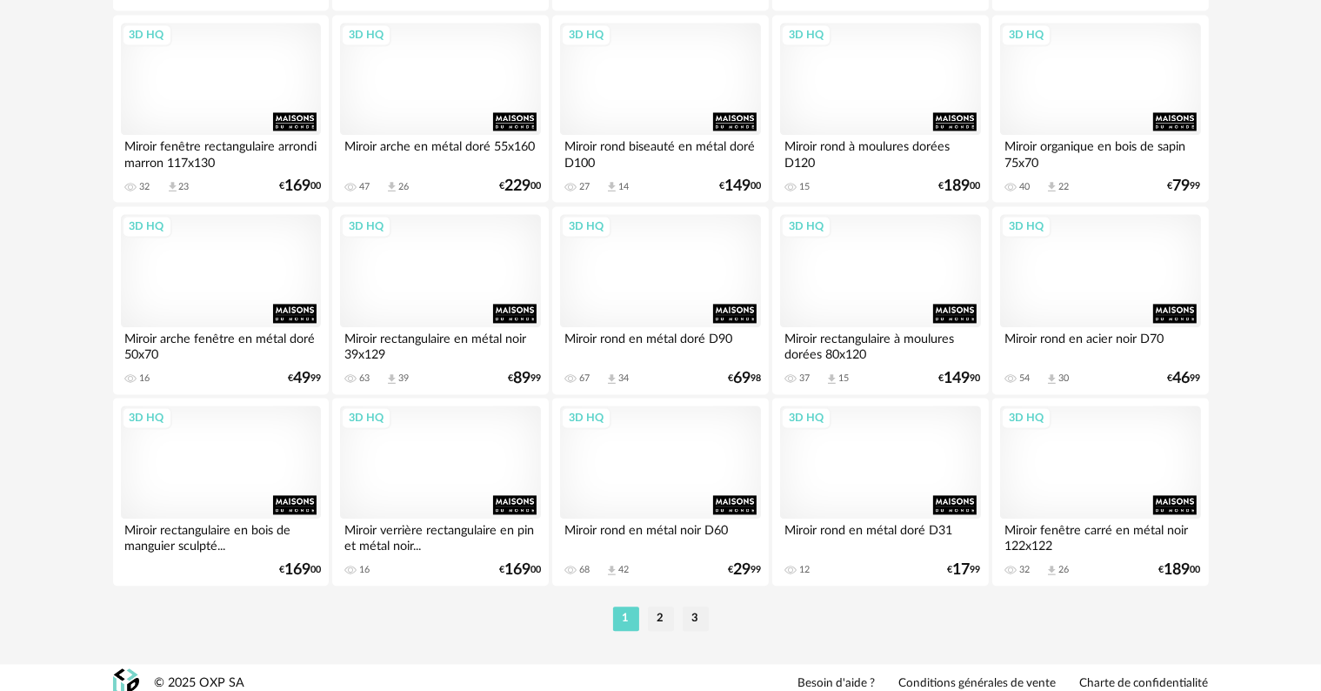
scroll to position [3588, 0]
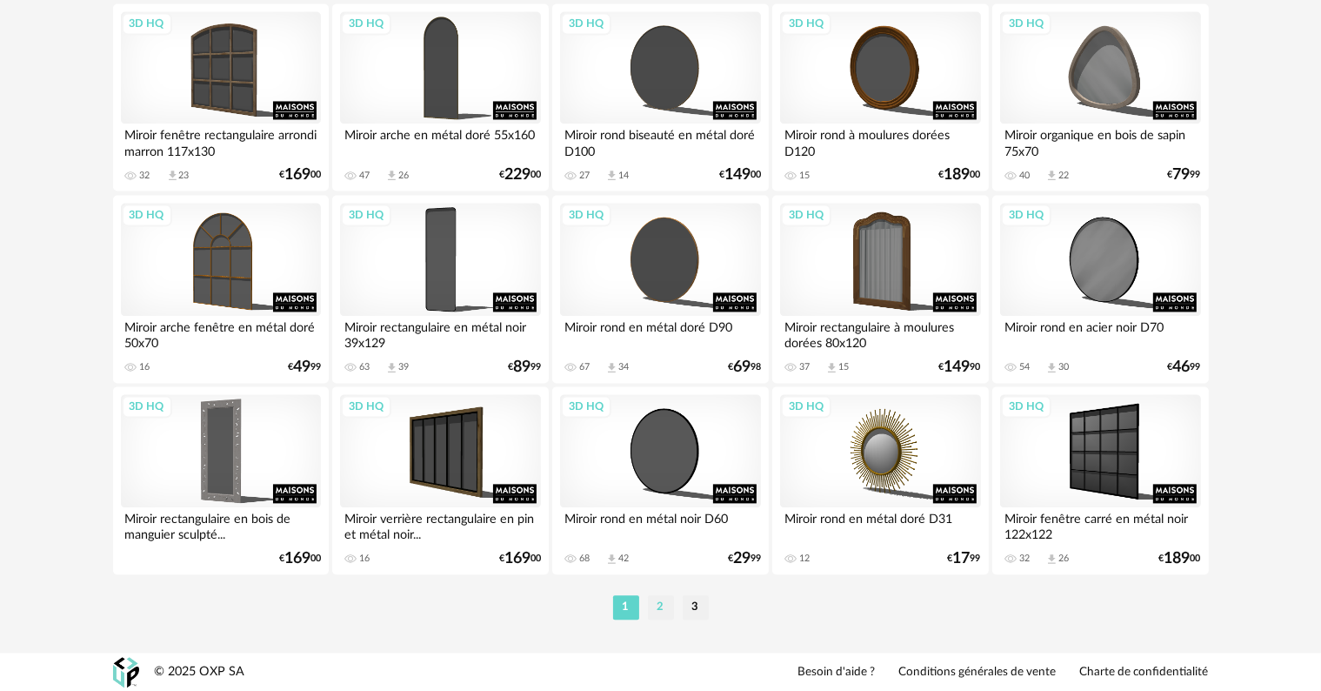
click at [660, 609] on li "2" at bounding box center [661, 607] width 26 height 24
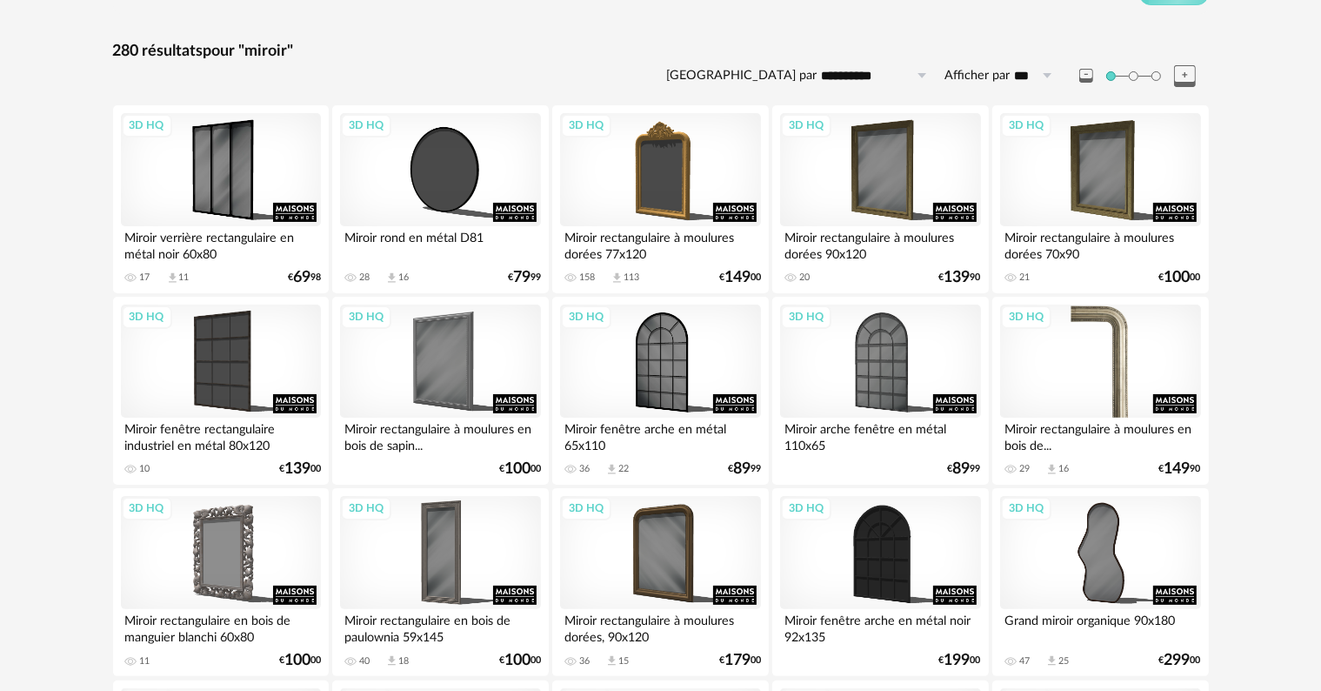
scroll to position [261, 0]
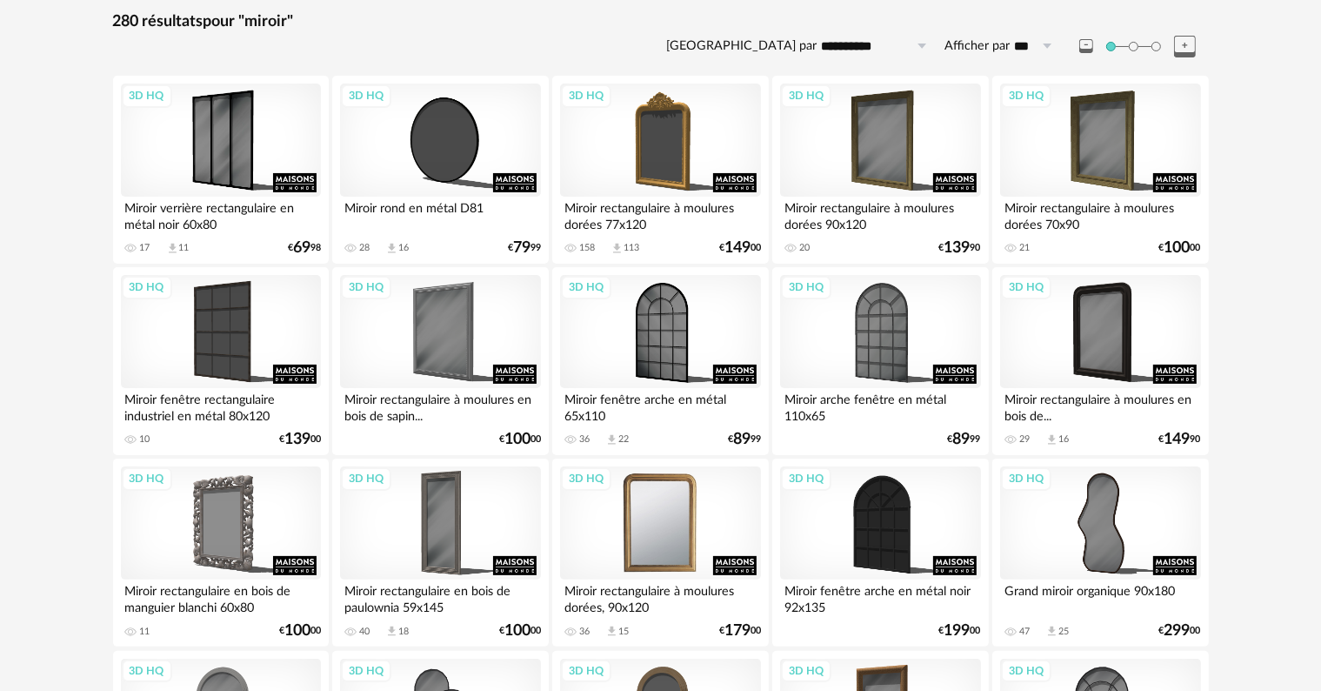
click at [732, 569] on div "3D HQ" at bounding box center [660, 522] width 200 height 113
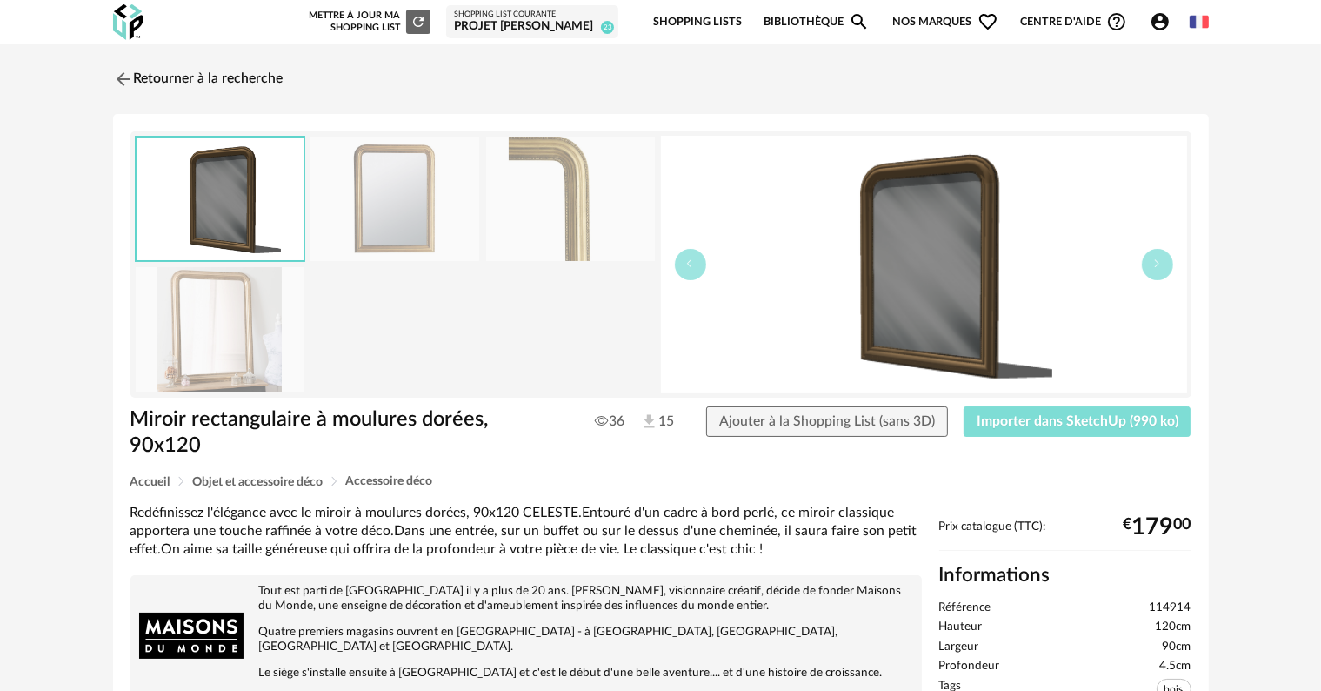
click at [1120, 420] on span "Importer dans SketchUp (990 ko)" at bounding box center [1078, 421] width 202 height 14
click at [1163, 260] on button "button" at bounding box center [1157, 264] width 31 height 31
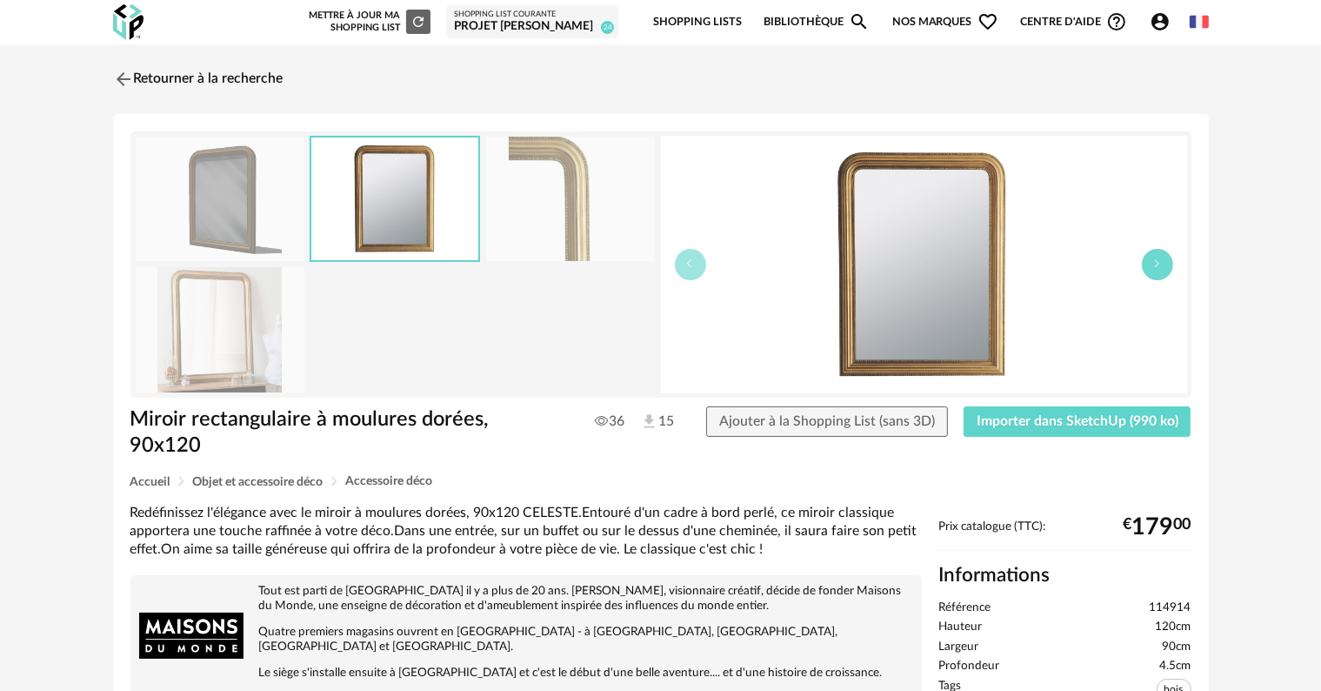
click at [1163, 261] on button "button" at bounding box center [1157, 264] width 31 height 31
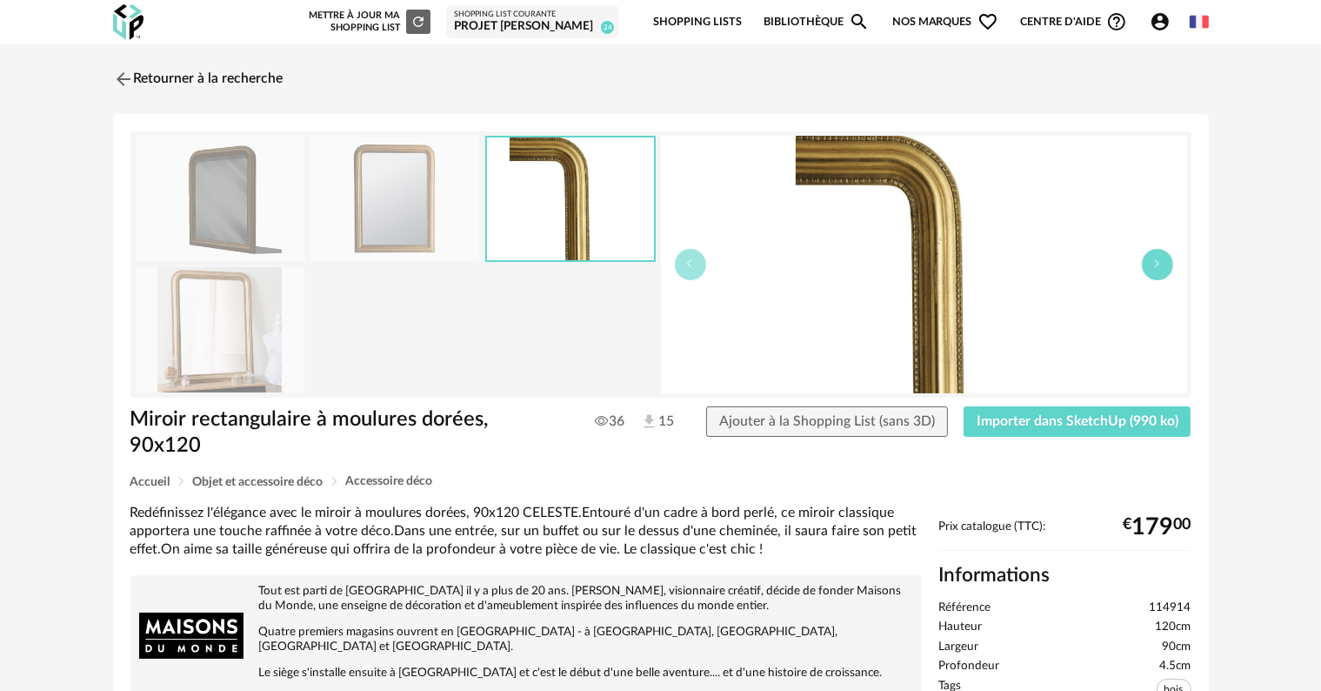
click at [1163, 261] on button "button" at bounding box center [1157, 264] width 31 height 31
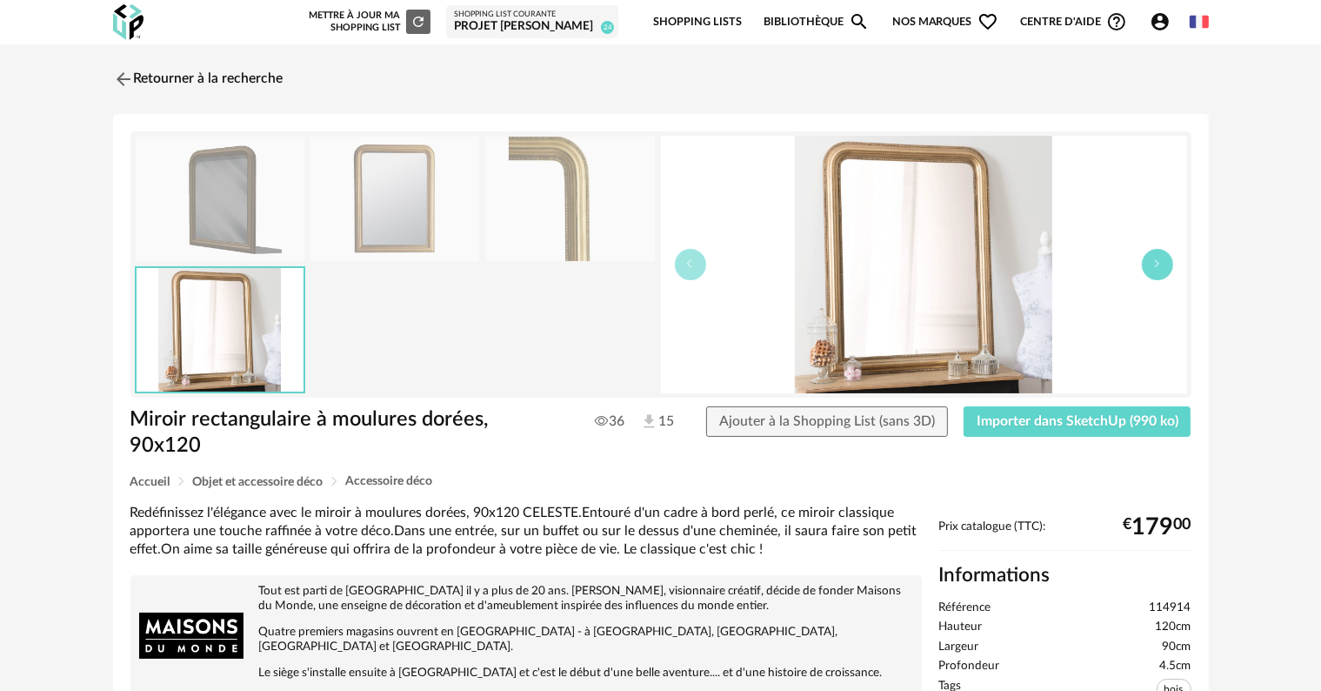
click at [1163, 261] on button "button" at bounding box center [1157, 264] width 31 height 31
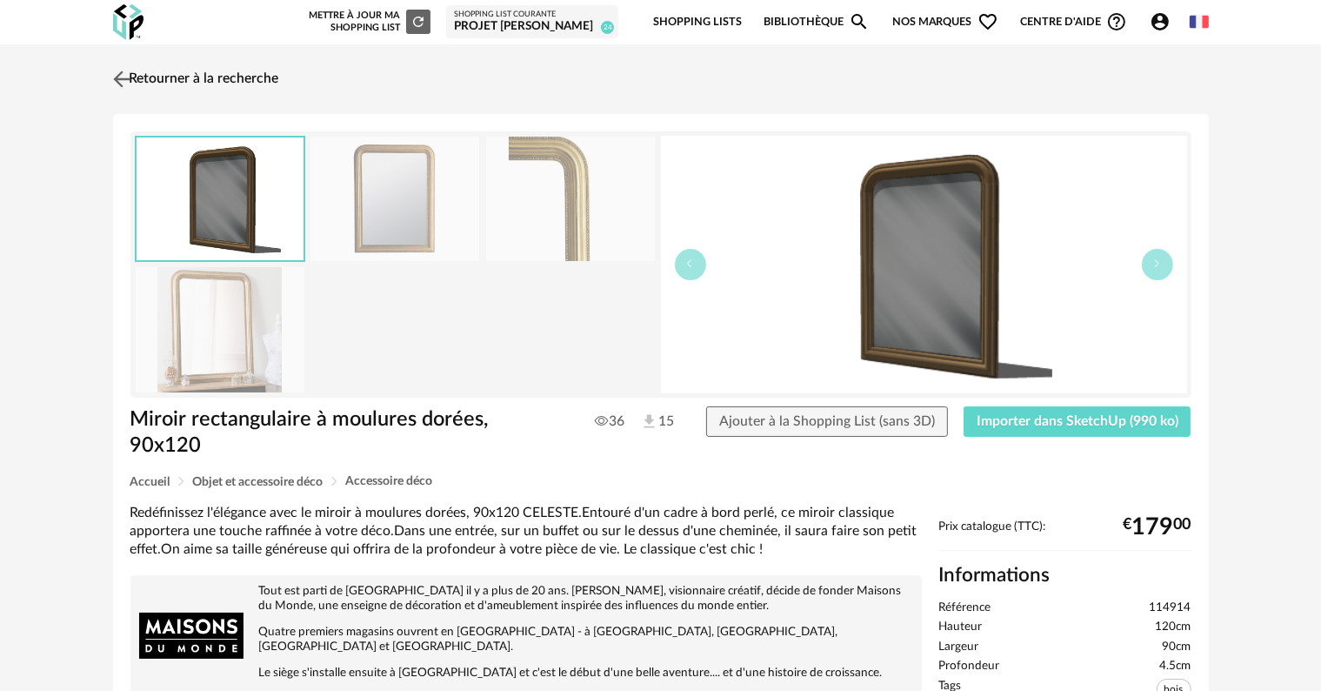
click at [198, 78] on link "Retourner à la recherche" at bounding box center [194, 79] width 170 height 38
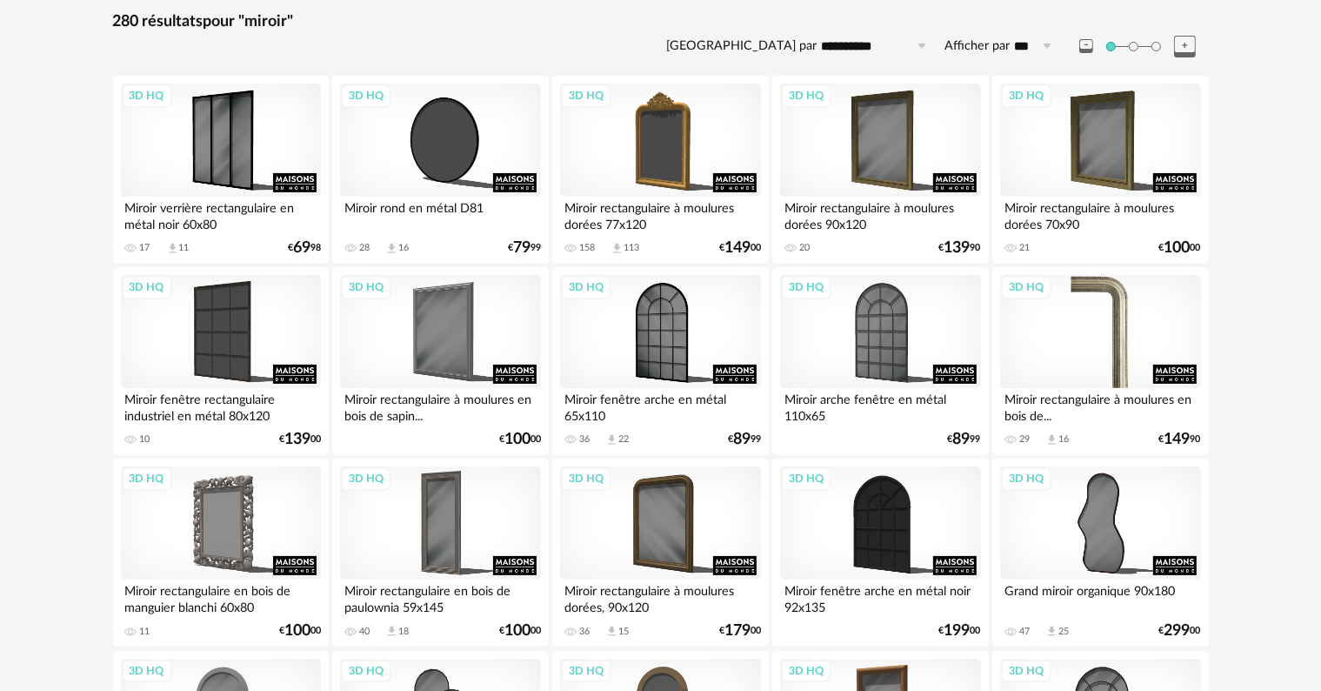
click at [1120, 294] on div "3D HQ" at bounding box center [1100, 331] width 200 height 113
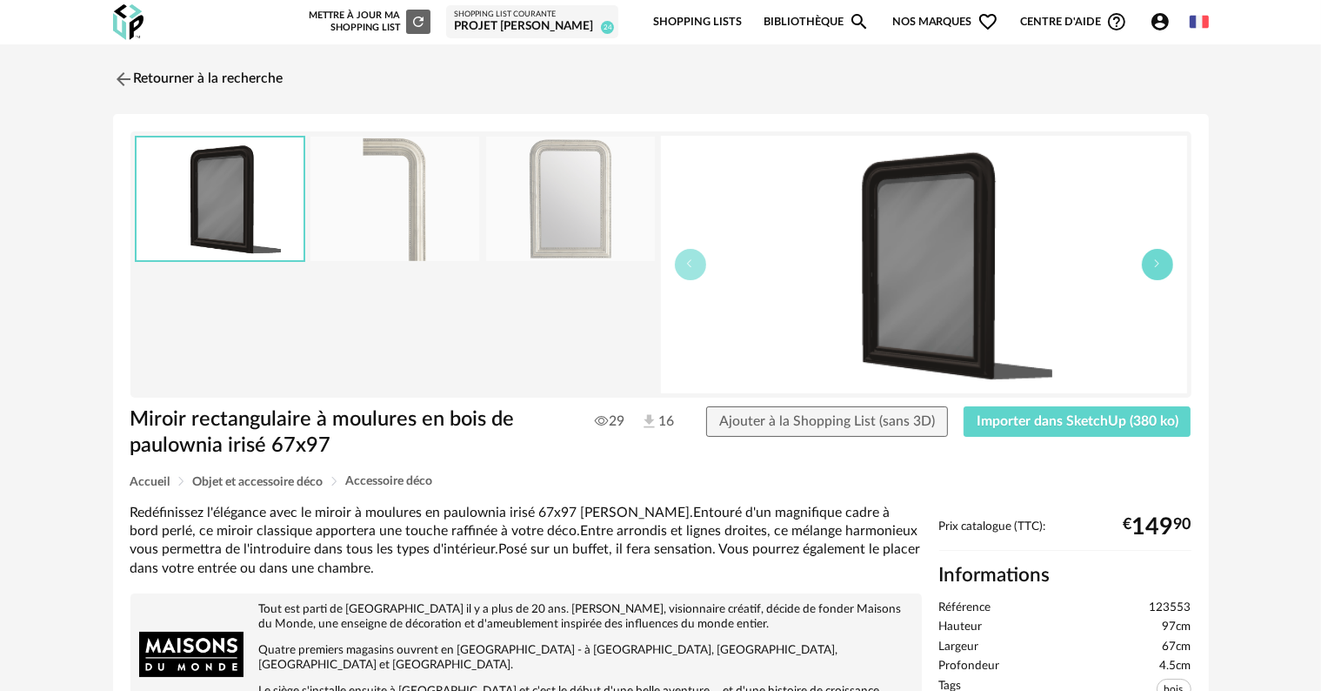
click at [1153, 264] on icon "button" at bounding box center [1158, 263] width 10 height 10
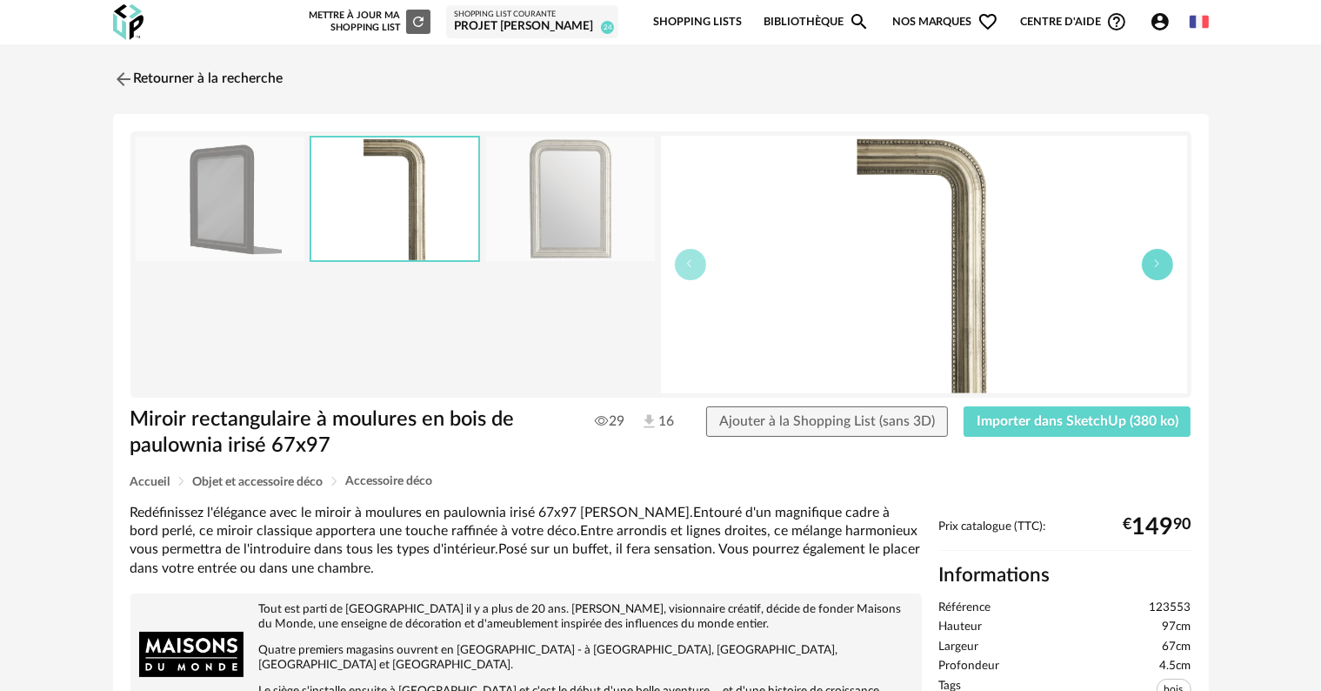
click at [1153, 264] on icon "button" at bounding box center [1158, 263] width 10 height 10
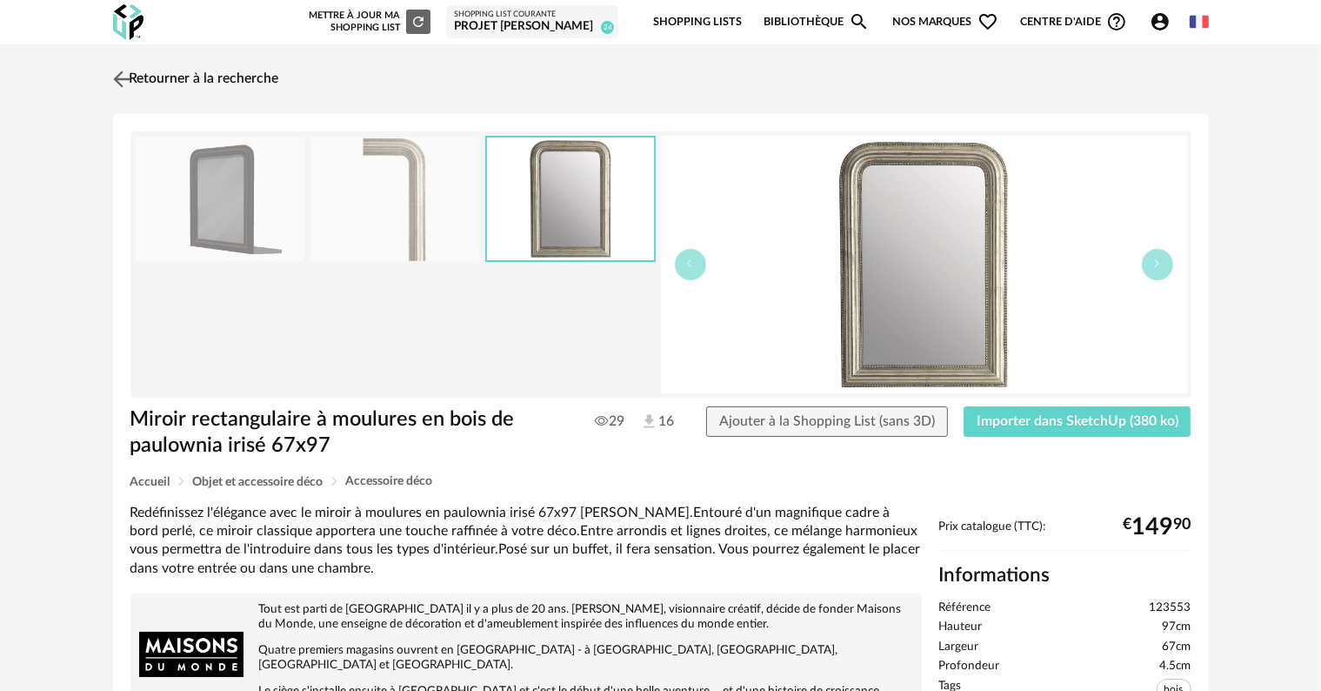
click at [169, 77] on link "Retourner à la recherche" at bounding box center [194, 79] width 170 height 38
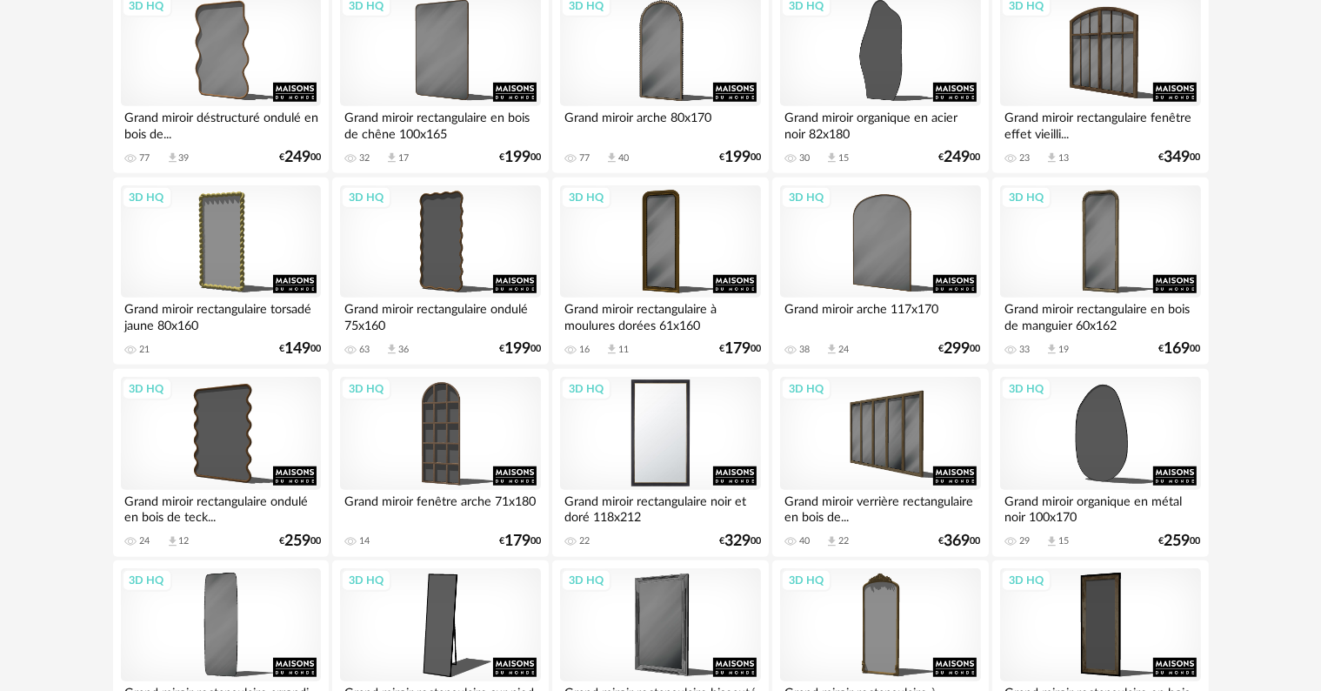
scroll to position [1305, 0]
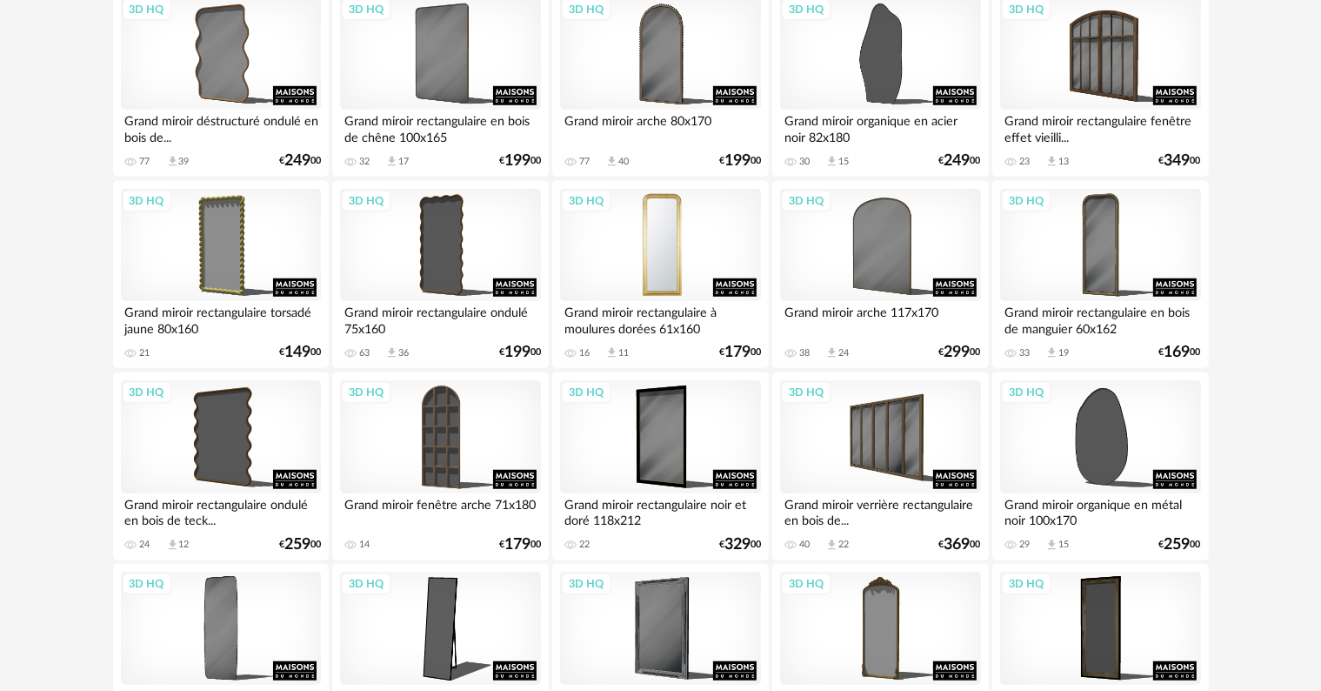
click at [663, 278] on div "3D HQ" at bounding box center [660, 245] width 200 height 113
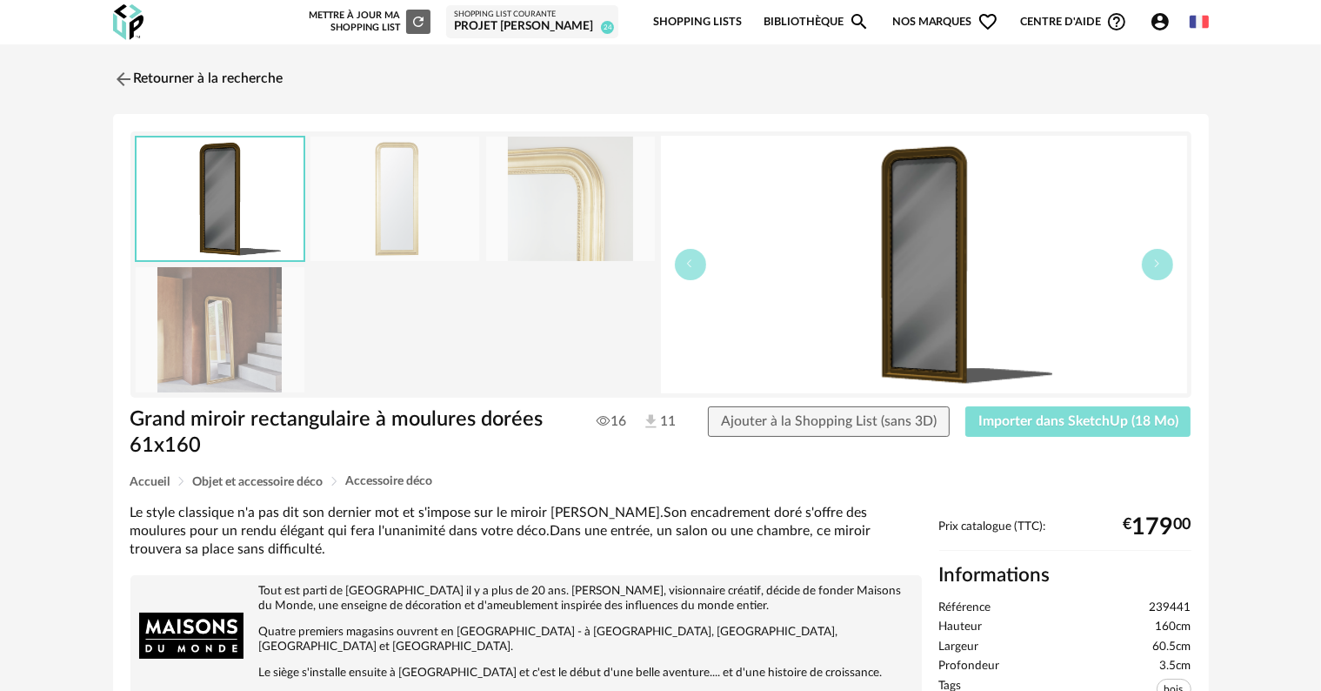
click at [1079, 429] on button "Importer dans SketchUp (18 Mo)" at bounding box center [1079, 421] width 226 height 31
click at [1036, 418] on span "Importer dans SketchUp (18 Mo)" at bounding box center [1079, 421] width 200 height 14
